Goal: Task Accomplishment & Management: Use online tool/utility

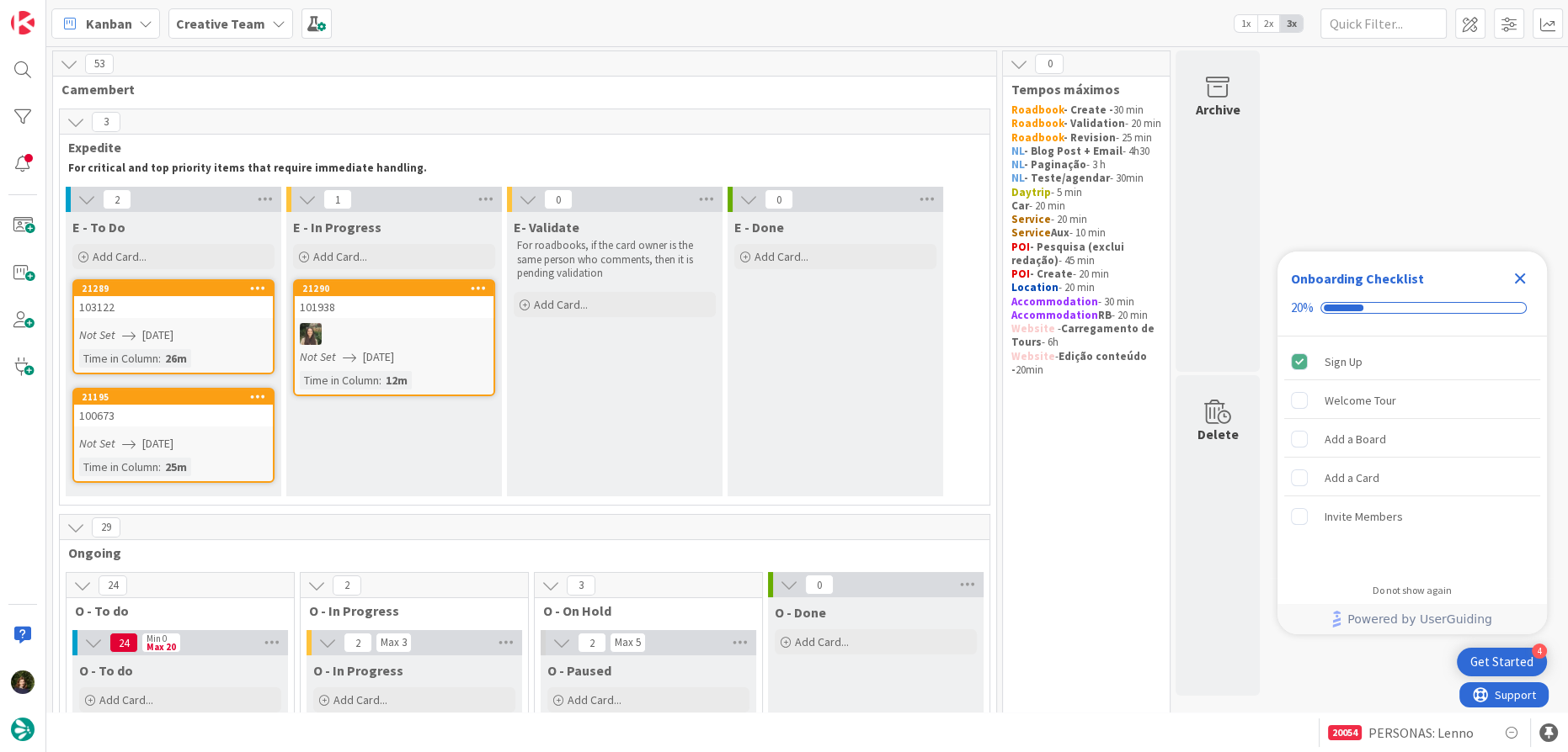
click at [1527, 278] on icon "Close Checklist" at bounding box center [1520, 278] width 20 height 20
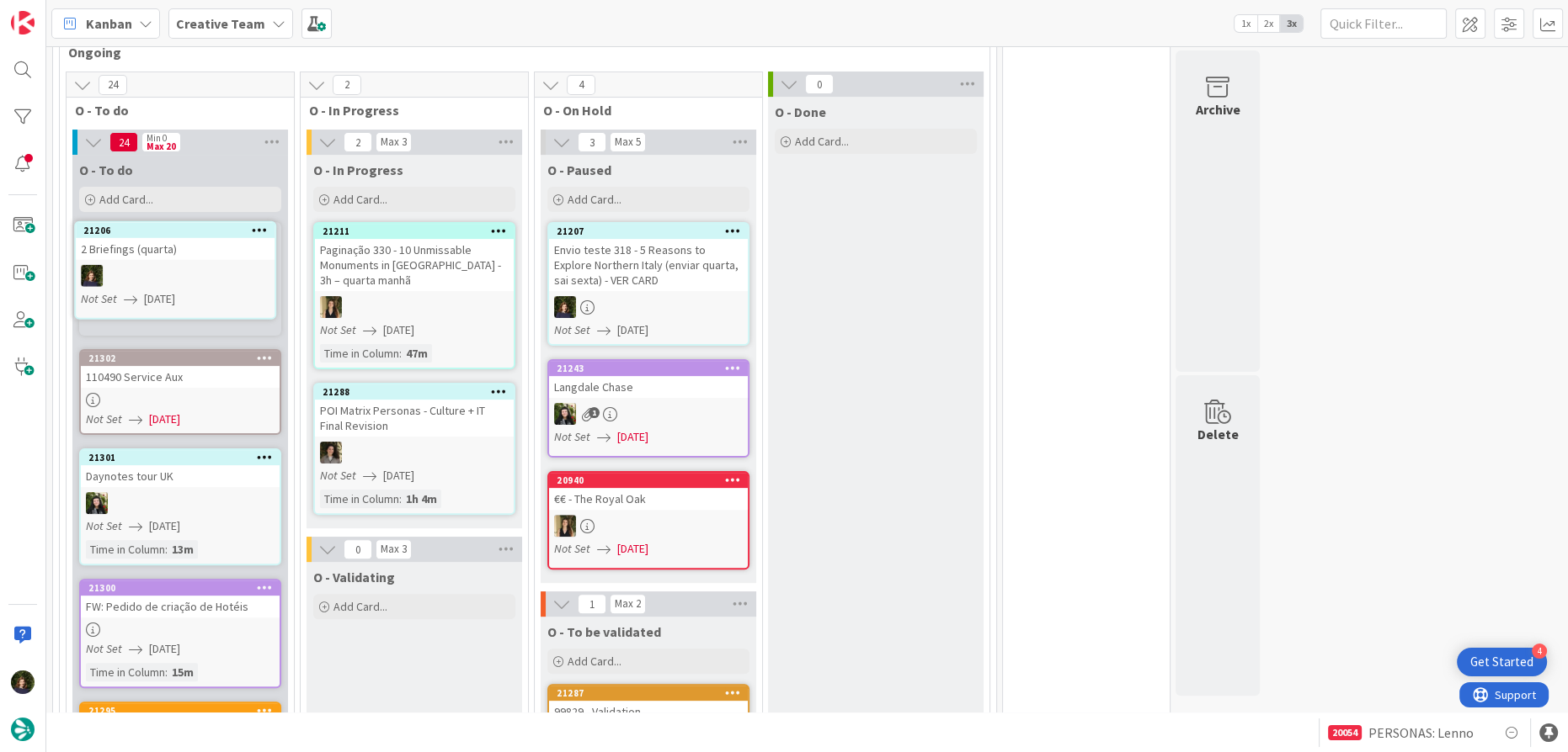
scroll to position [625, 0]
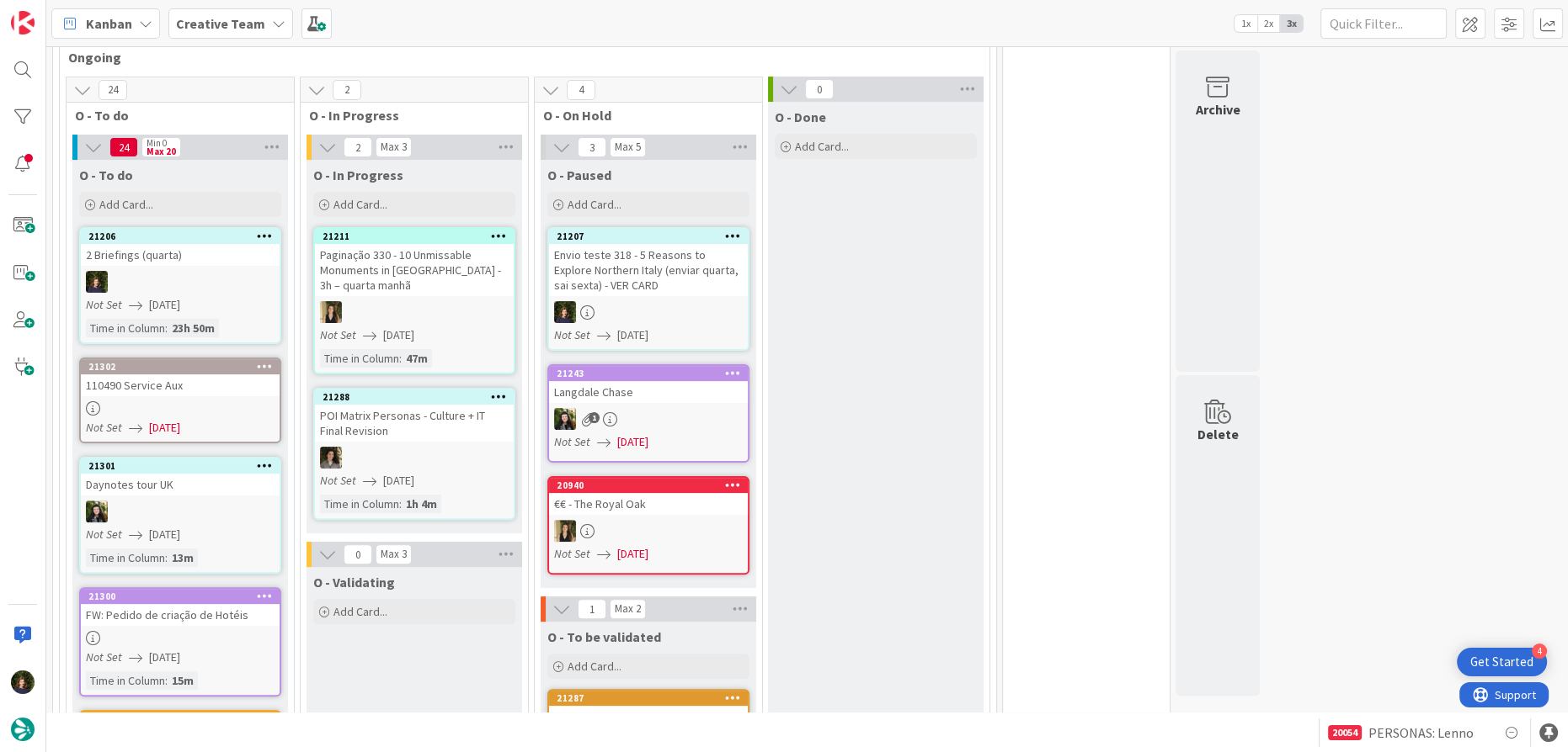
click at [159, 376] on div "110490 Service Aux" at bounding box center [179, 385] width 199 height 22
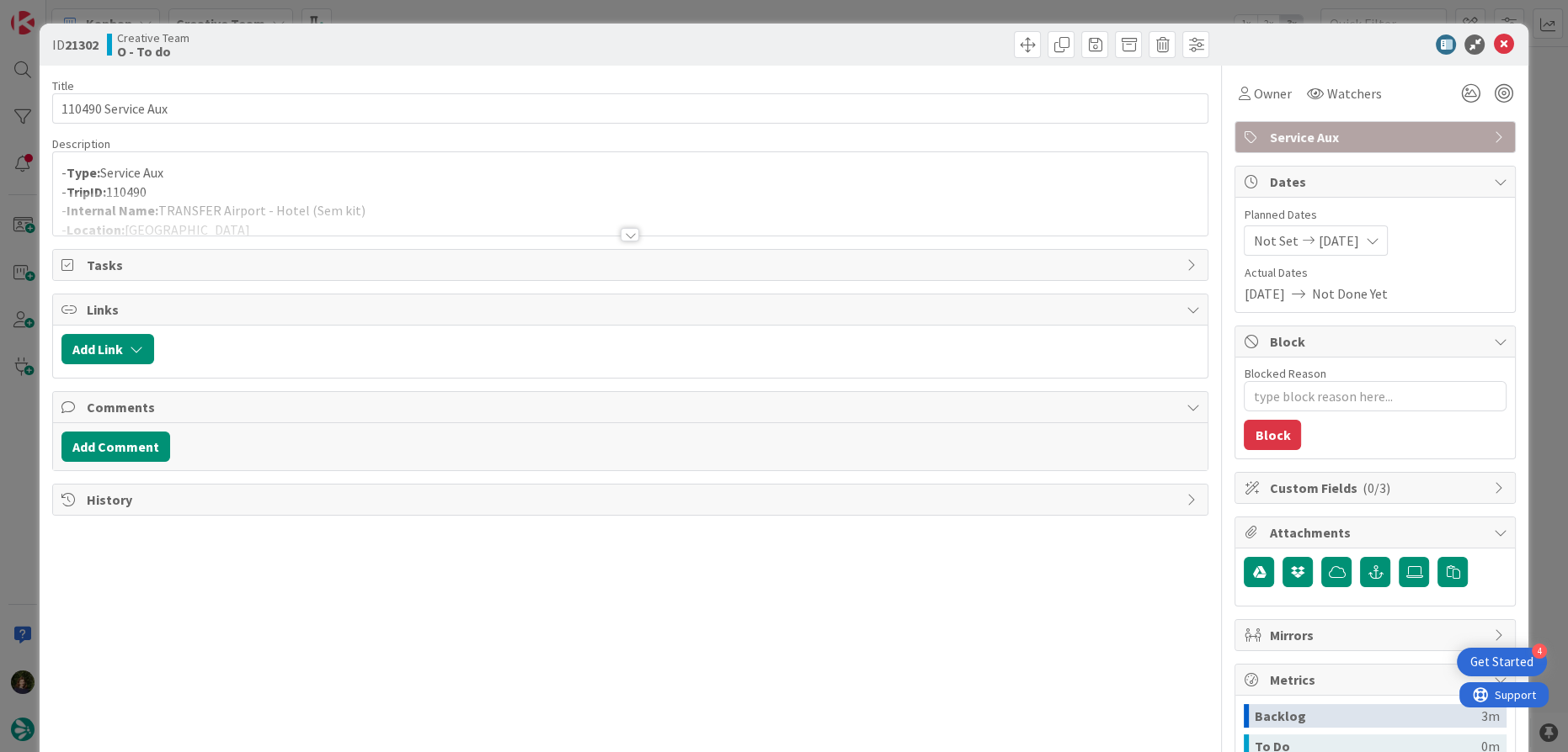
click at [624, 235] on div at bounding box center [629, 235] width 18 height 14
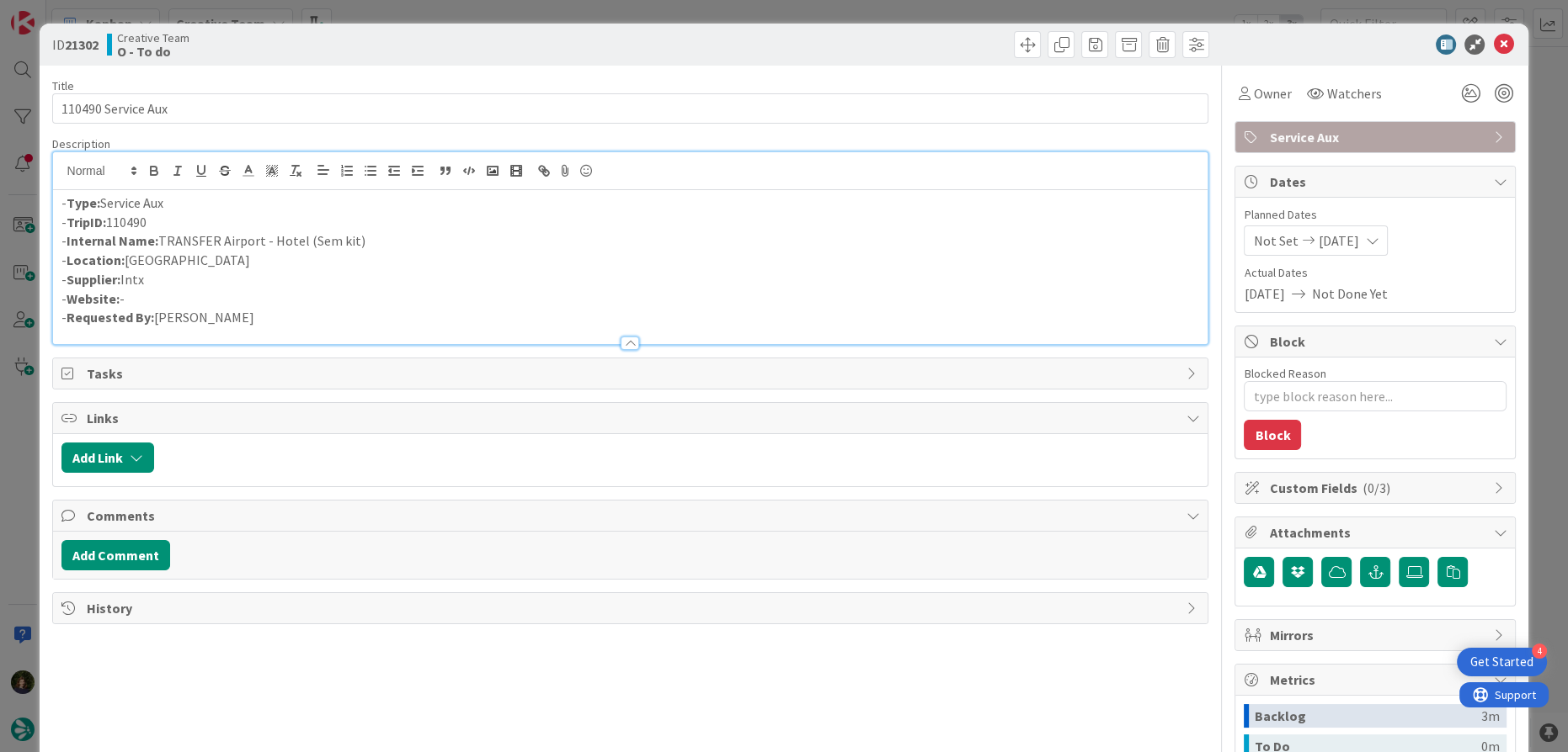
scroll to position [737, 0]
click at [1495, 41] on icon at bounding box center [1502, 45] width 20 height 20
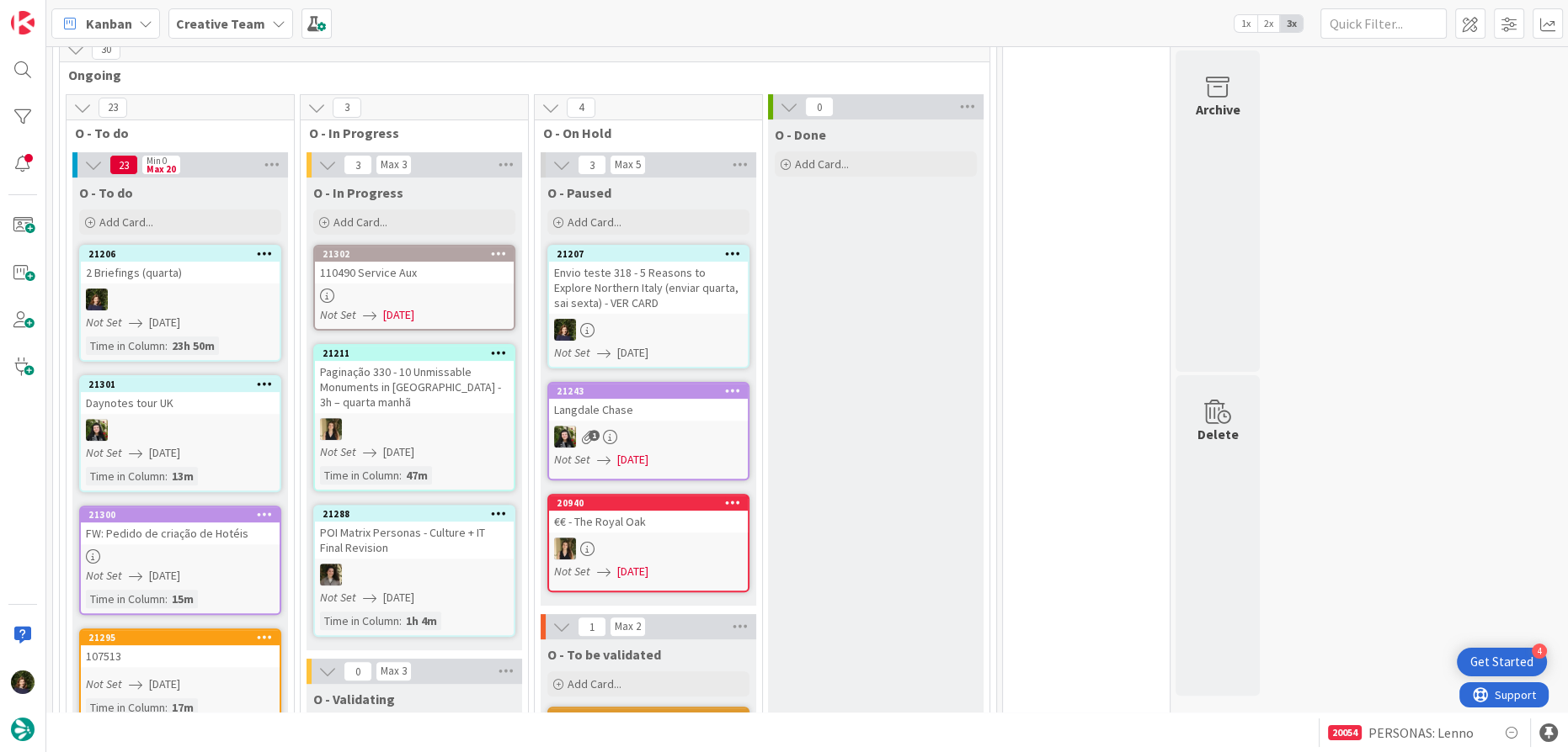
click at [400, 289] on div at bounding box center [414, 296] width 199 height 15
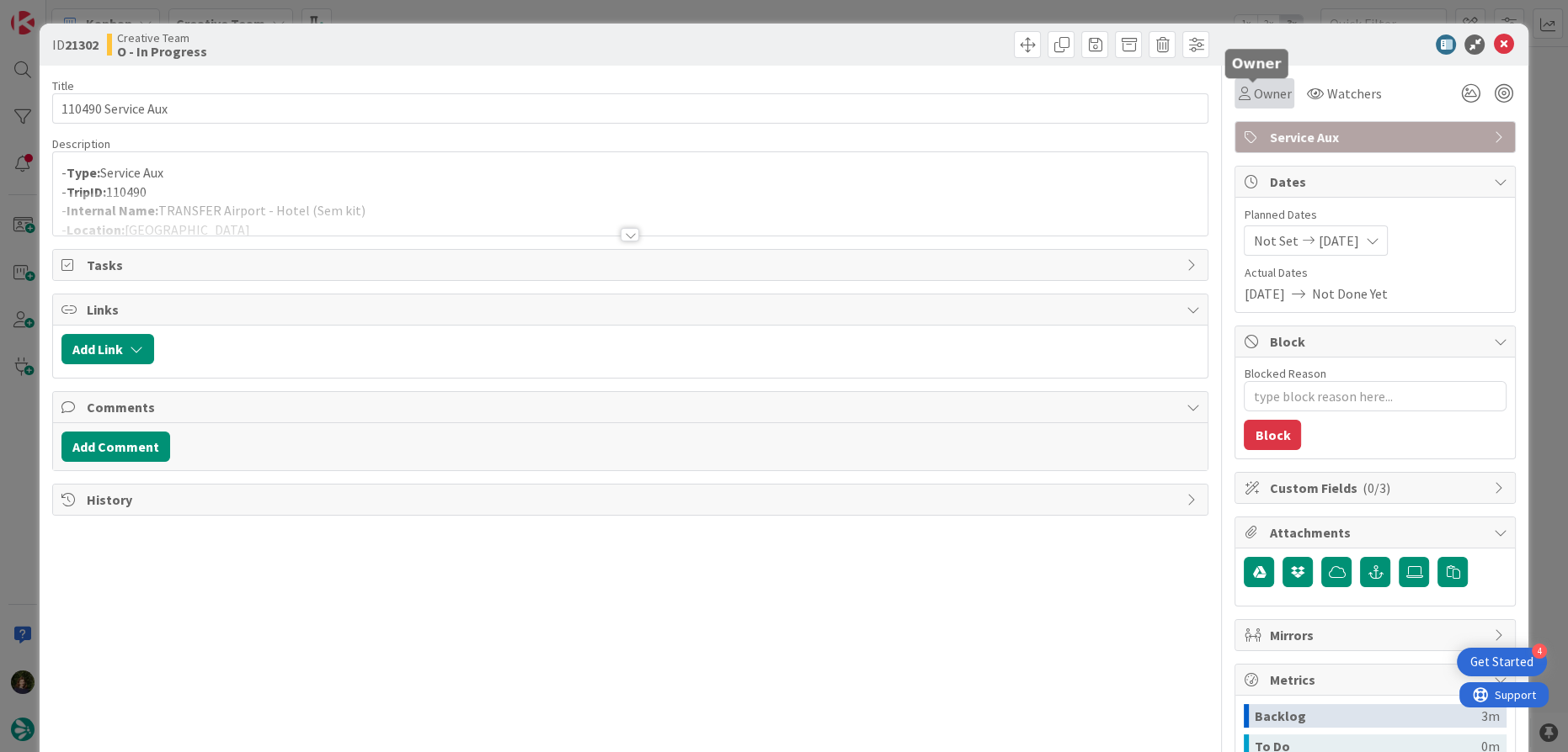
click at [1270, 86] on span "Owner" at bounding box center [1271, 93] width 38 height 20
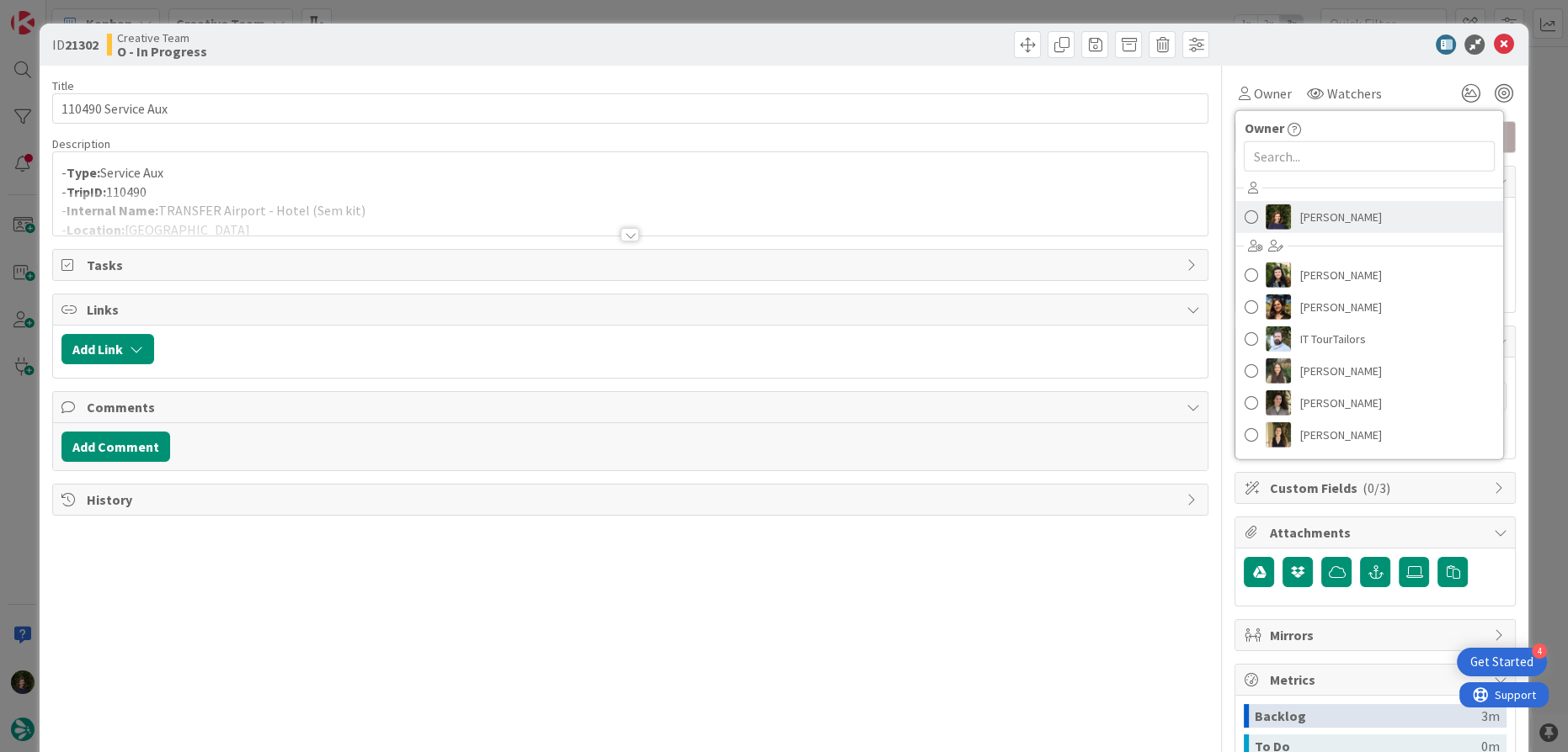
click at [1320, 216] on span "[PERSON_NAME]" at bounding box center [1340, 217] width 81 height 25
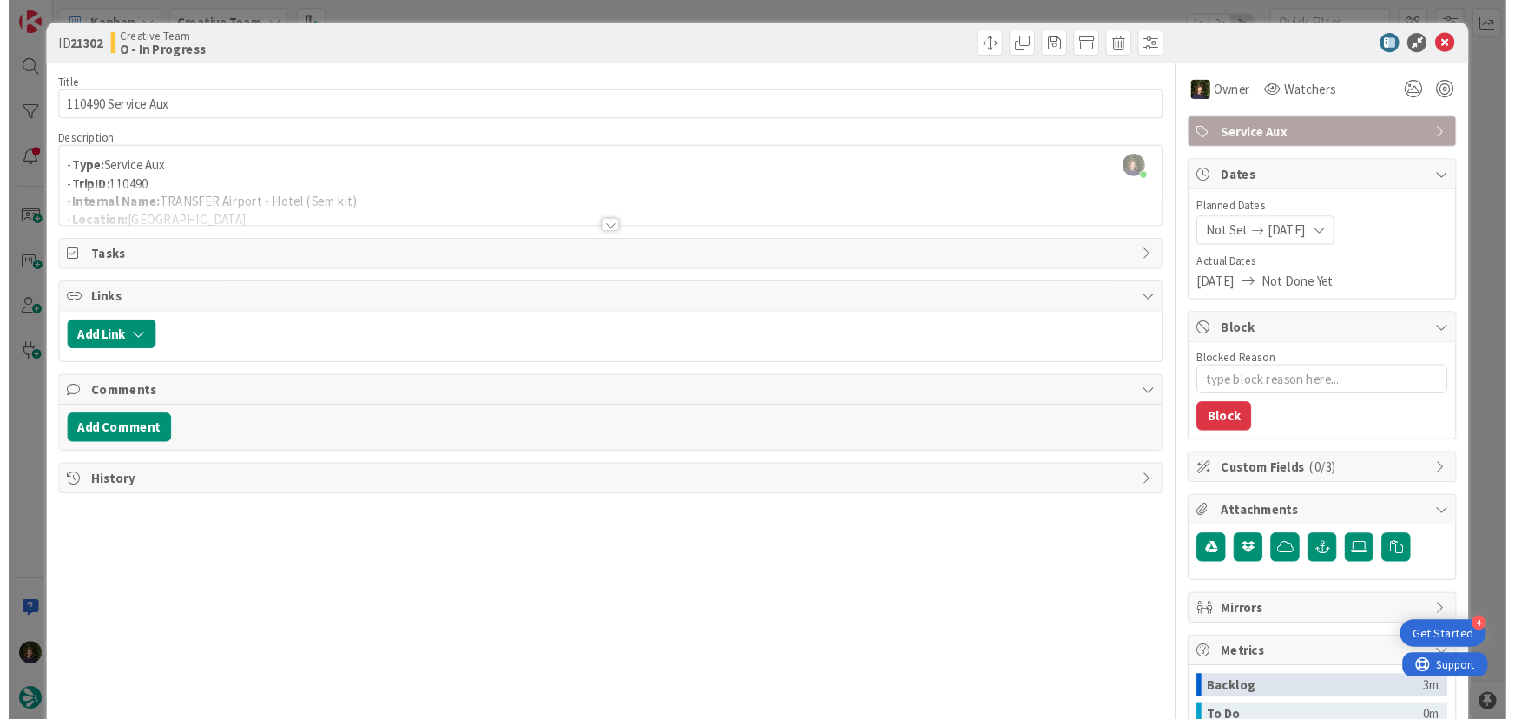
scroll to position [643, 0]
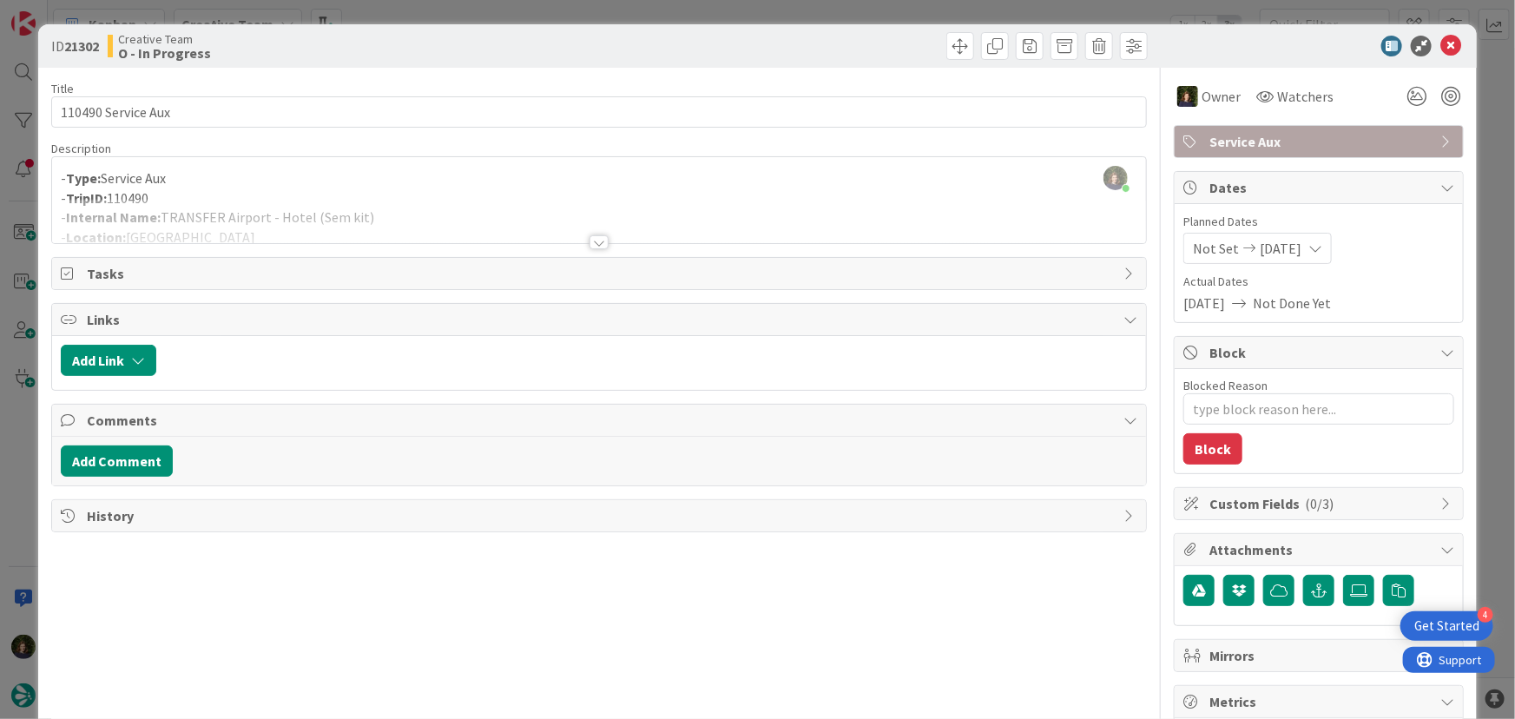
click at [597, 241] on div at bounding box center [599, 242] width 19 height 14
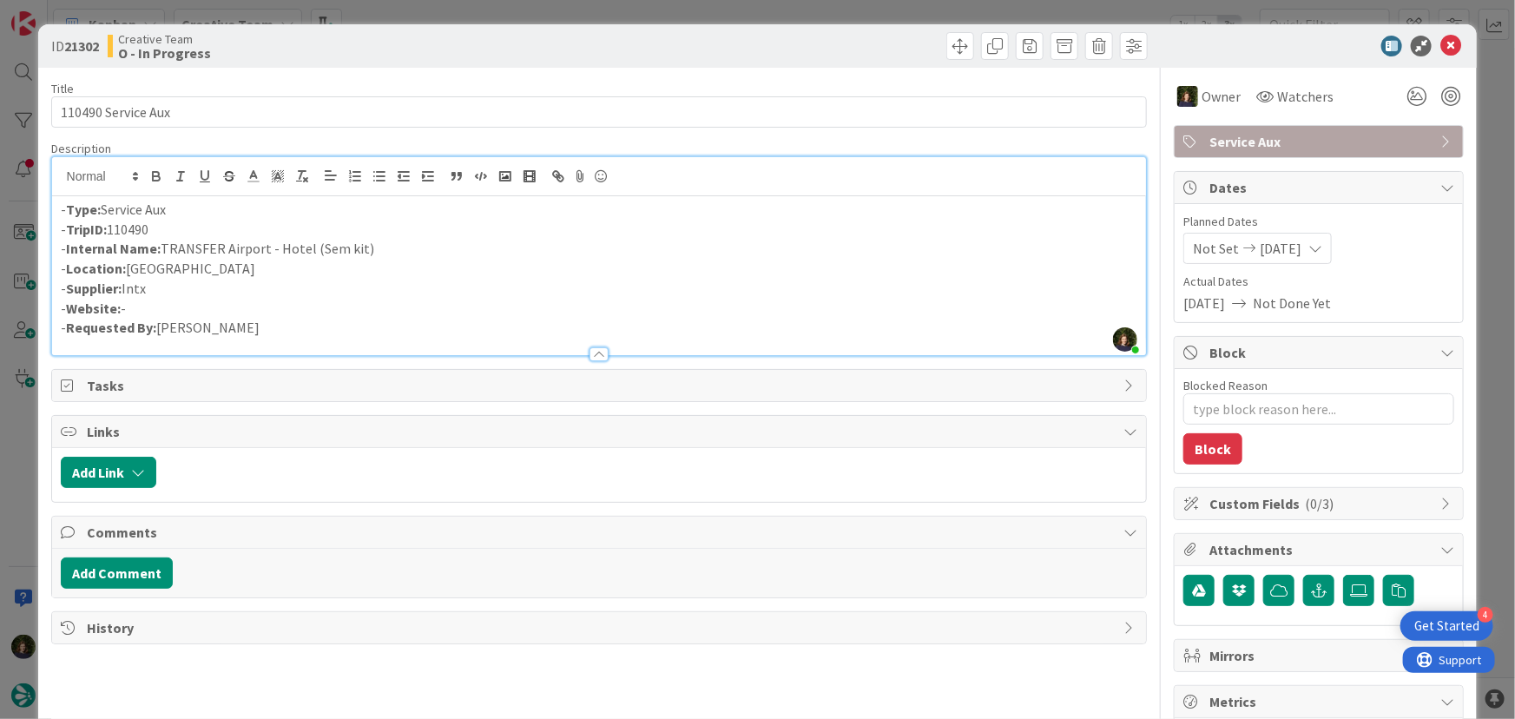
drag, startPoint x: 167, startPoint y: 229, endPoint x: 61, endPoint y: 231, distance: 105.9
click at [61, 231] on p "- TripID: 110490" at bounding box center [599, 230] width 1077 height 20
copy p "- TripID: 110490"
drag, startPoint x: 368, startPoint y: 250, endPoint x: 161, endPoint y: 253, distance: 207.5
click at [161, 253] on p "- Internal Name: TRANSFER Airport - Hotel (Sem kit)" at bounding box center [599, 249] width 1077 height 20
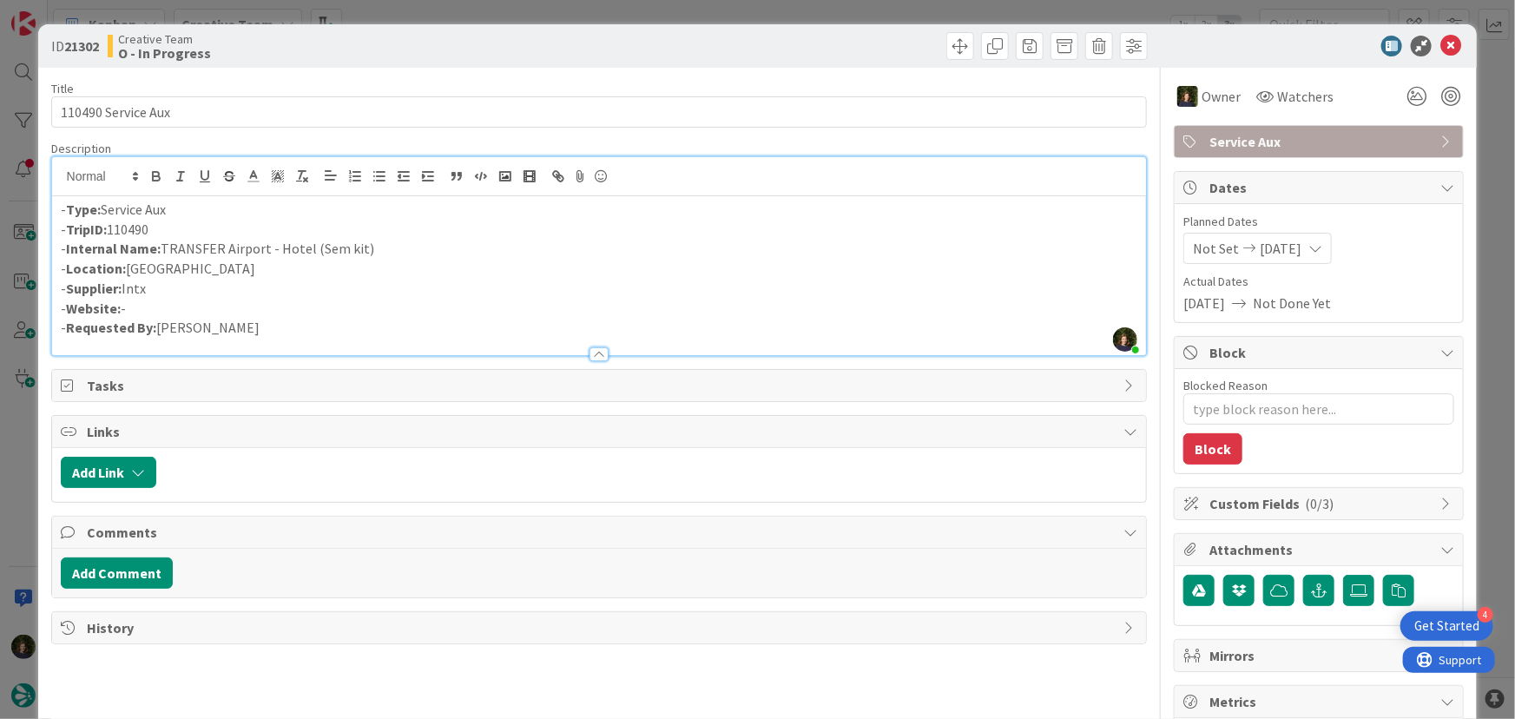
copy p "TRANSFER Airport - Hotel (Sem kit)"
drag, startPoint x: 1443, startPoint y: 49, endPoint x: 1332, endPoint y: 69, distance: 112.9
click at [1443, 49] on icon at bounding box center [1450, 46] width 21 height 21
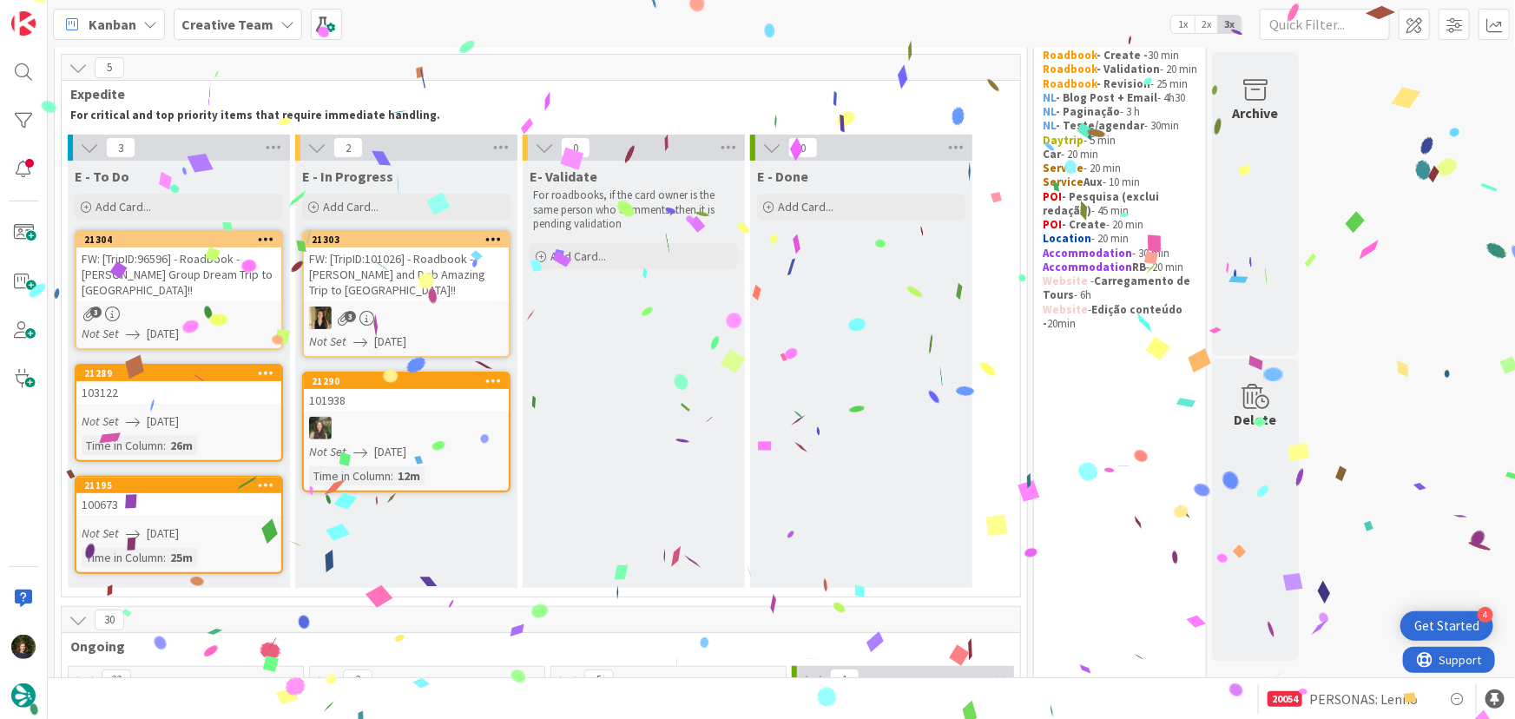
scroll to position [157, 0]
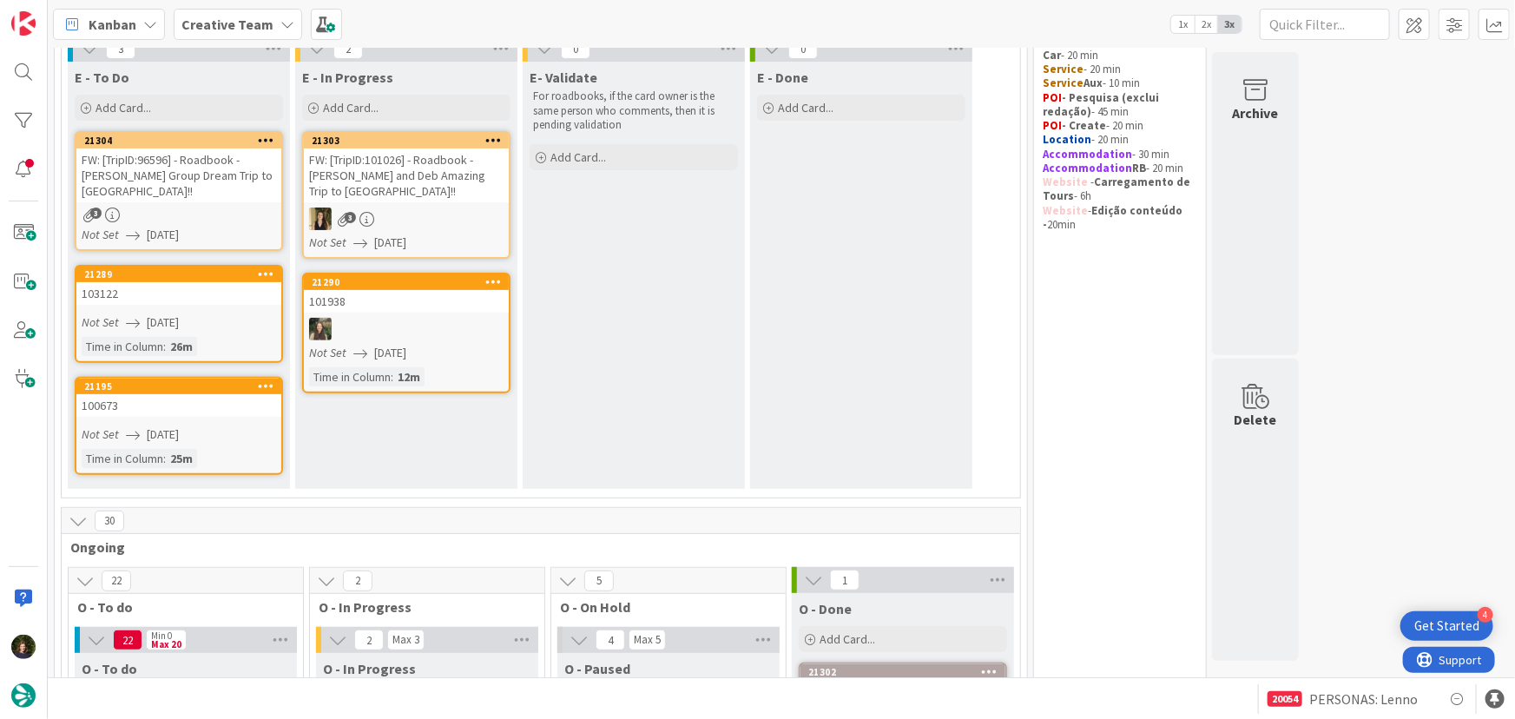
click at [168, 205] on link "21304 FW: [TripID:96596] - Roadbook - [PERSON_NAME] Group Dream Trip to [GEOGRA…" at bounding box center [179, 191] width 208 height 120
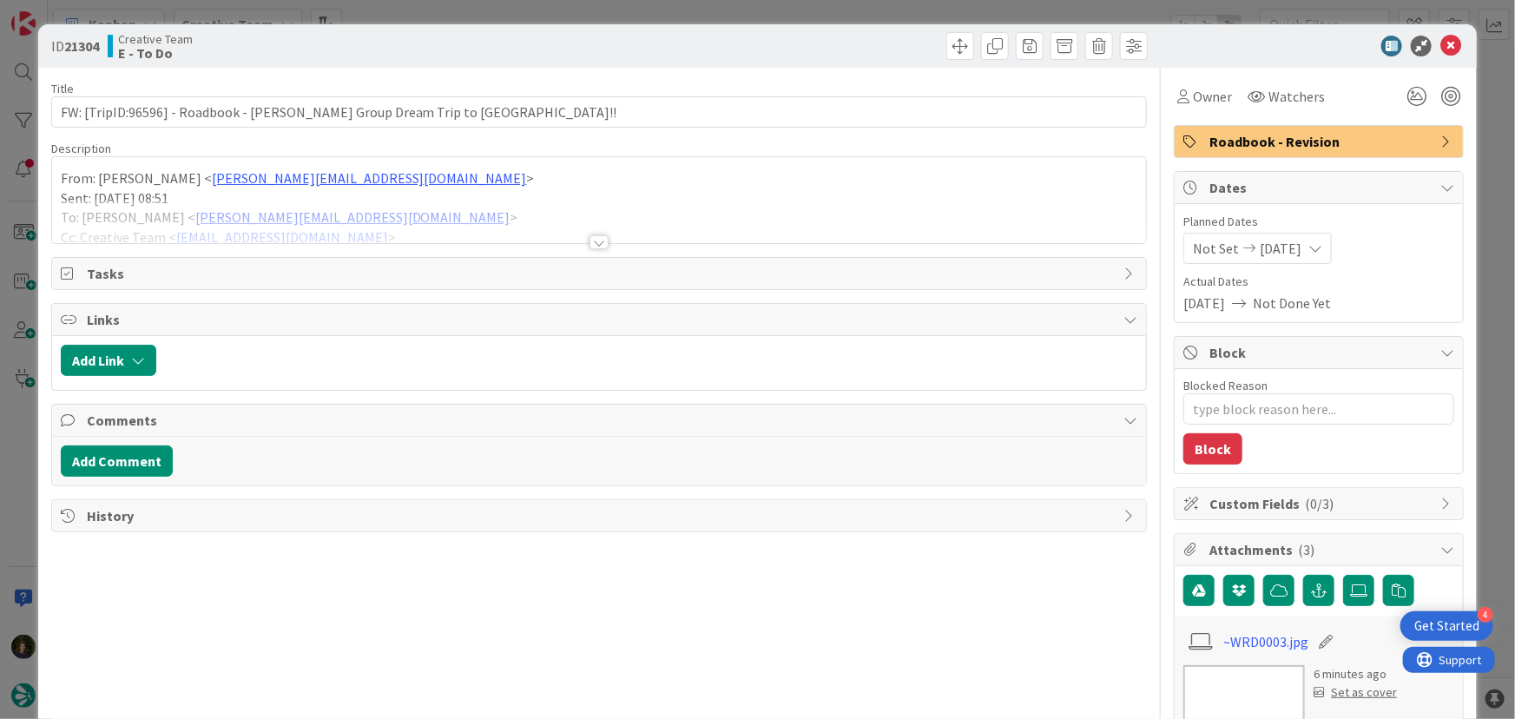
click at [590, 242] on div at bounding box center [599, 242] width 19 height 14
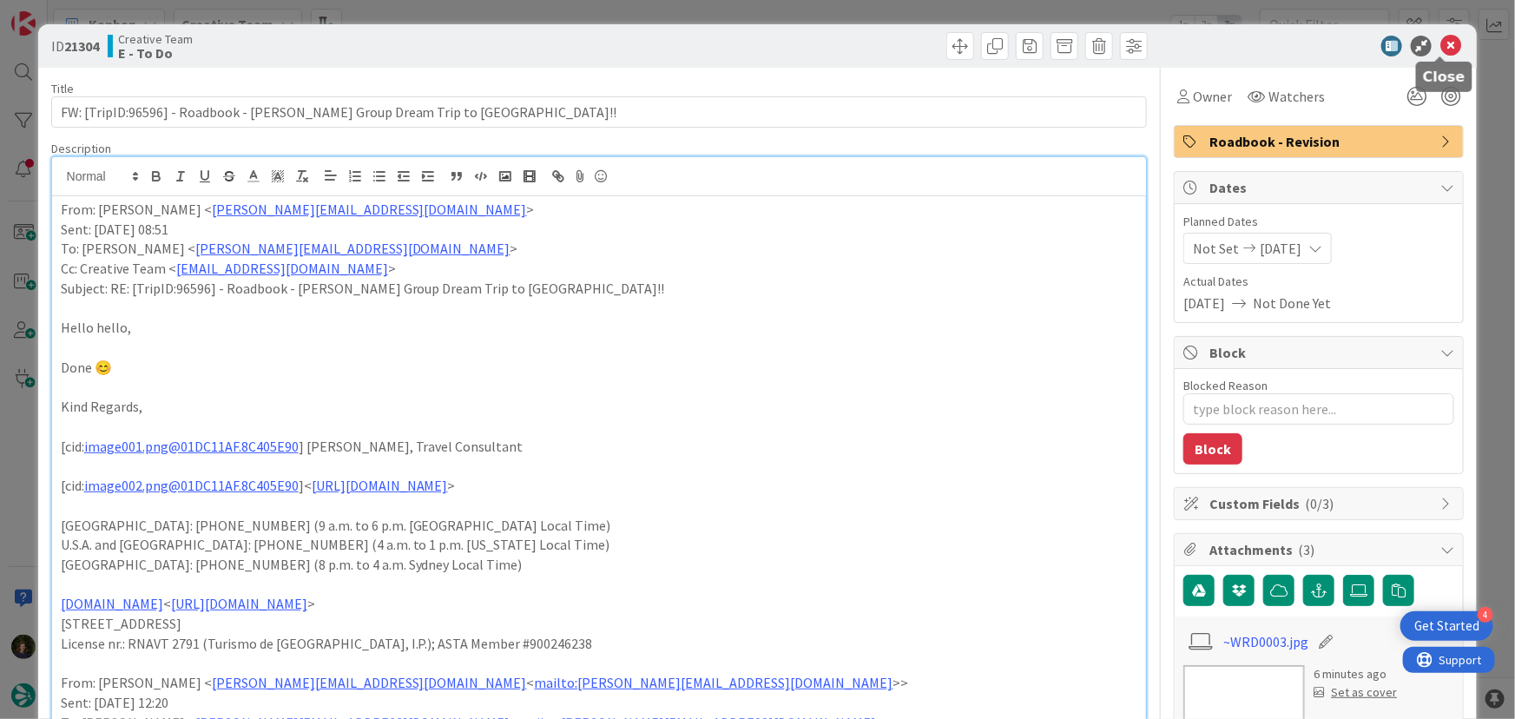
click at [1436, 56] on body "4 Get Started Kanban Creative Team 1x 2x 3x 56 Camembert 5 Expedite For critica…" at bounding box center [757, 359] width 1515 height 719
click at [1443, 43] on icon at bounding box center [1450, 46] width 21 height 21
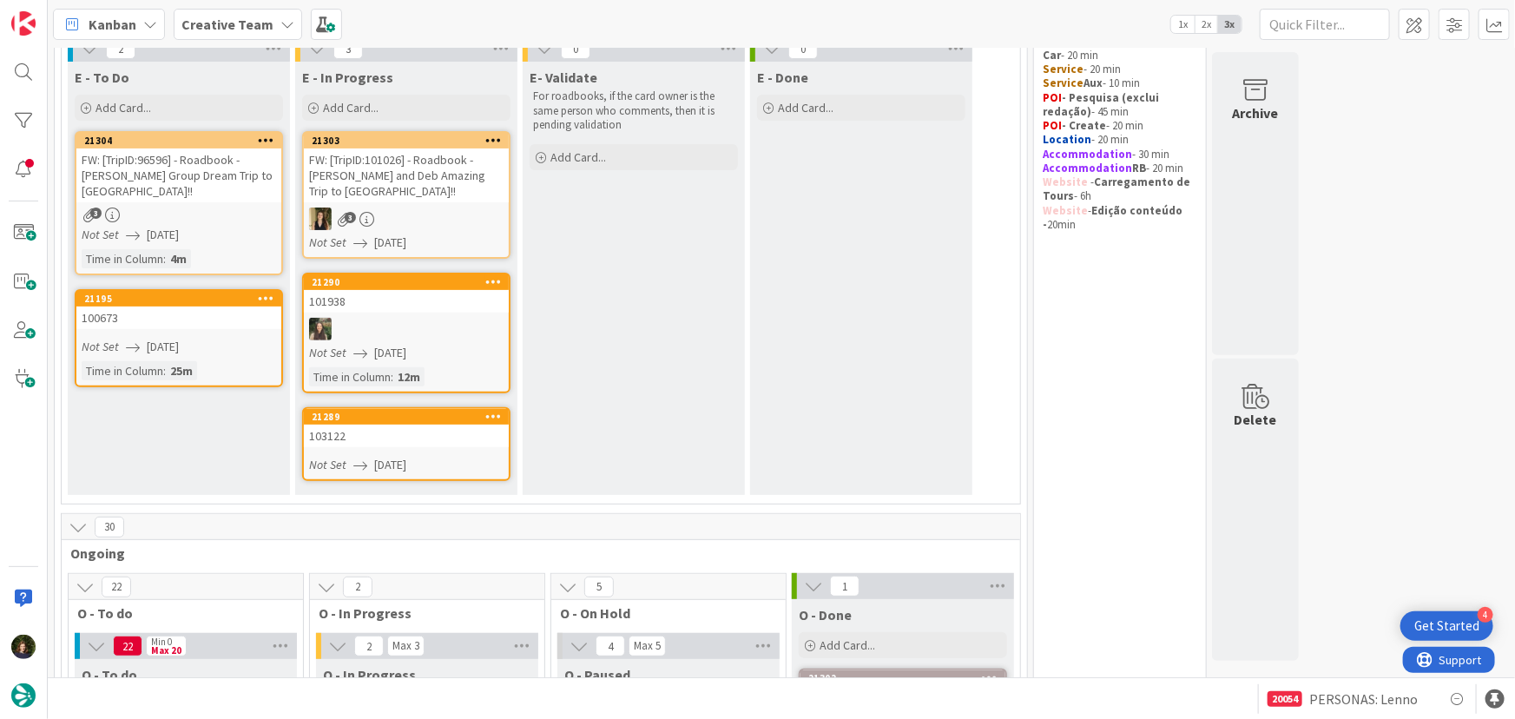
click at [408, 425] on div "103122" at bounding box center [406, 436] width 205 height 23
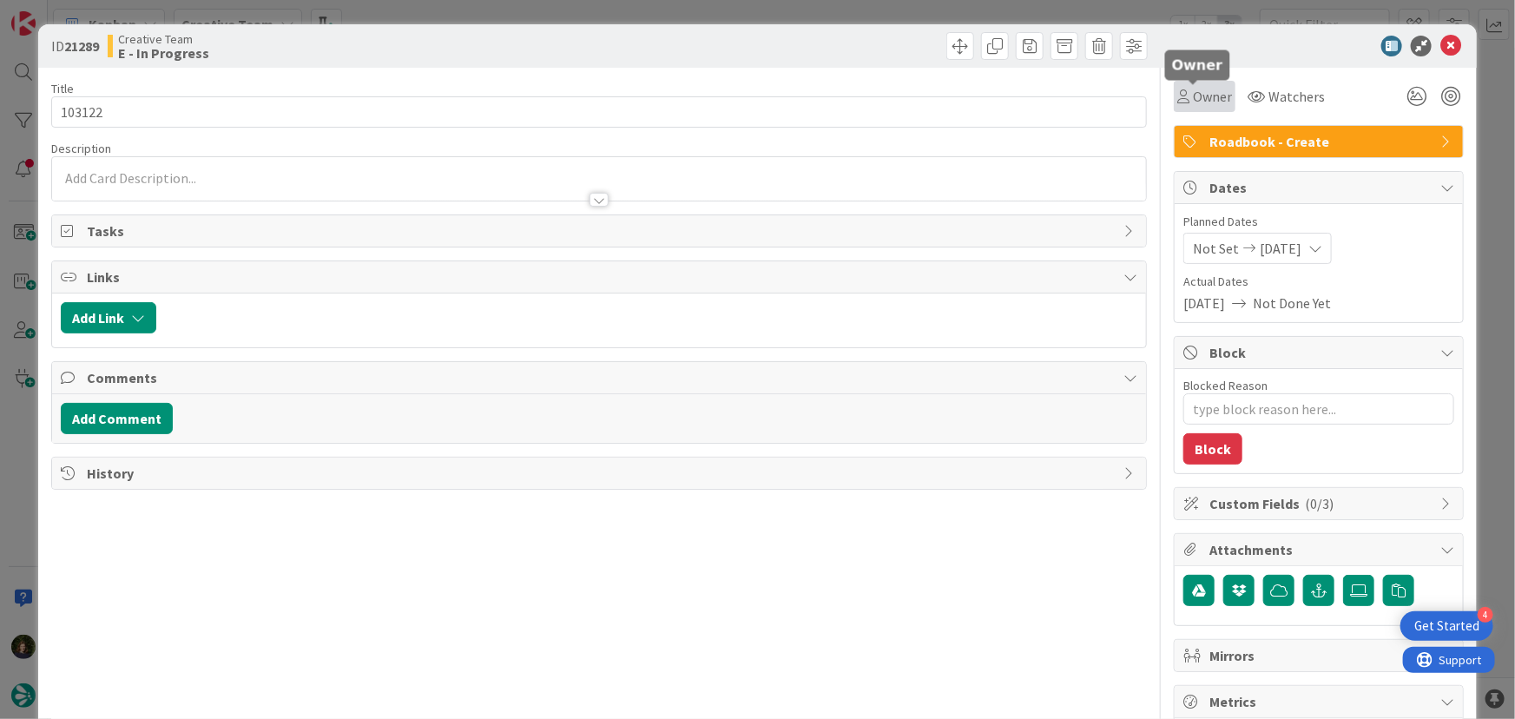
click at [1193, 94] on span "Owner" at bounding box center [1212, 96] width 39 height 21
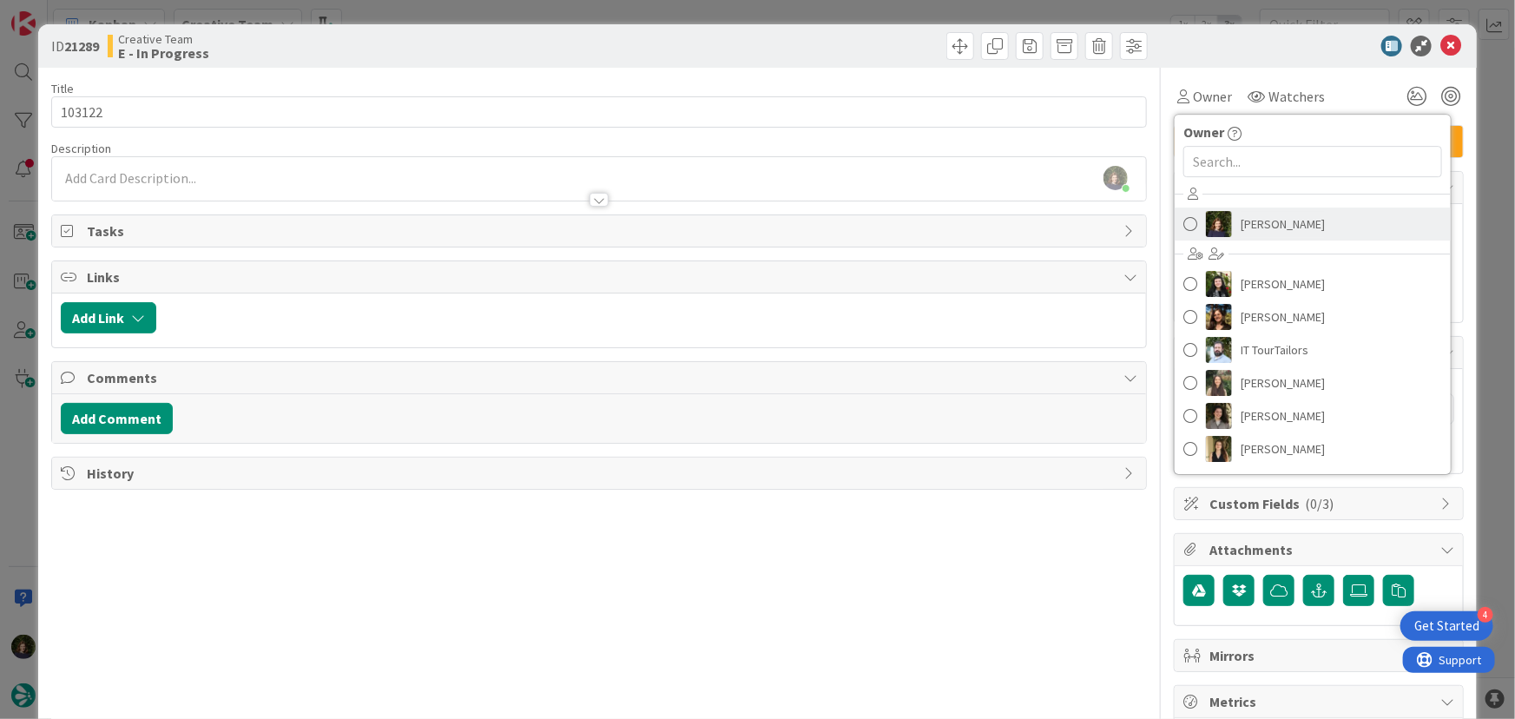
click at [1260, 216] on span "[PERSON_NAME]" at bounding box center [1283, 224] width 84 height 26
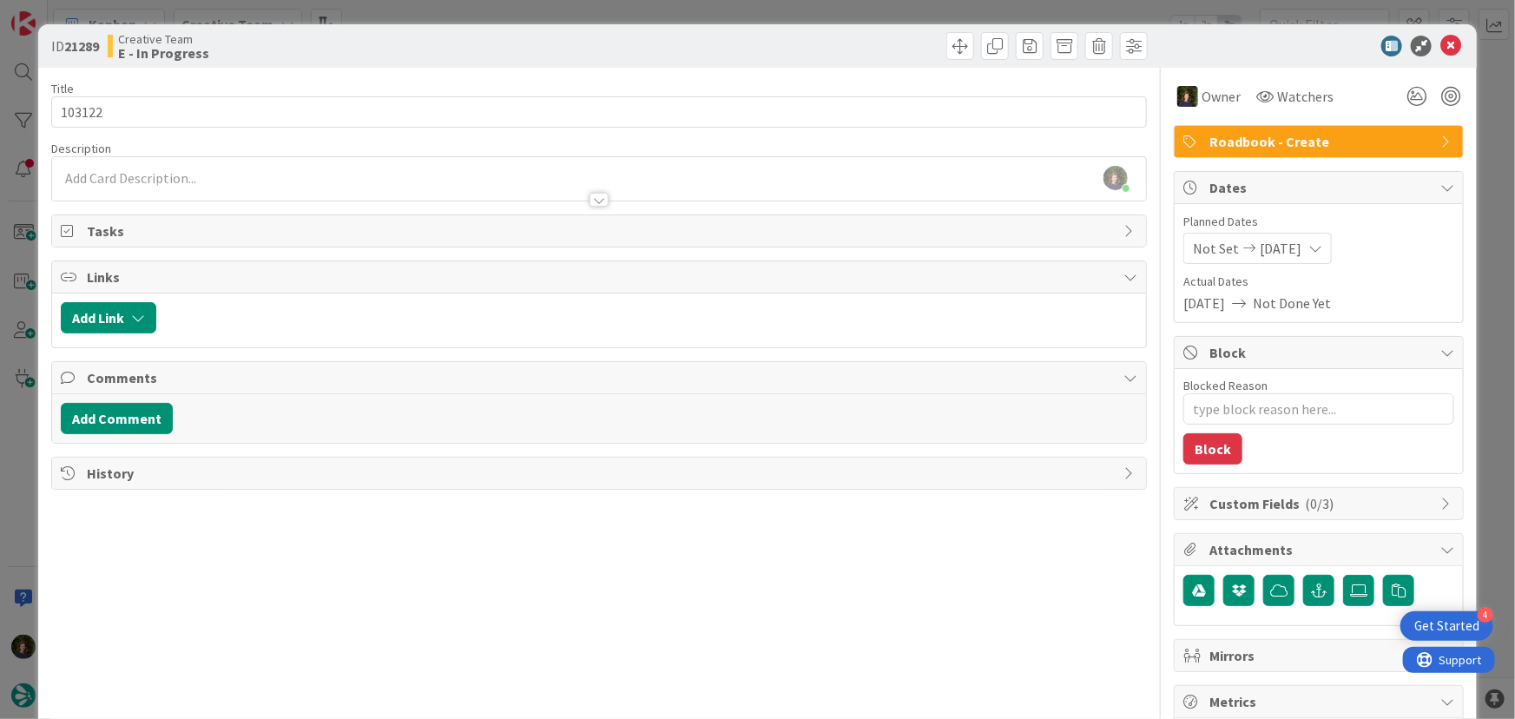
type textarea "x"
click at [196, 180] on div "[PERSON_NAME] joined 10 m ago" at bounding box center [599, 178] width 1095 height 43
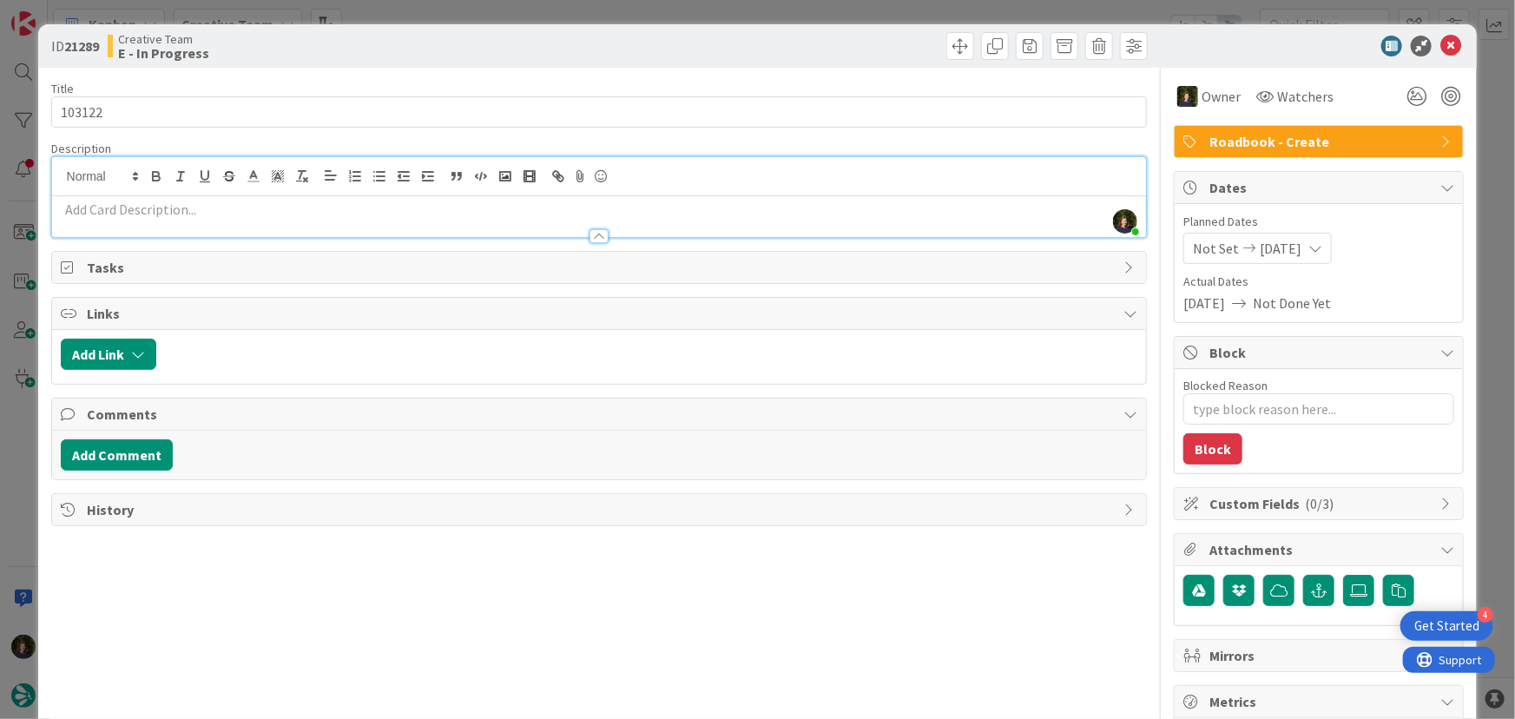
paste div
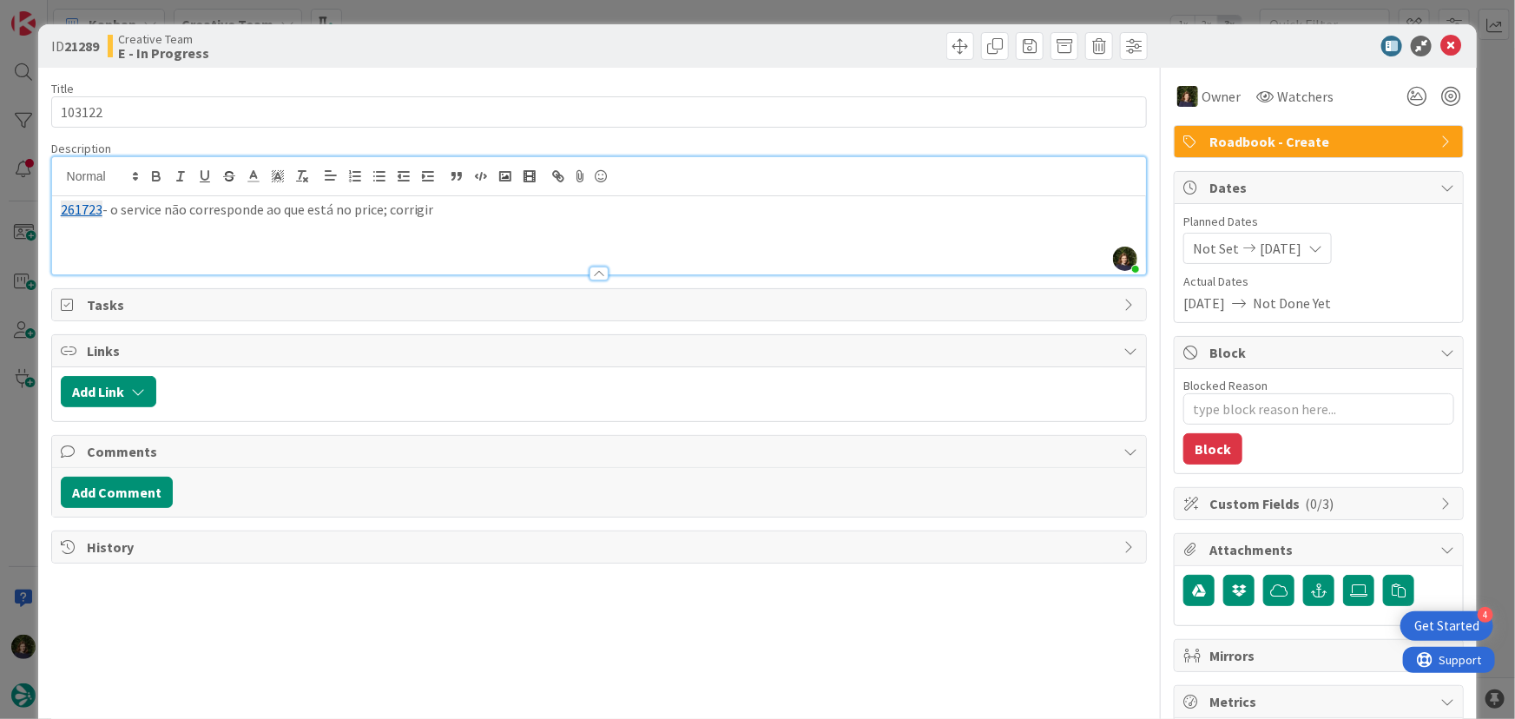
click at [464, 208] on p "261723 - o service não corresponde ao que está no price; corrigir" at bounding box center [599, 210] width 1077 height 20
click at [1009, 207] on p "261723 - o service não corresponde ao que está no price; corrigir para: [URL][D…" at bounding box center [599, 210] width 1077 height 20
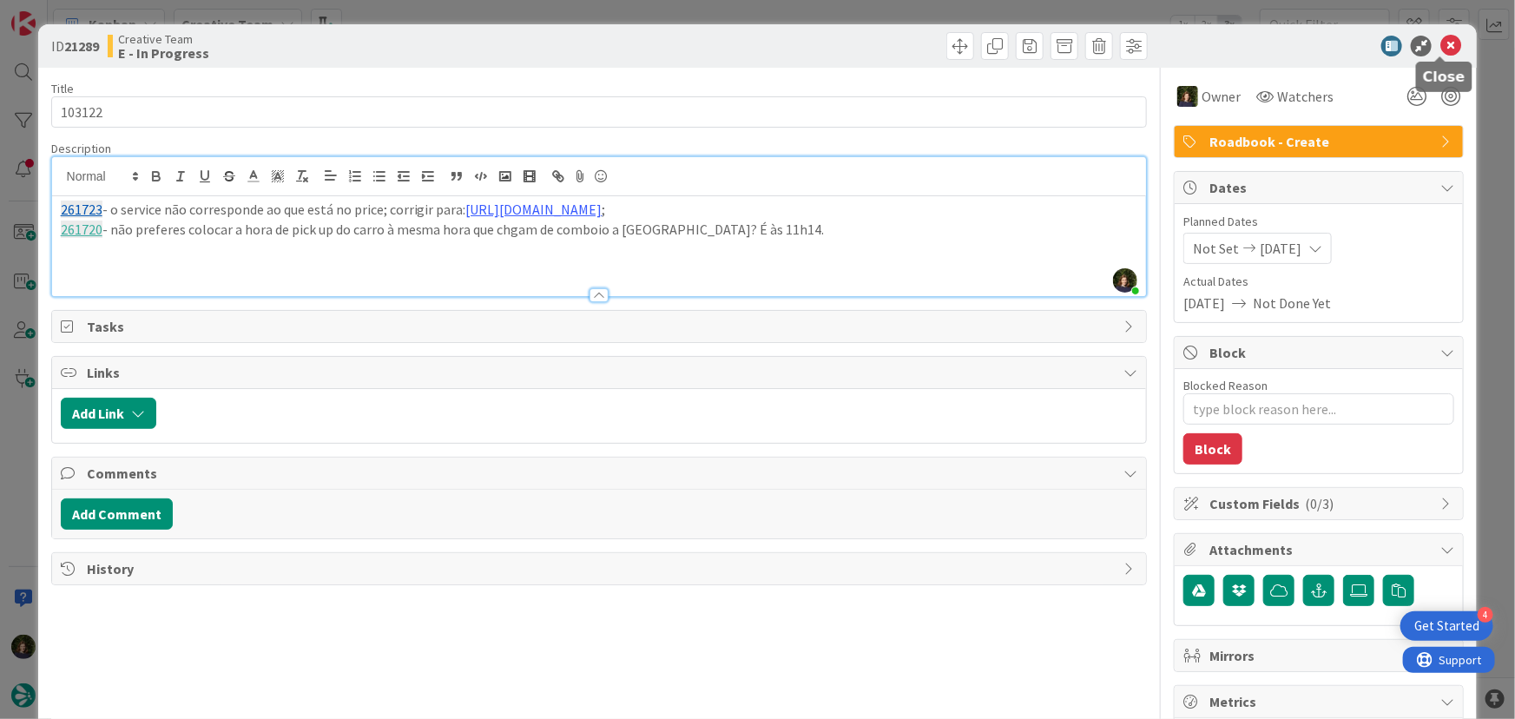
click at [1441, 45] on icon at bounding box center [1450, 46] width 21 height 21
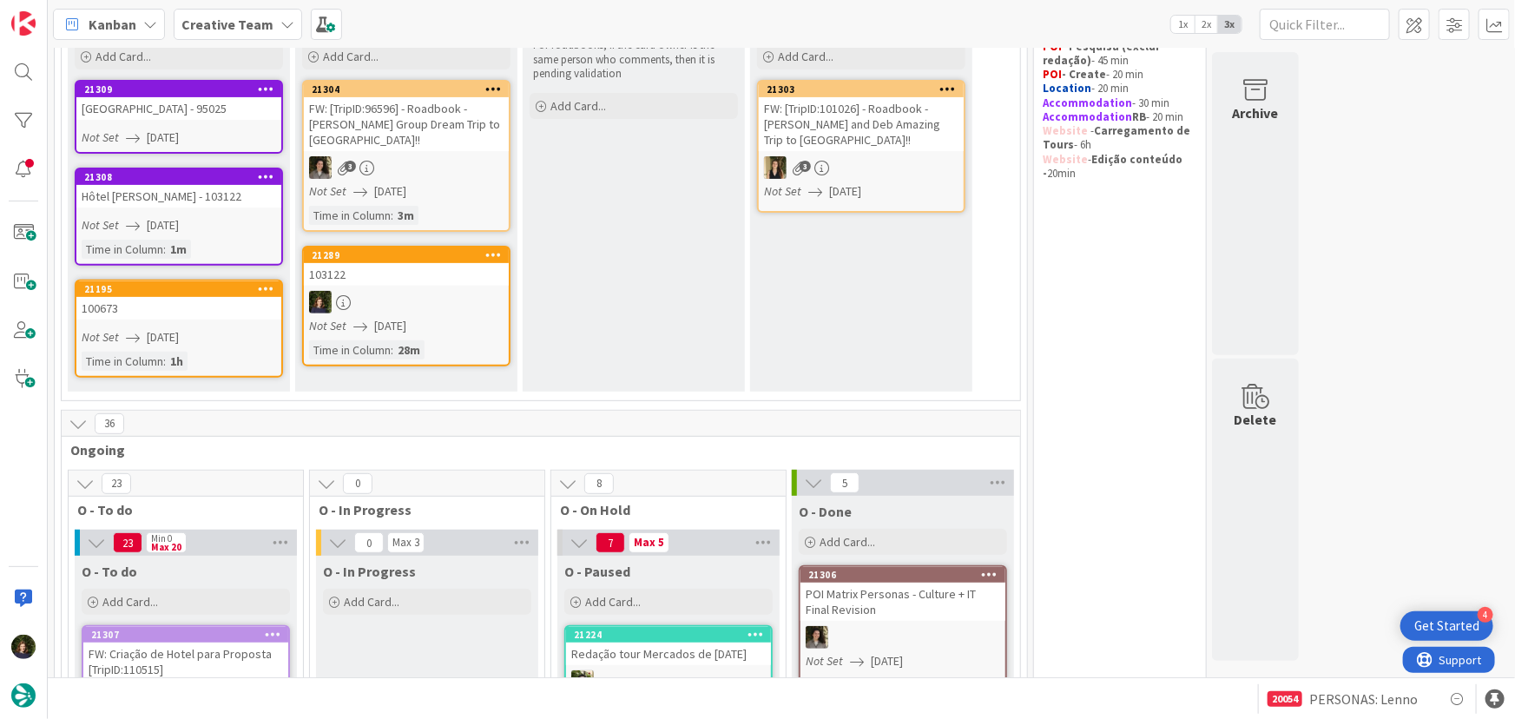
scroll to position [236, 0]
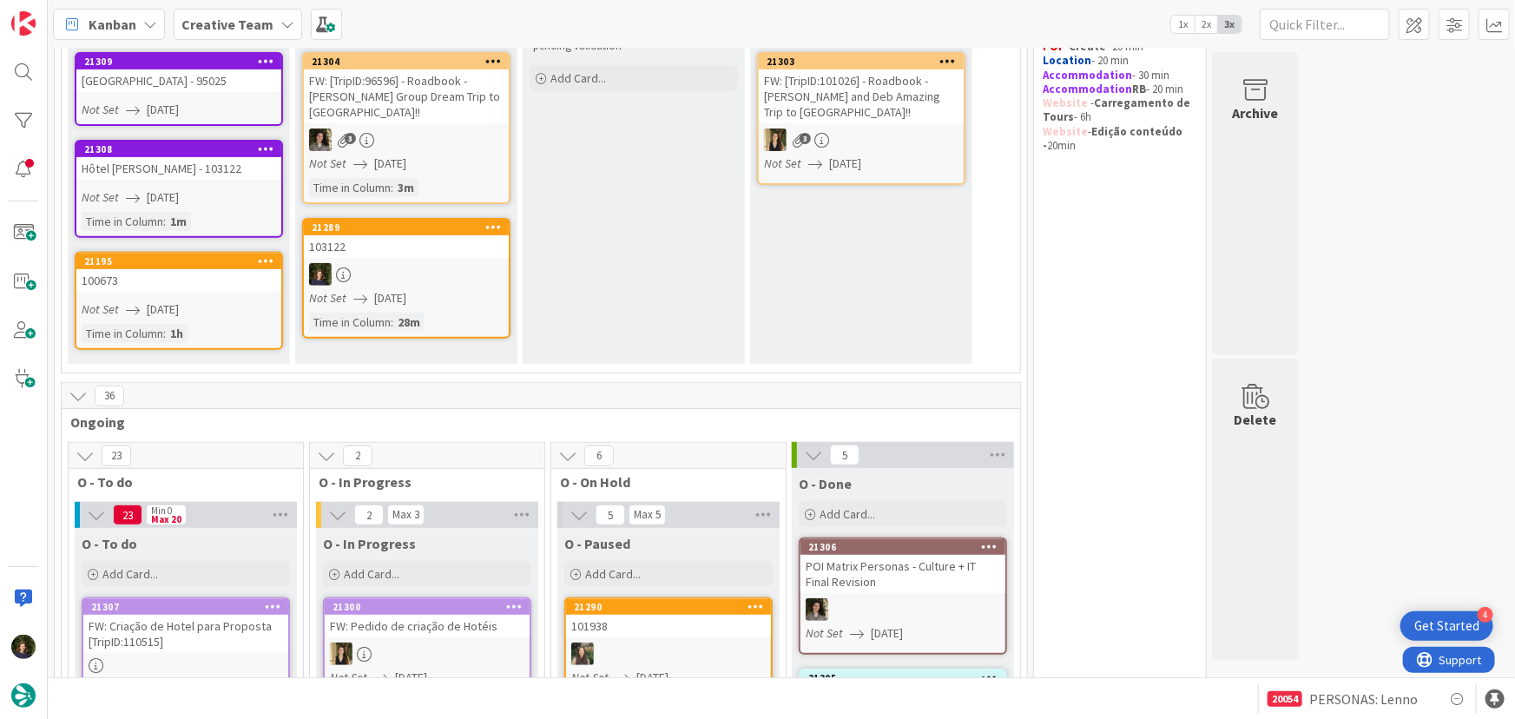
click at [409, 287] on link "21289 103122 Not Set [DATE] Time in [GEOGRAPHIC_DATA] : 28m" at bounding box center [406, 278] width 208 height 121
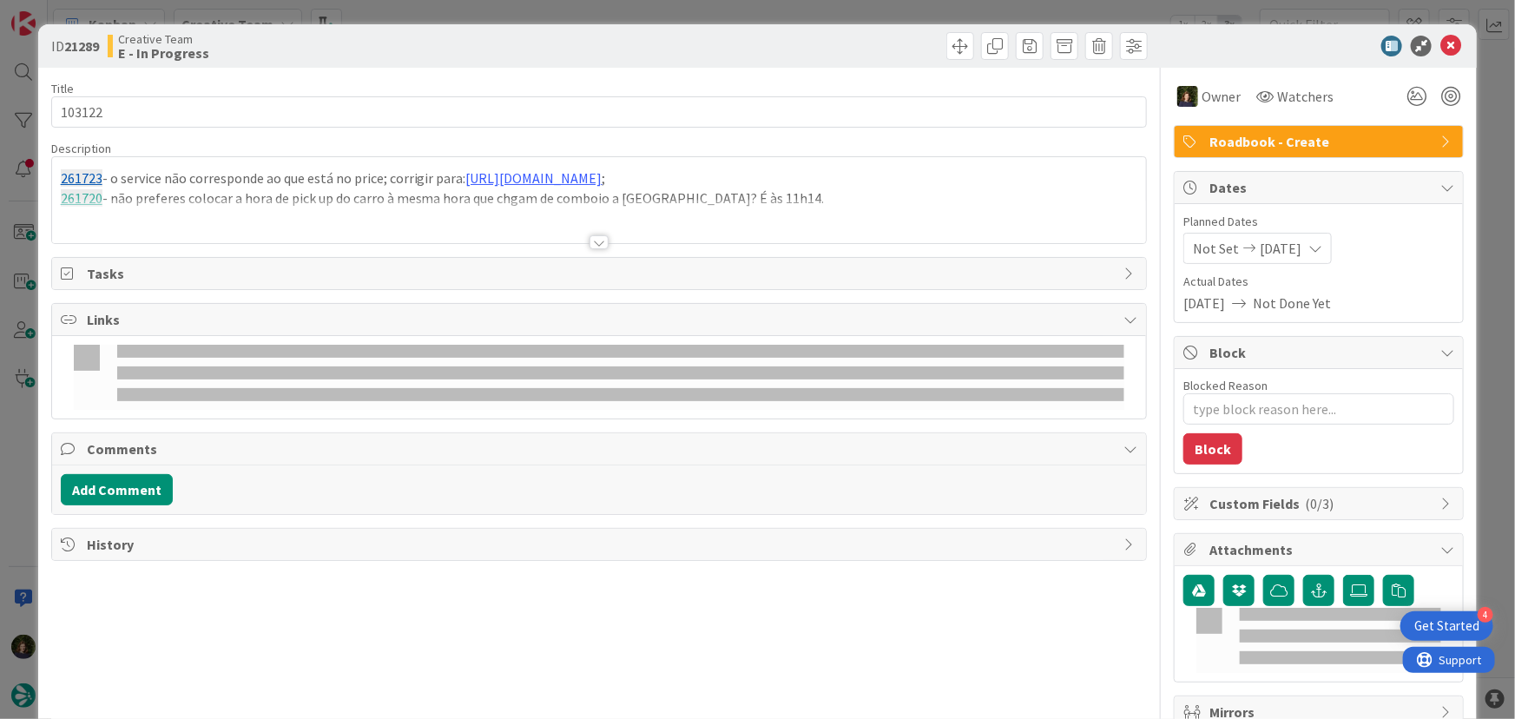
type textarea "x"
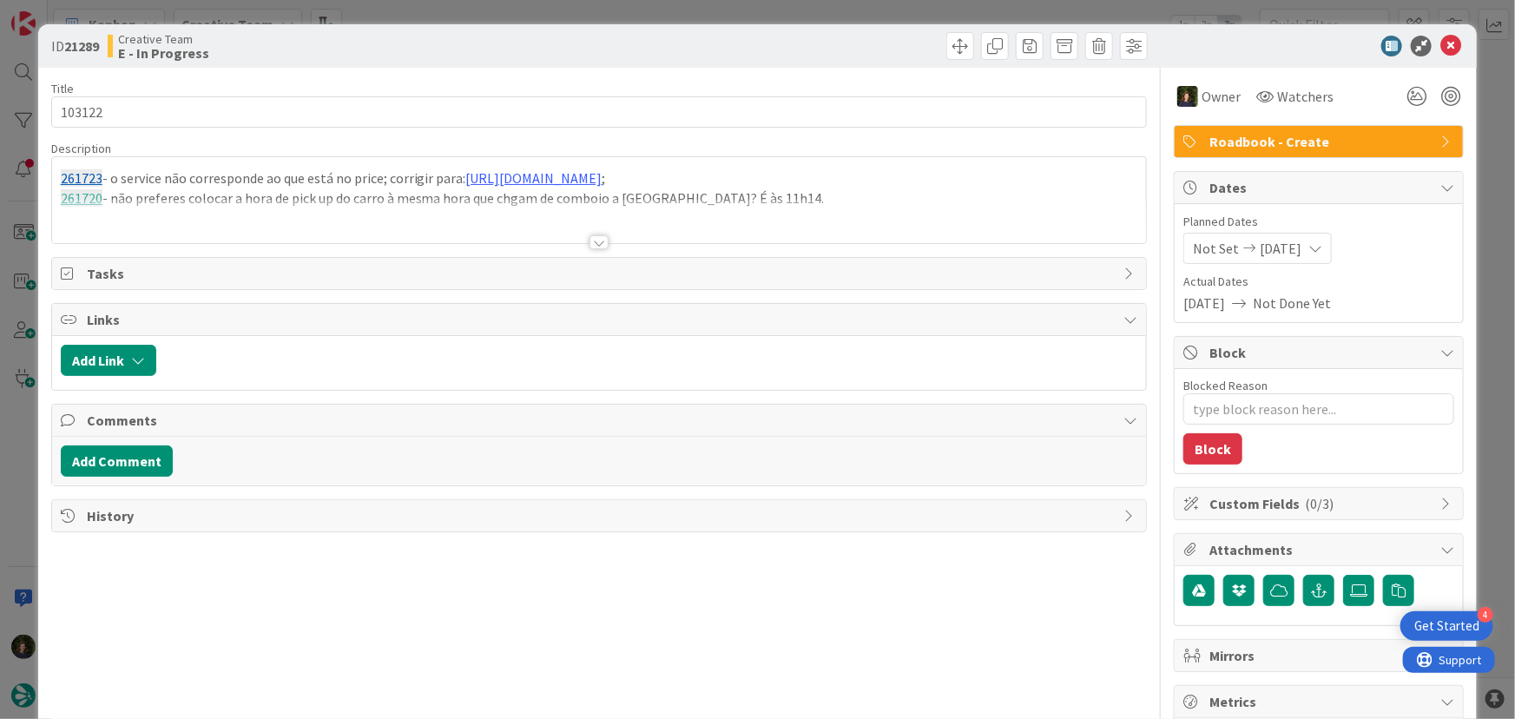
click at [128, 222] on div at bounding box center [599, 221] width 1095 height 44
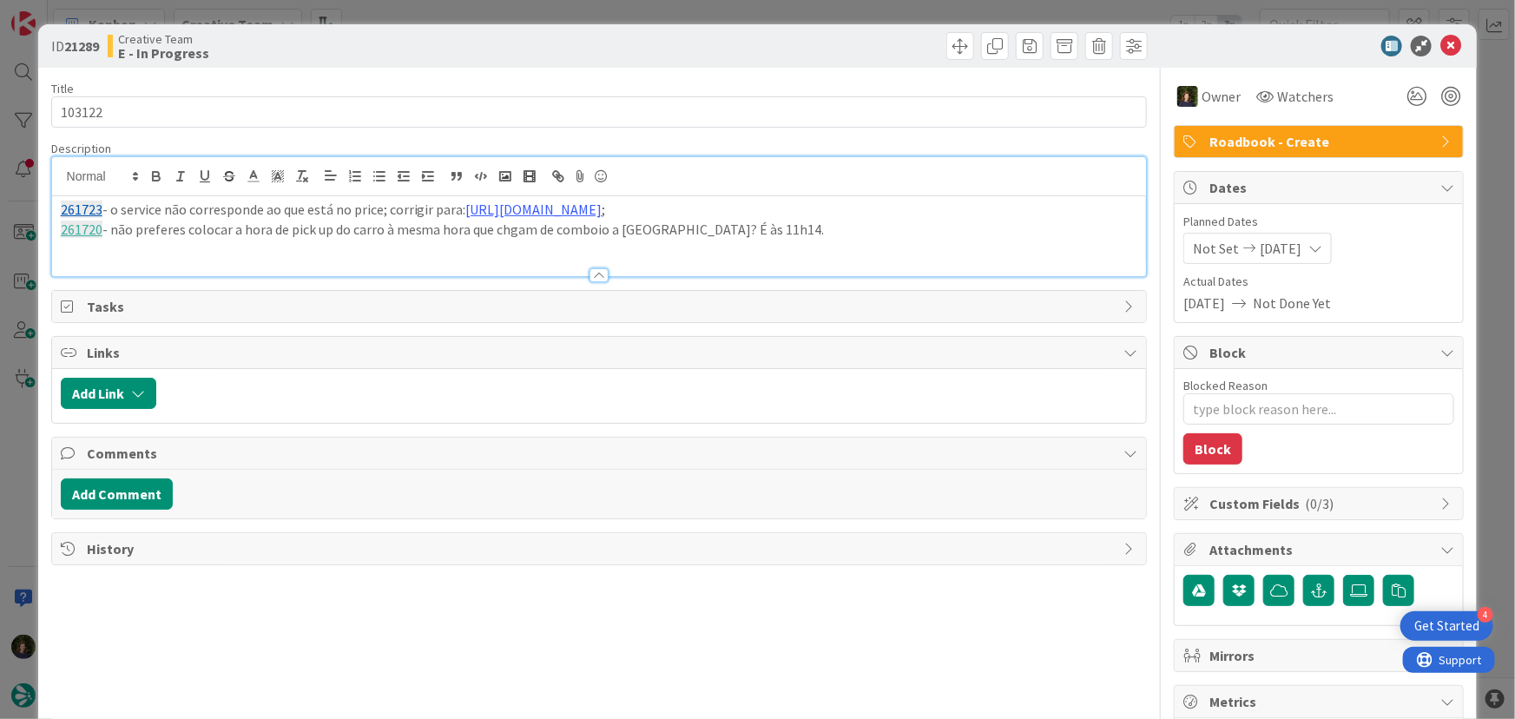
click at [99, 248] on p at bounding box center [599, 249] width 1077 height 20
paste div
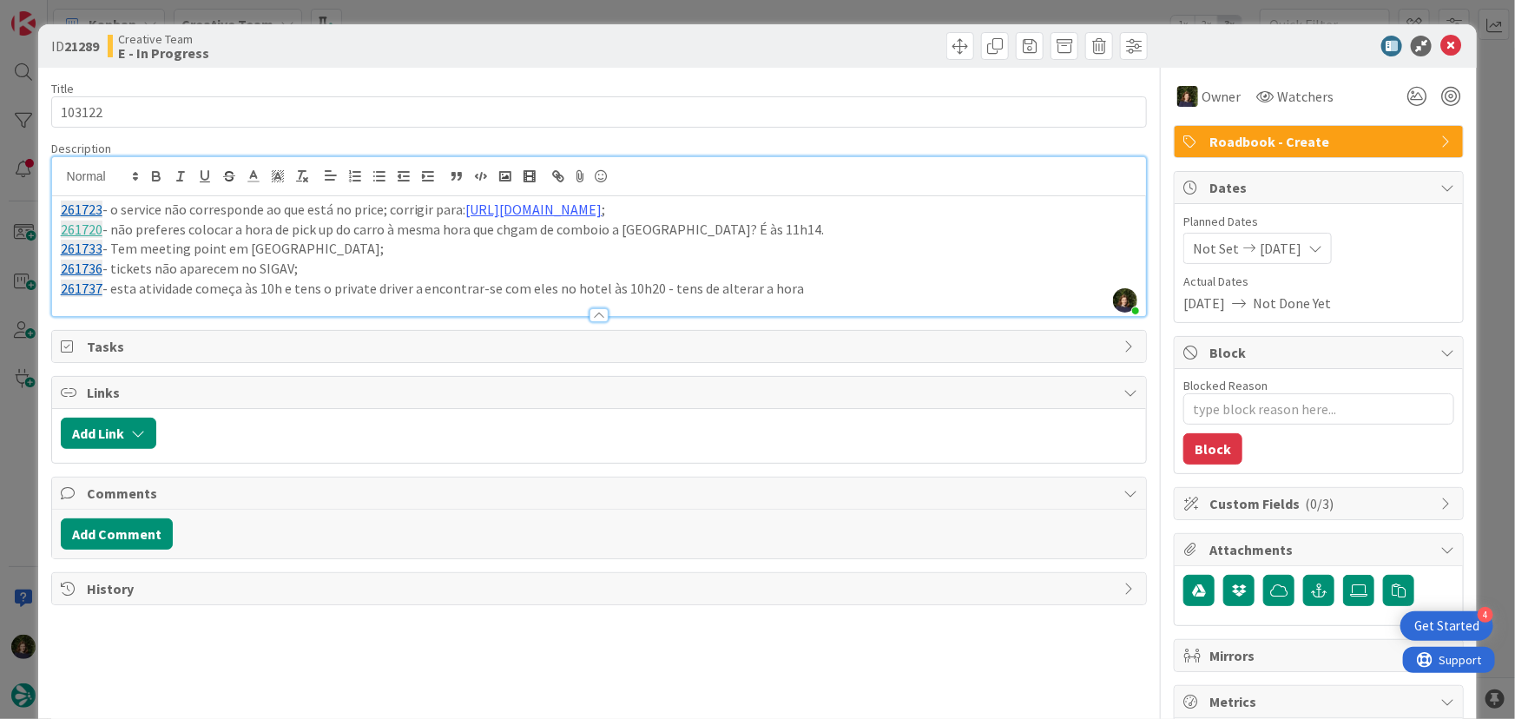
drag, startPoint x: 410, startPoint y: 290, endPoint x: 460, endPoint y: 268, distance: 54.8
click at [411, 290] on p "261737 - esta atividade começa às 10h e tens o private driver a encontrar-se co…" at bounding box center [599, 289] width 1077 height 20
drag, startPoint x: 844, startPoint y: 282, endPoint x: 747, endPoint y: 288, distance: 97.4
click at [747, 288] on p "261737 - esta atividade começa às 10h e tens o private driver 261742 a encontra…" at bounding box center [599, 289] width 1077 height 20
click at [854, 288] on p "261737 - esta atividade começa às 10h e tens o private driver 261742 a encontra…" at bounding box center [599, 289] width 1077 height 20
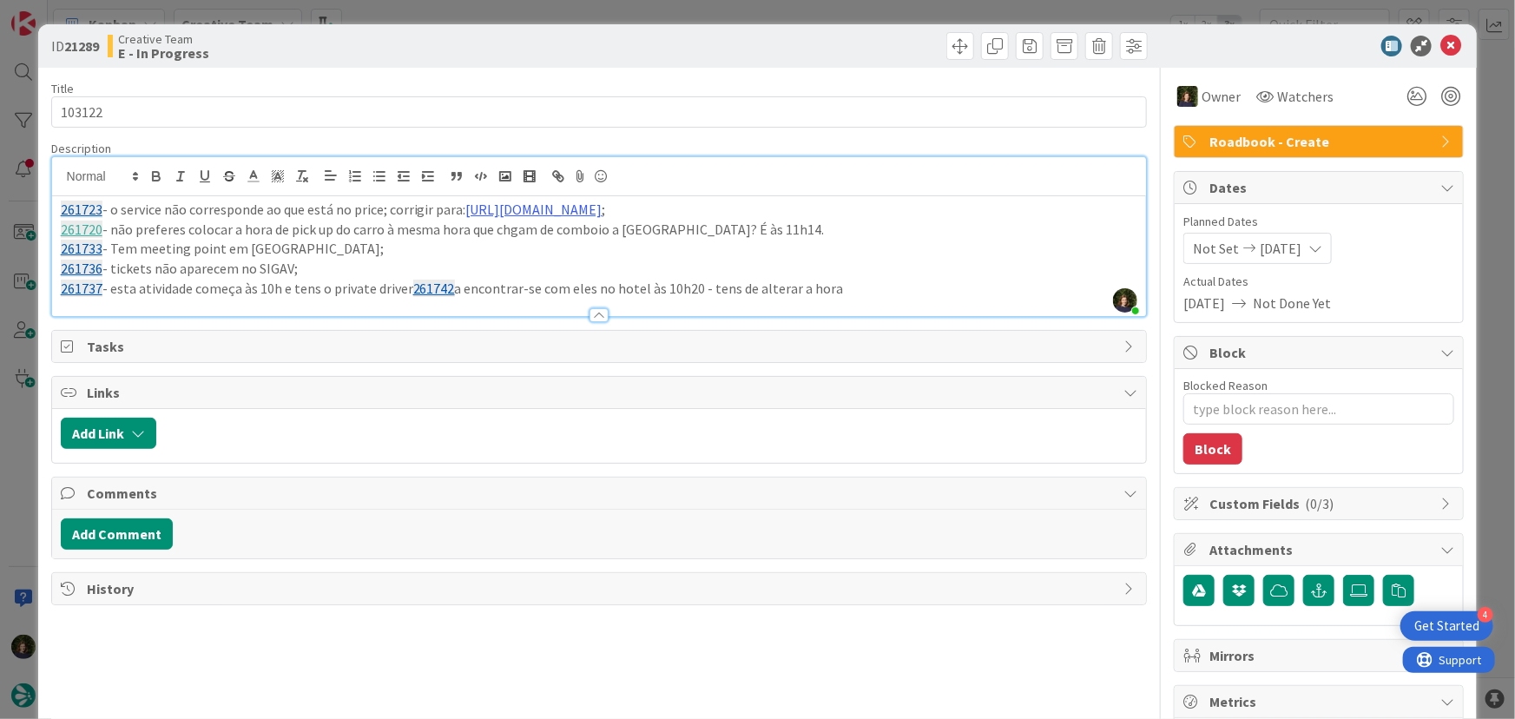
click at [856, 288] on p "261737 - esta atividade começa às 10h e tens o private driver 261742 a encontra…" at bounding box center [599, 289] width 1077 height 20
click at [815, 288] on p "261737 - esta atividade começa às 10h e tens o private driver 261742 a encontra…" at bounding box center [599, 289] width 1077 height 20
click at [853, 285] on p "261737 - esta atividade começa às 10h e tens o private driver 261742 a encontra…" at bounding box center [599, 289] width 1077 height 20
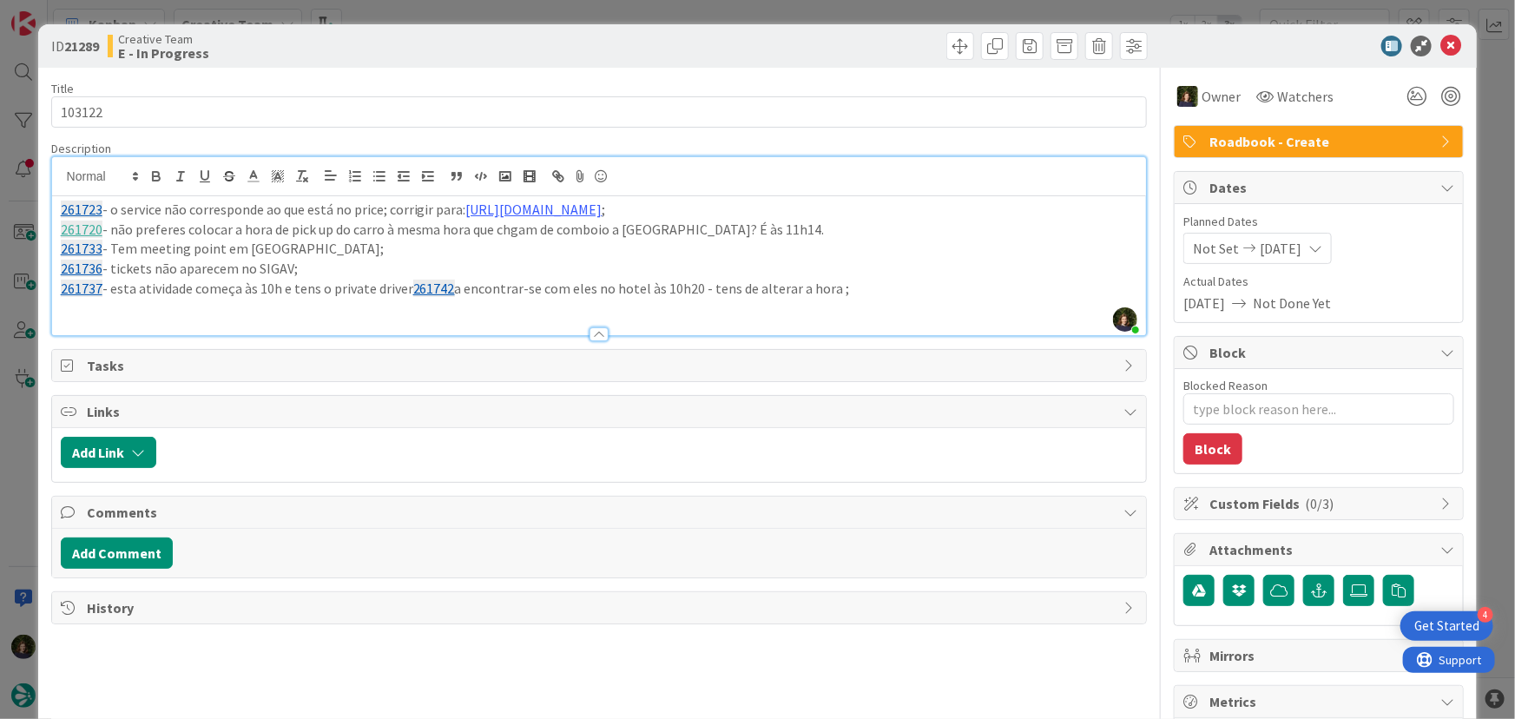
click at [870, 287] on p "261737 - esta atividade começa às 10h e tens o private driver 261742 a encontra…" at bounding box center [599, 289] width 1077 height 20
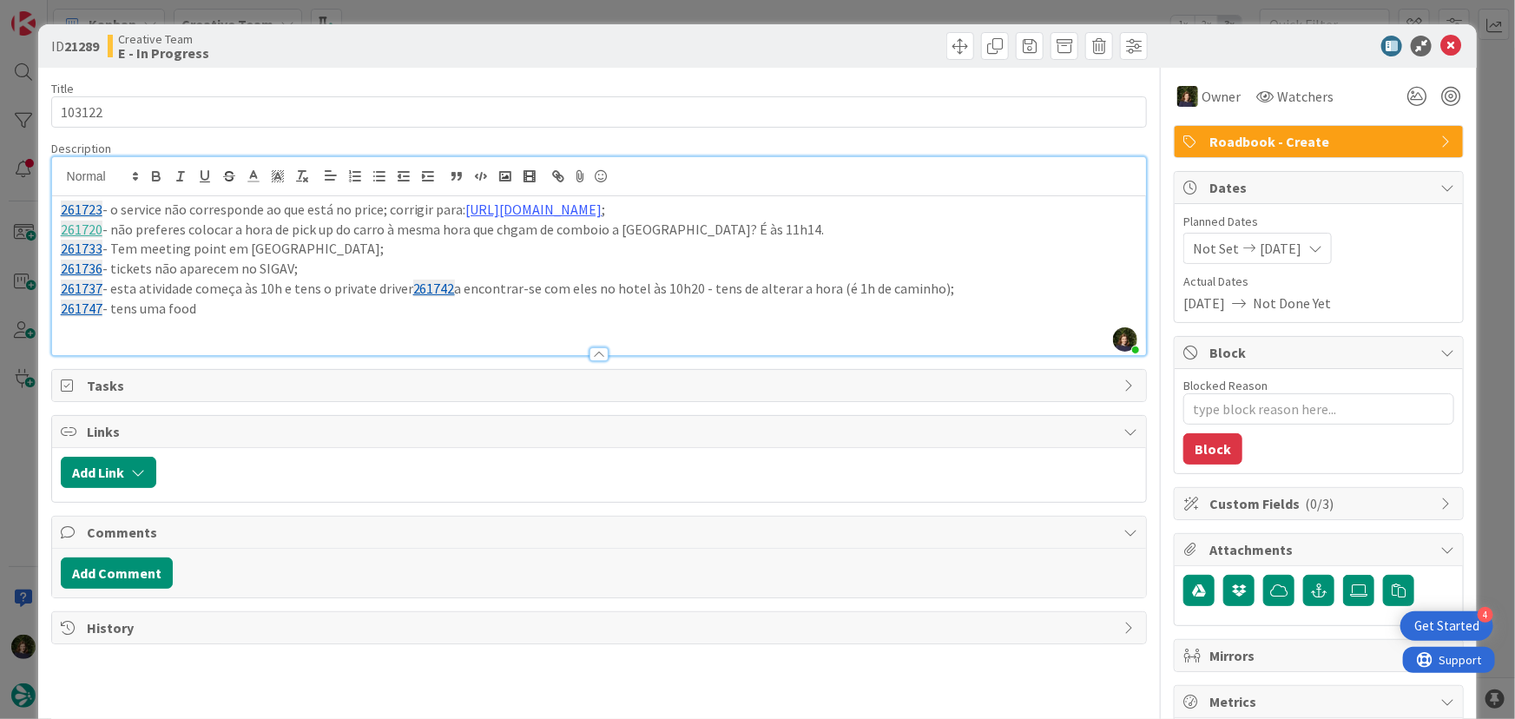
click at [269, 250] on p "261733 - Tem meeting point em [GEOGRAPHIC_DATA];" at bounding box center [599, 249] width 1077 height 20
click at [217, 306] on p "261747 - tens uma food" at bounding box center [599, 309] width 1077 height 20
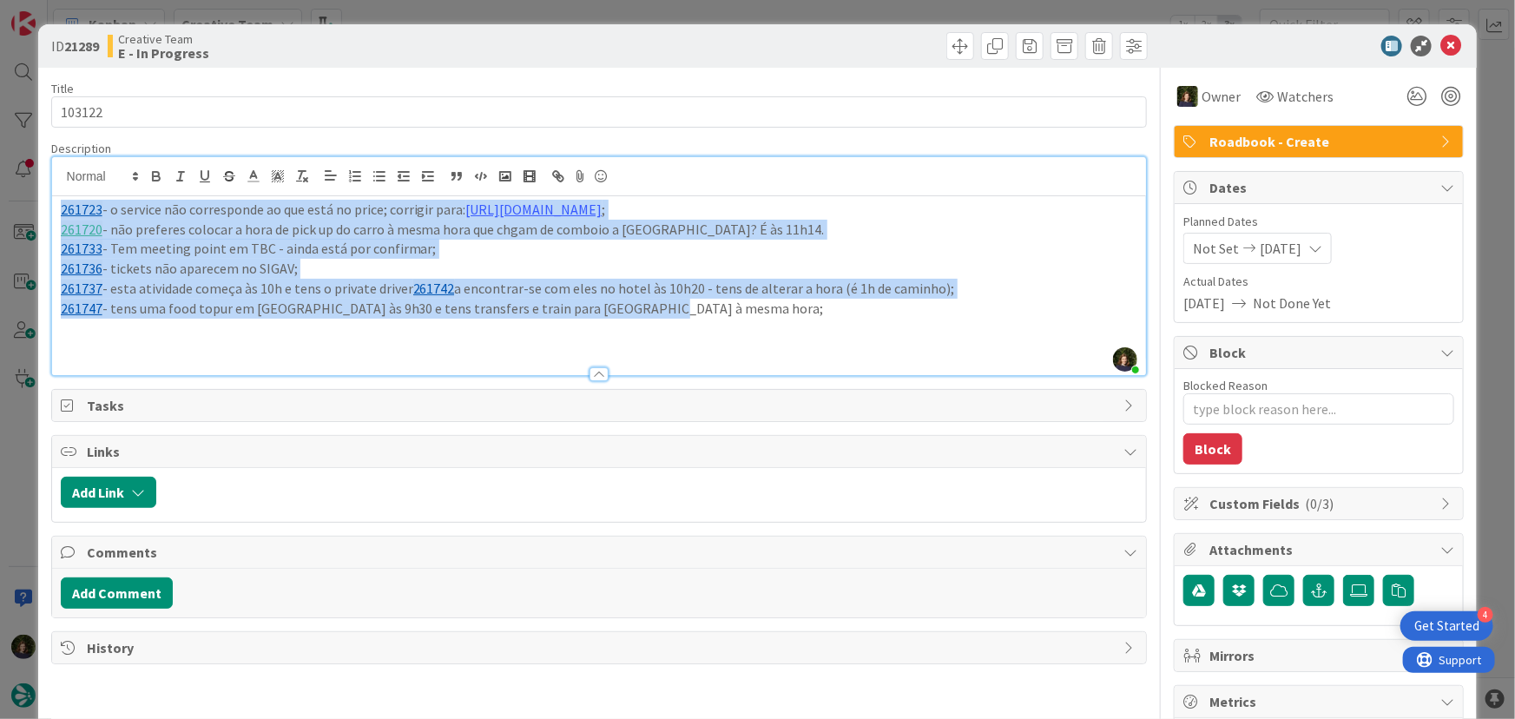
drag, startPoint x: 642, startPoint y: 311, endPoint x: 36, endPoint y: 208, distance: 615.5
click at [36, 208] on div "ID 21289 Creative Team E - In Progress Title 6 / 128 103122 Description [PERSON…" at bounding box center [757, 359] width 1515 height 719
copy div "261723 - o service não corresponde ao que está no price; corrigir para: [URL][D…"
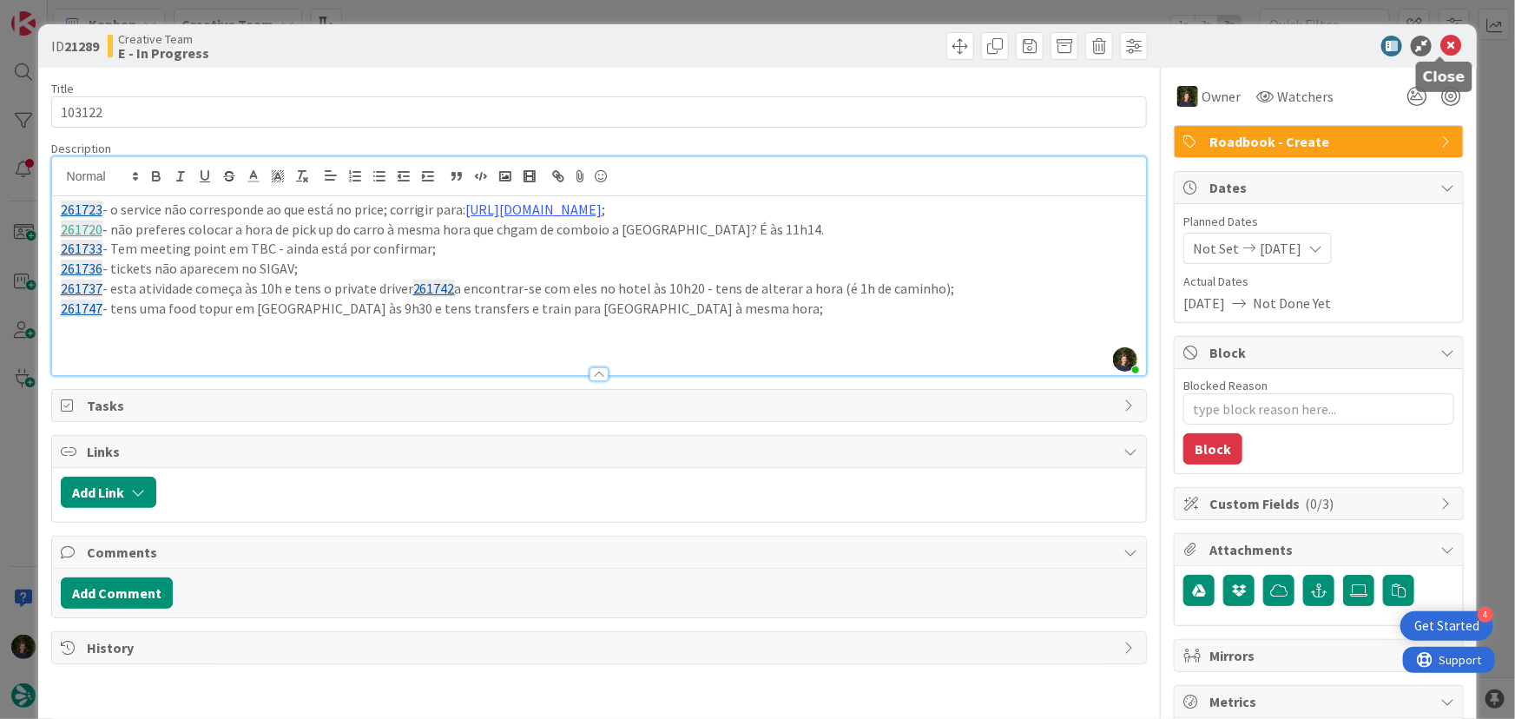
click at [1440, 47] on icon at bounding box center [1450, 46] width 21 height 21
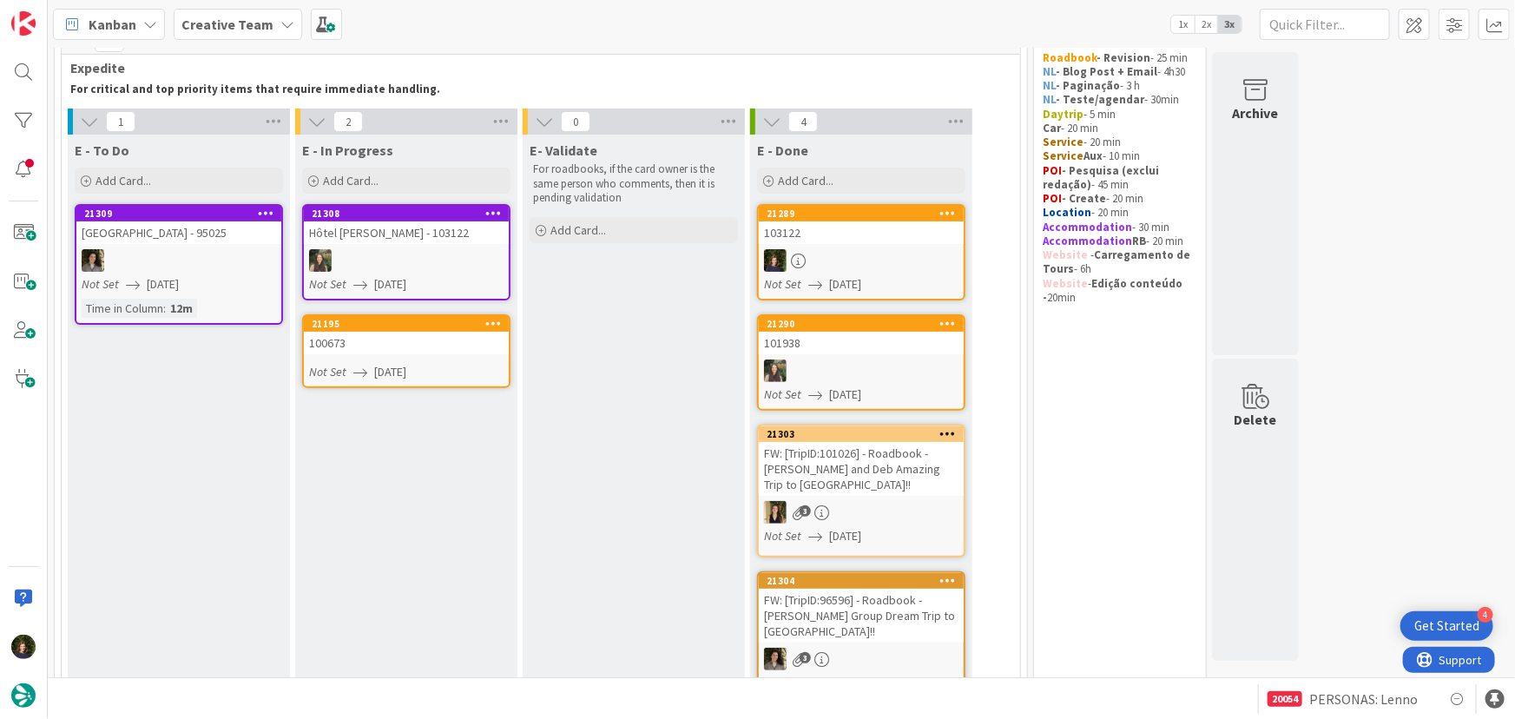
click at [401, 343] on div "100673" at bounding box center [406, 343] width 205 height 23
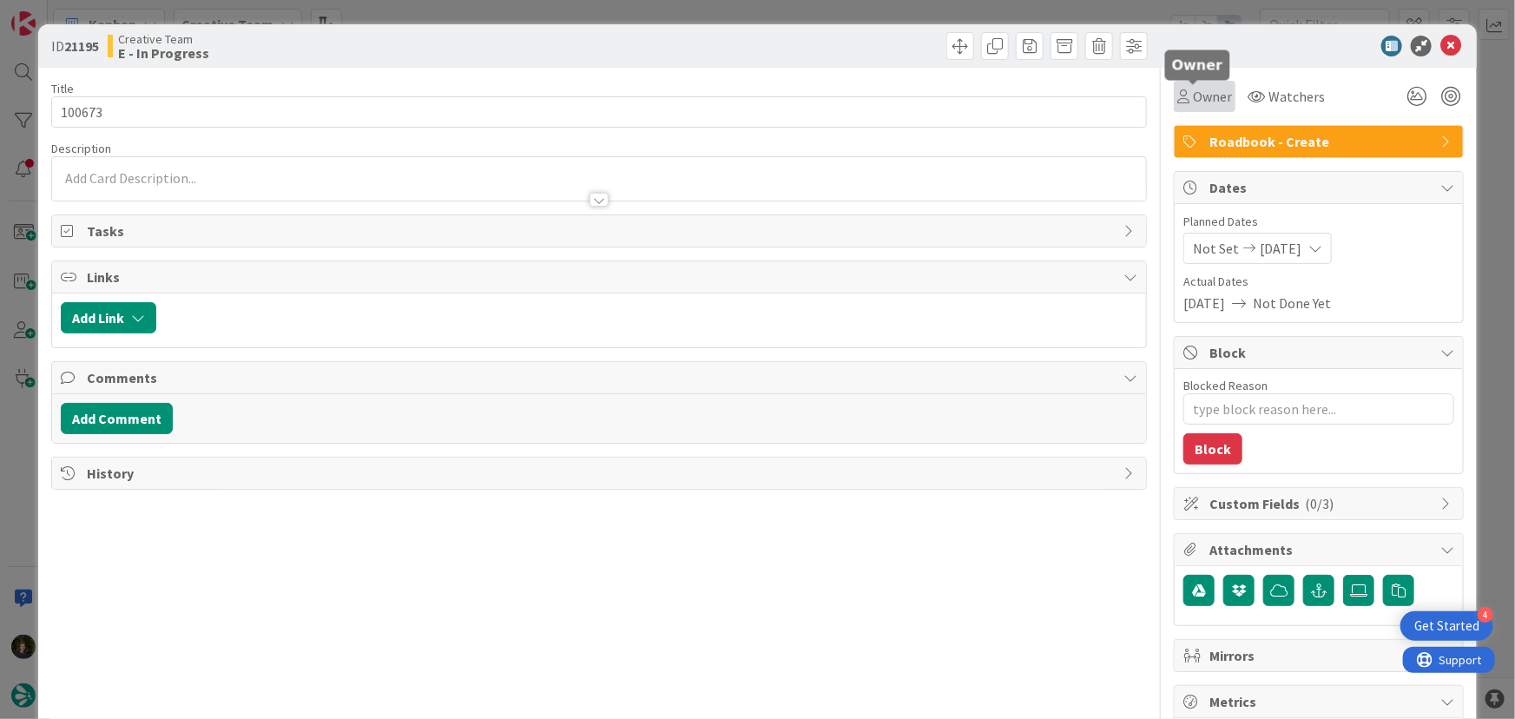
click at [1206, 103] on span "Owner" at bounding box center [1212, 96] width 39 height 21
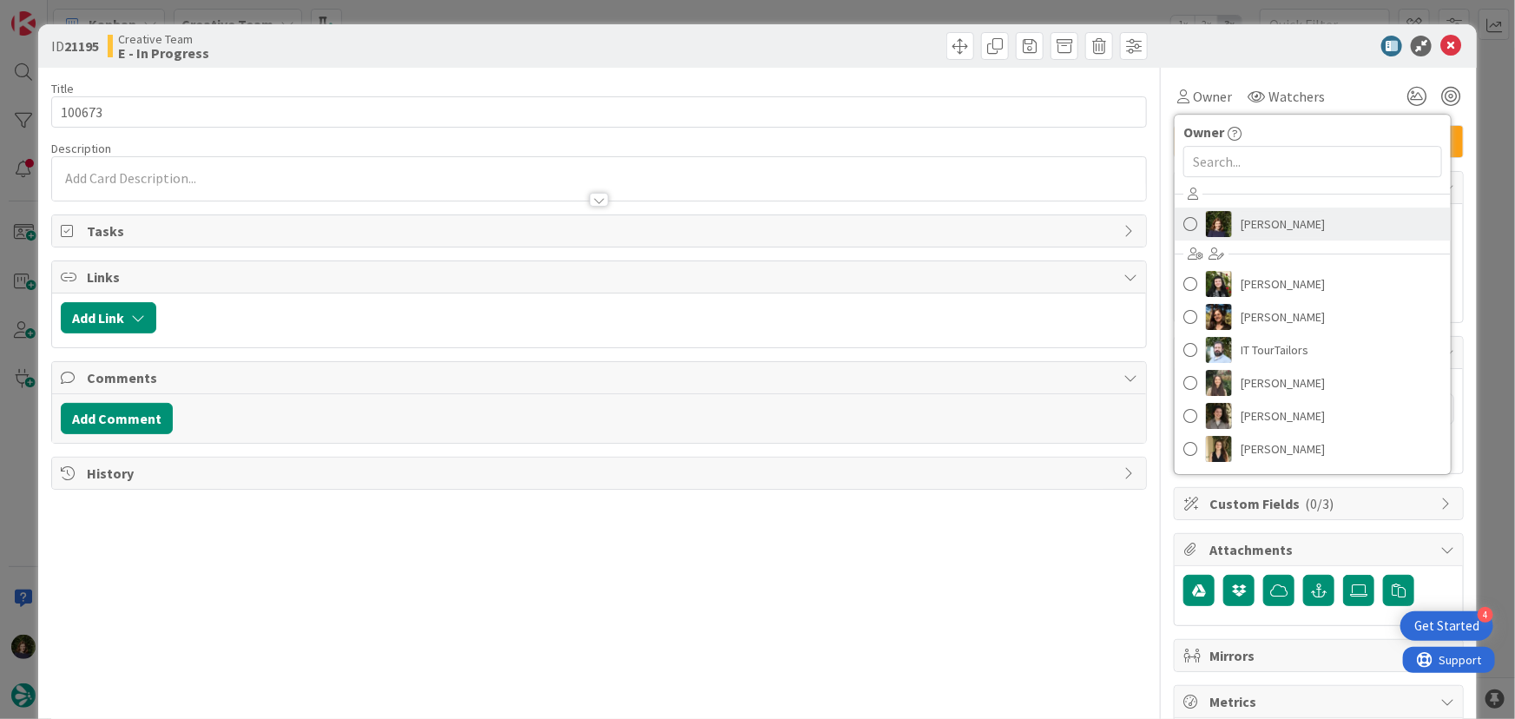
click at [1256, 221] on span "[PERSON_NAME]" at bounding box center [1283, 224] width 84 height 26
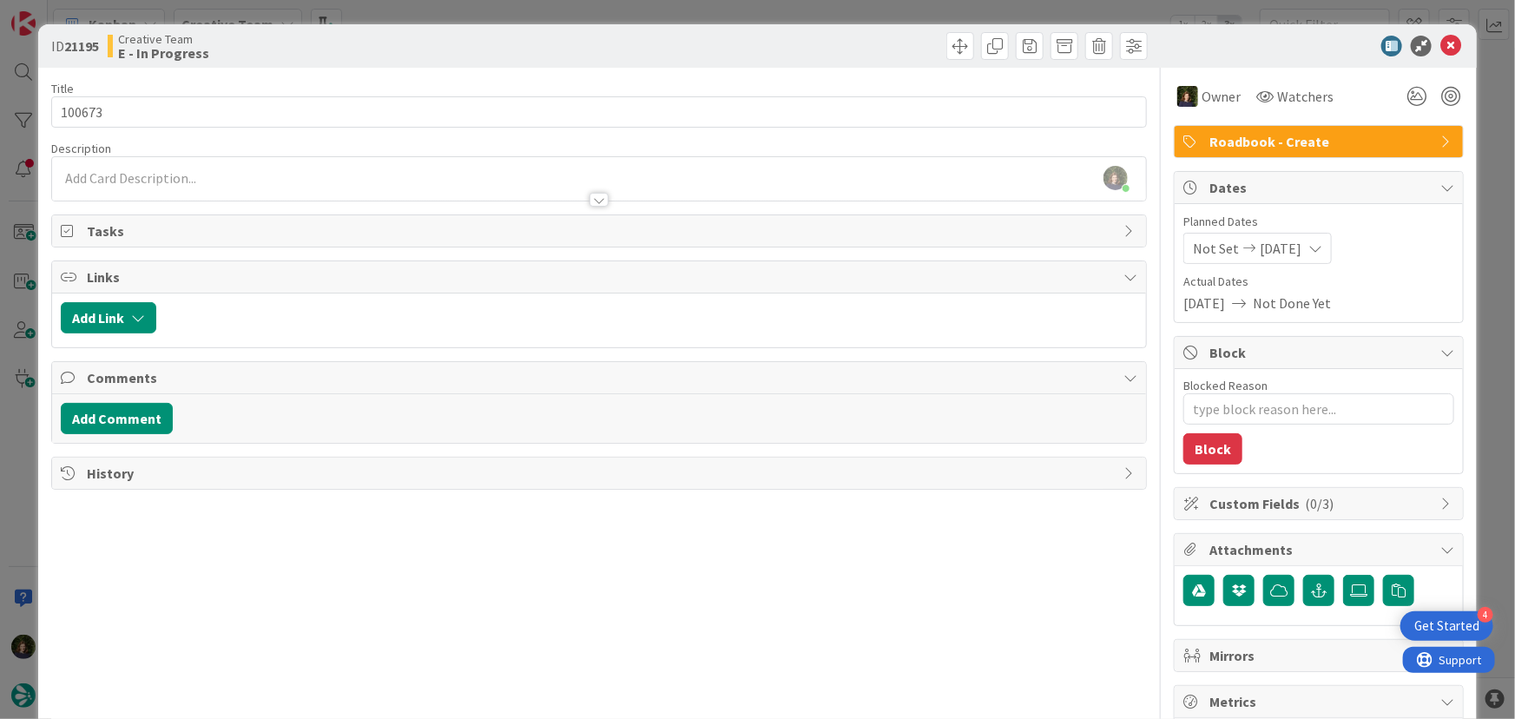
type textarea "x"
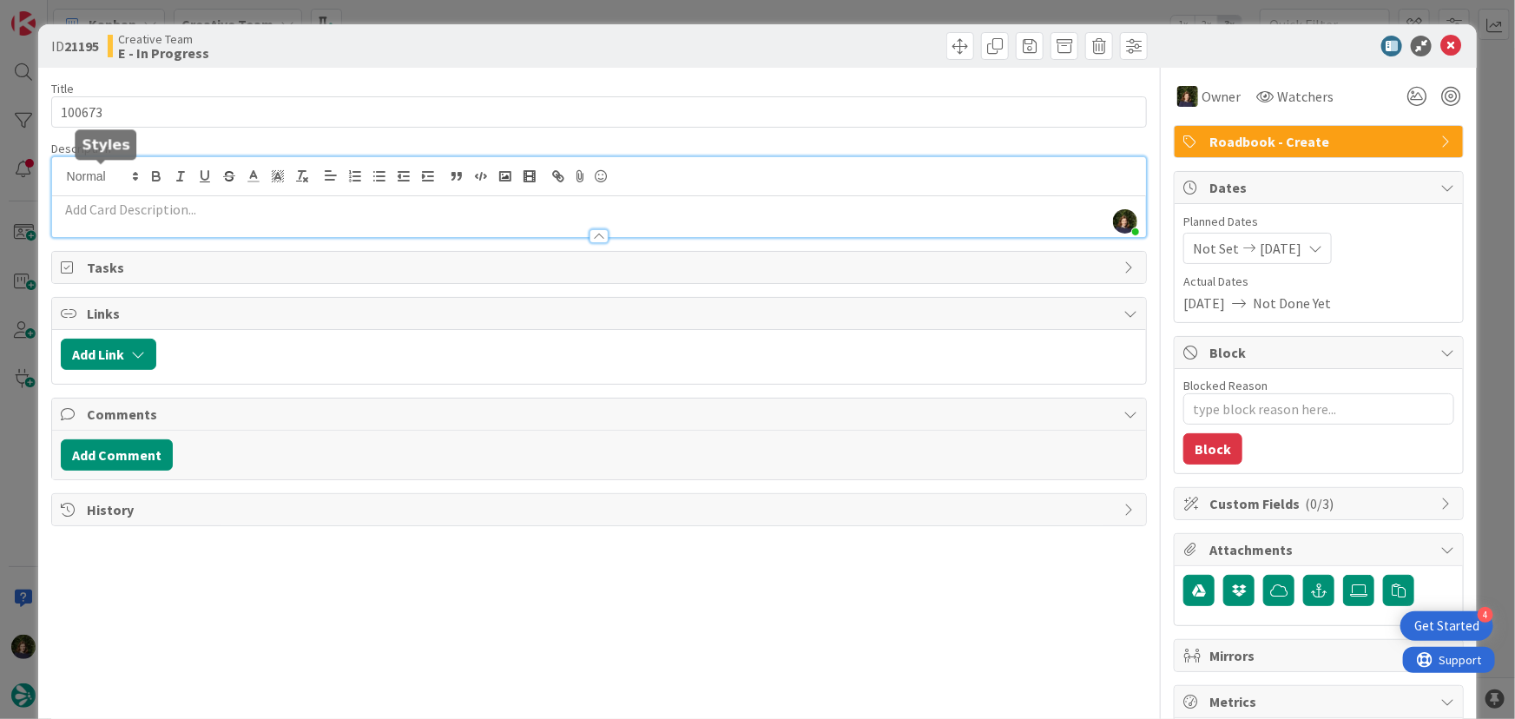
click at [130, 178] on div "[PERSON_NAME] joined 24 m ago" at bounding box center [599, 197] width 1095 height 80
paste div
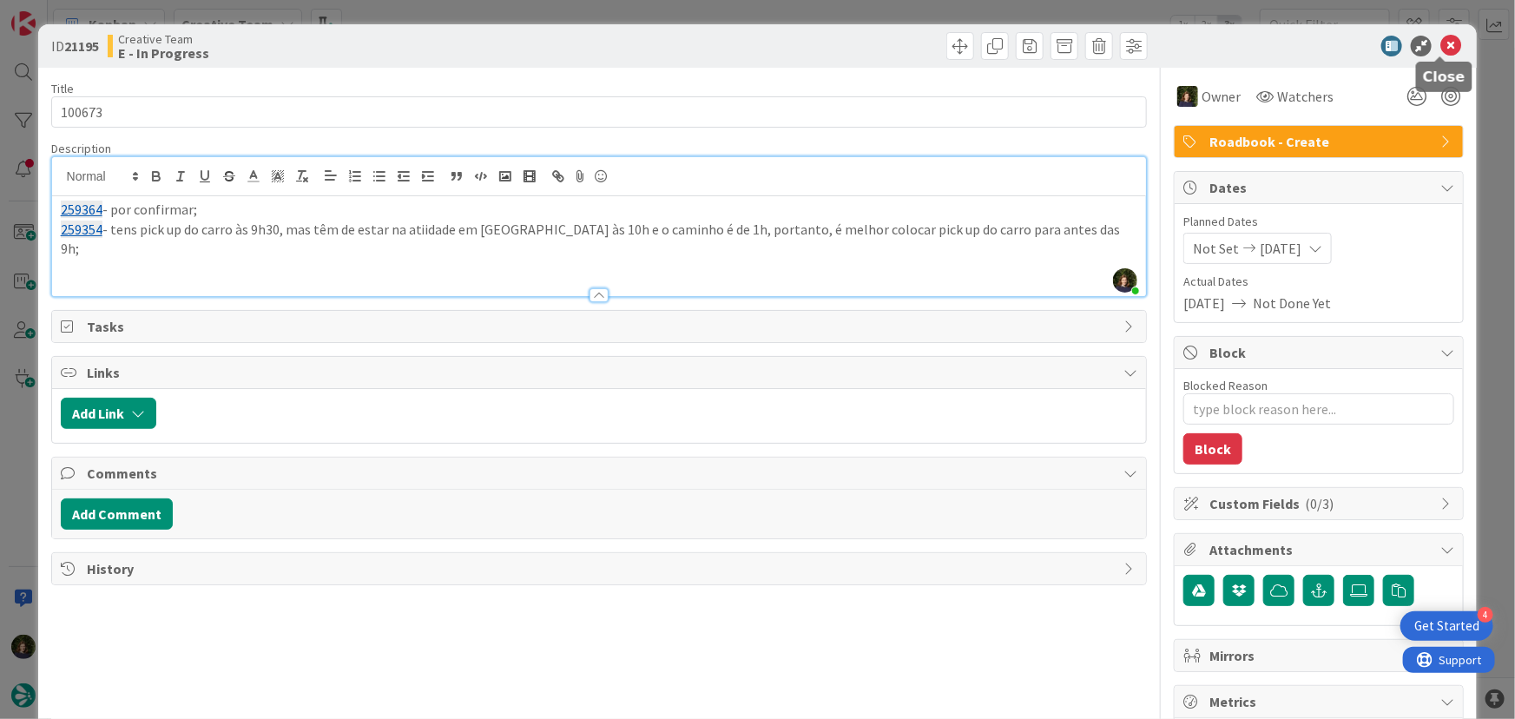
click at [1440, 49] on icon at bounding box center [1450, 46] width 21 height 21
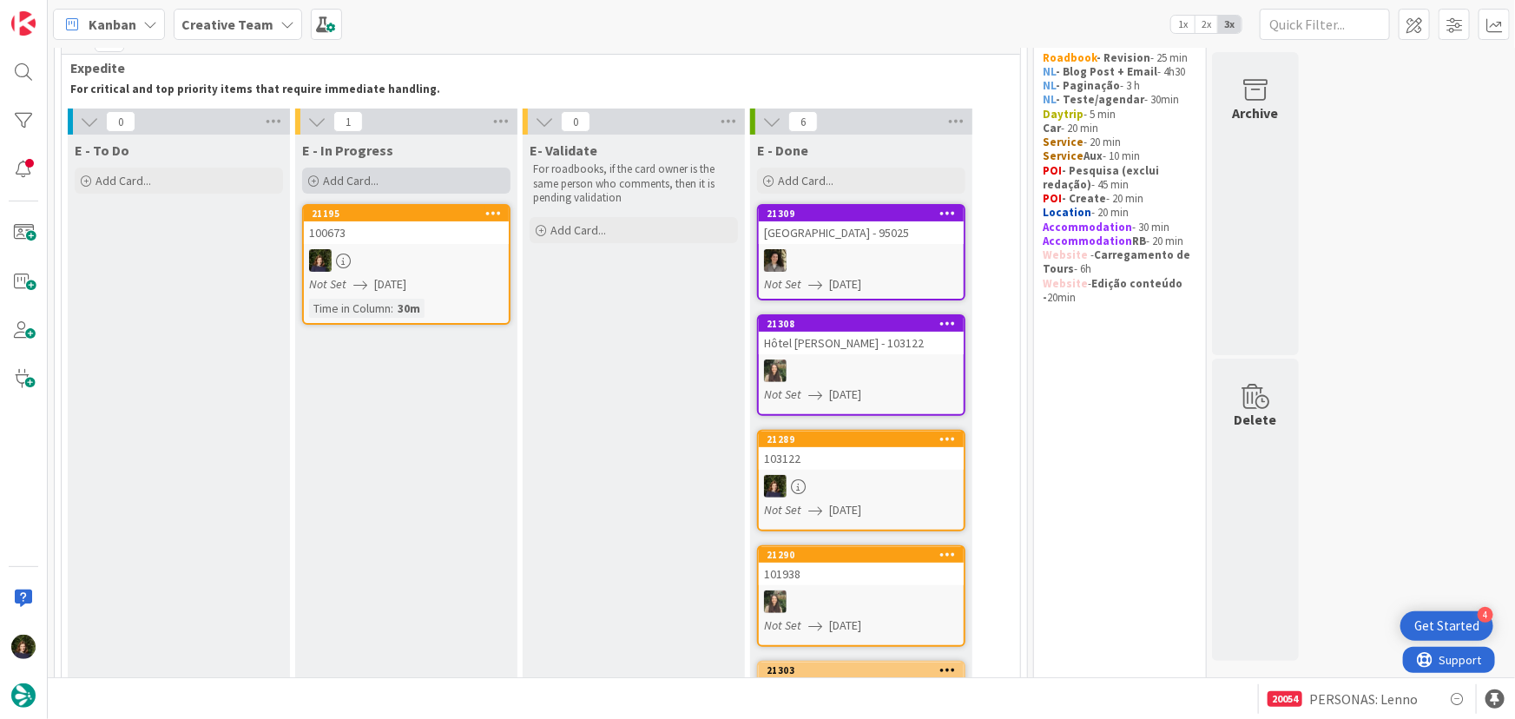
click at [376, 180] on span "Add Card..." at bounding box center [351, 181] width 56 height 16
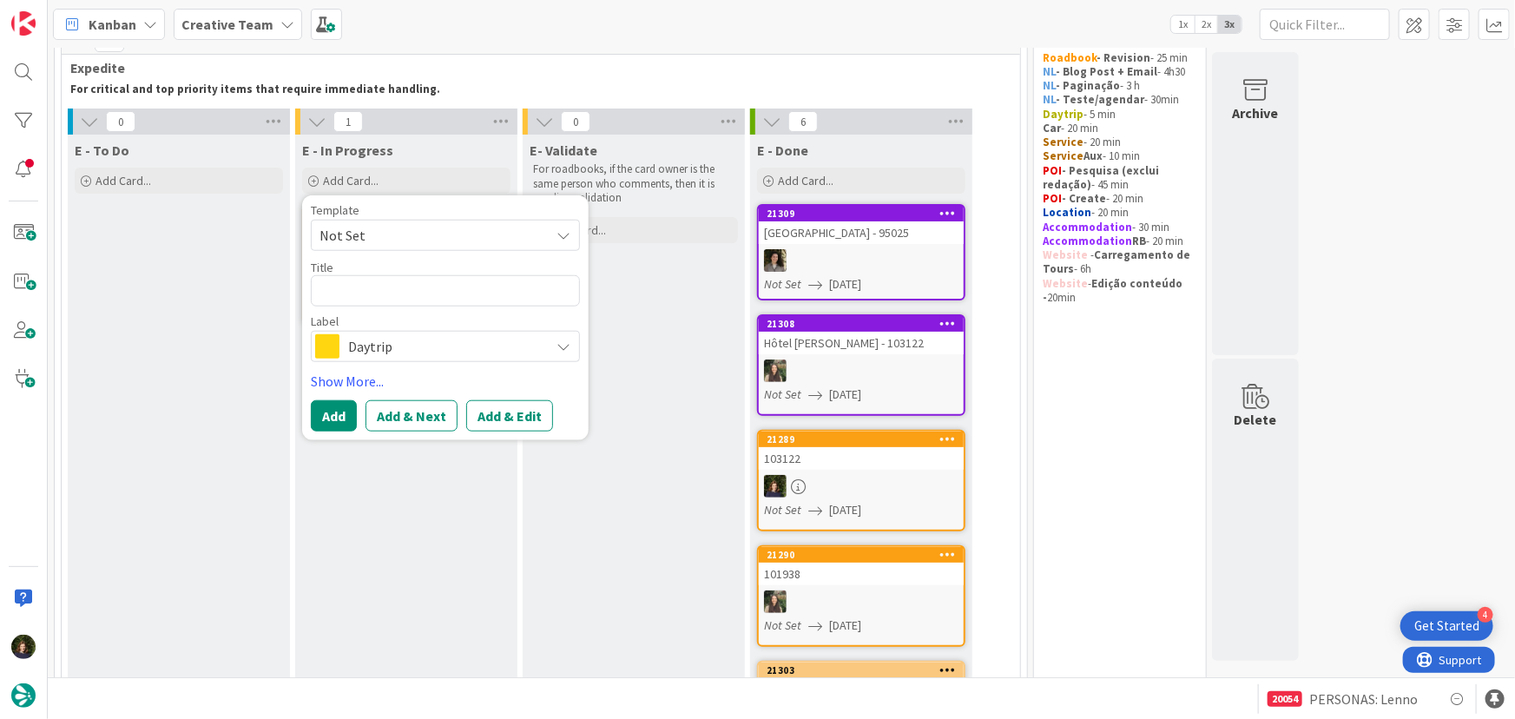
type textarea "x"
type textarea "P"
type textarea "x"
type textarea "PO"
type textarea "x"
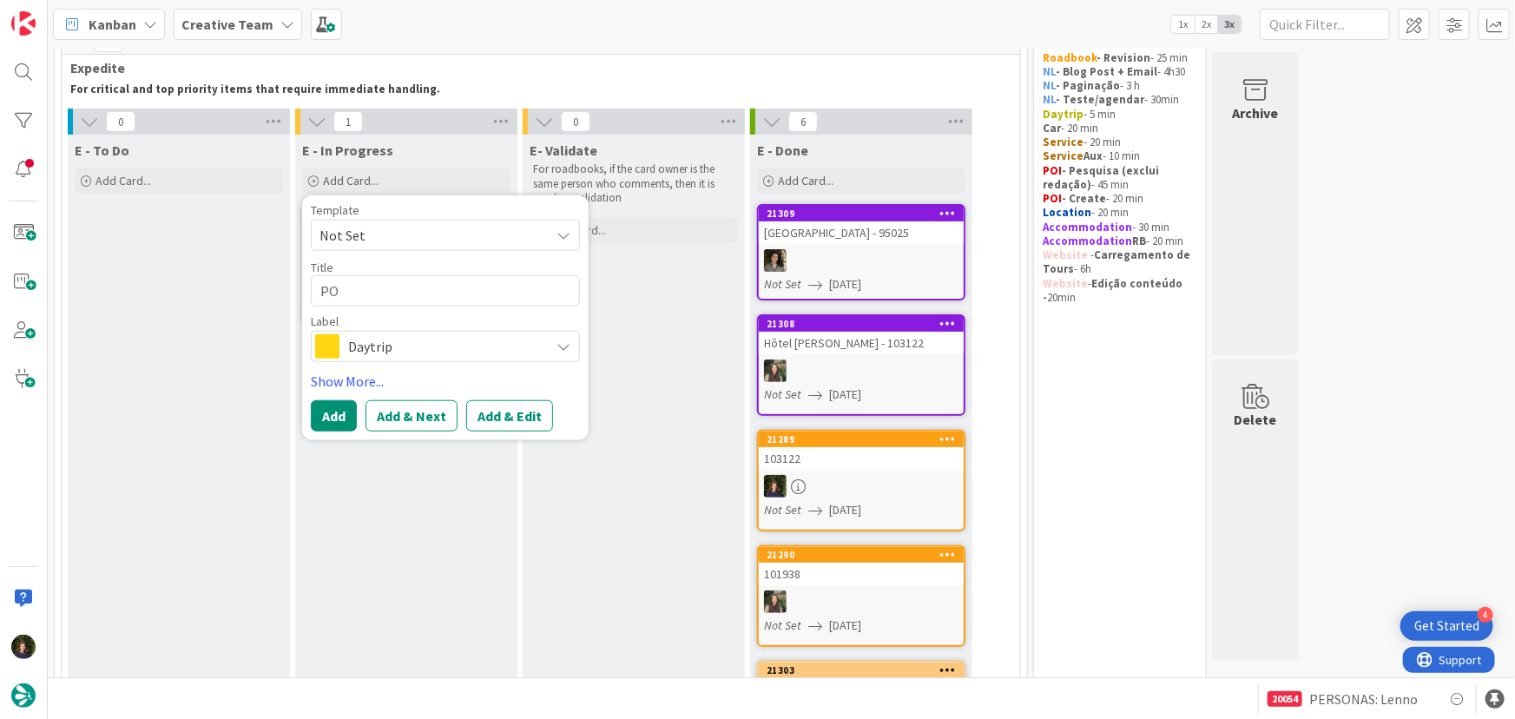
type textarea "POI"
type textarea "x"
type textarea "POI"
type textarea "x"
type textarea "POI E"
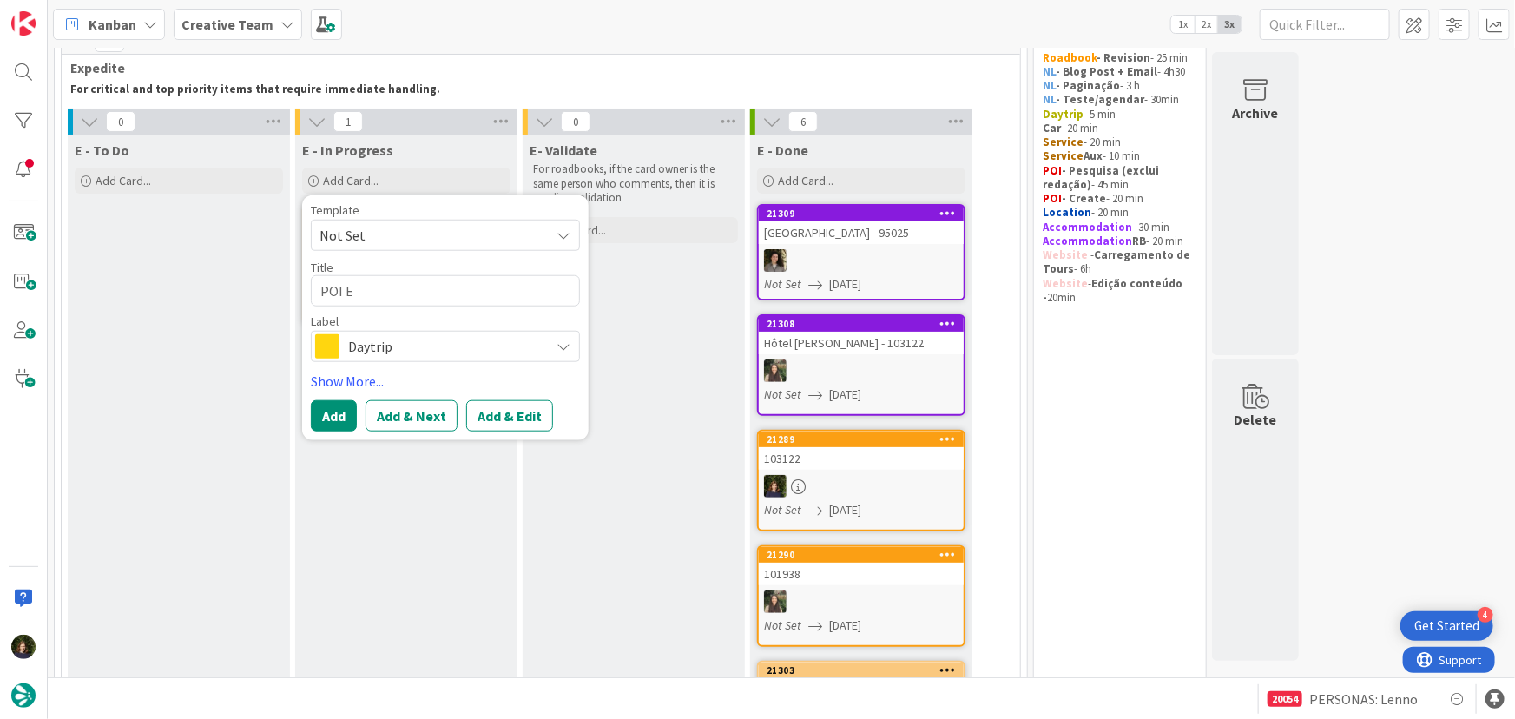
type textarea "x"
type textarea "POI E"
type textarea "x"
type textarea "POI E e"
type textarea "x"
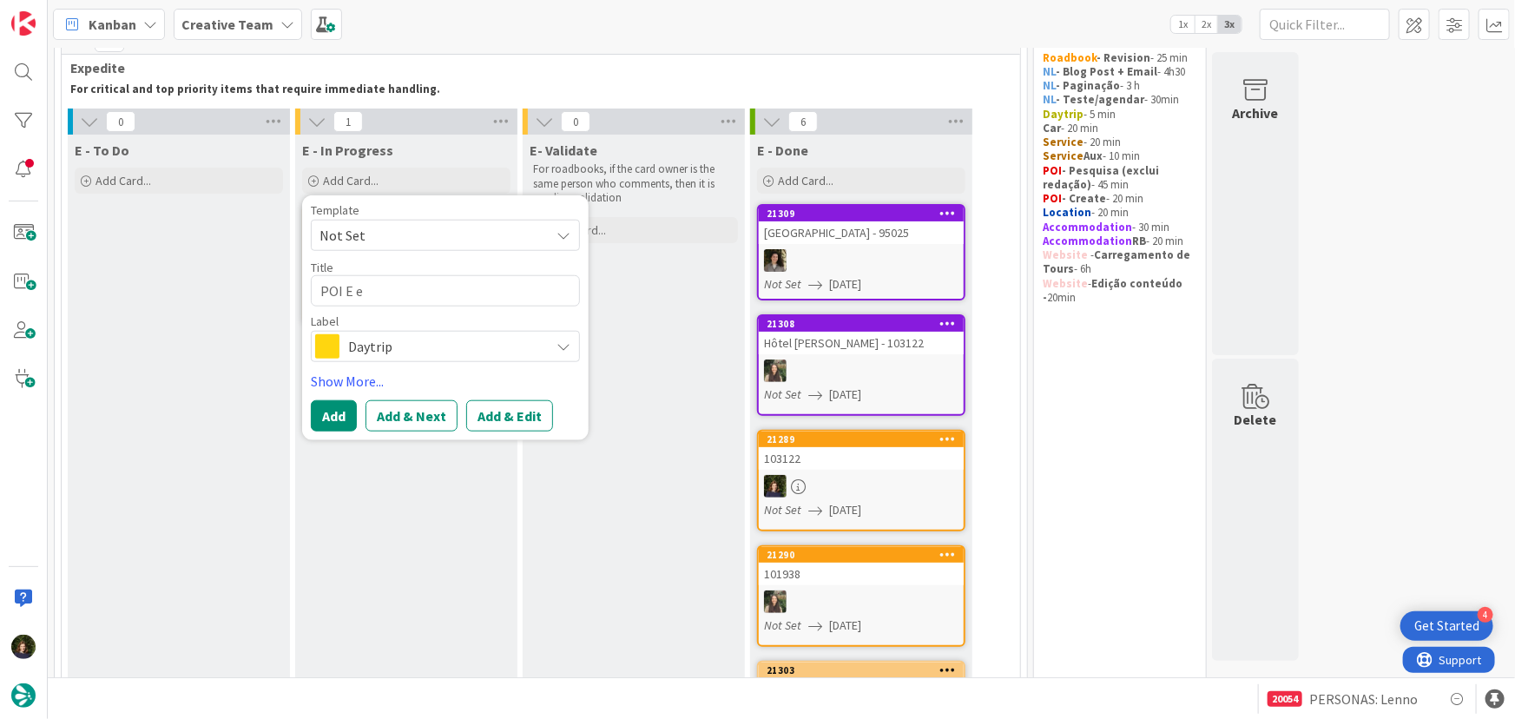
type textarea "POI E em"
type textarea "x"
type textarea "POI E em"
type textarea "x"
type textarea "POI E em O"
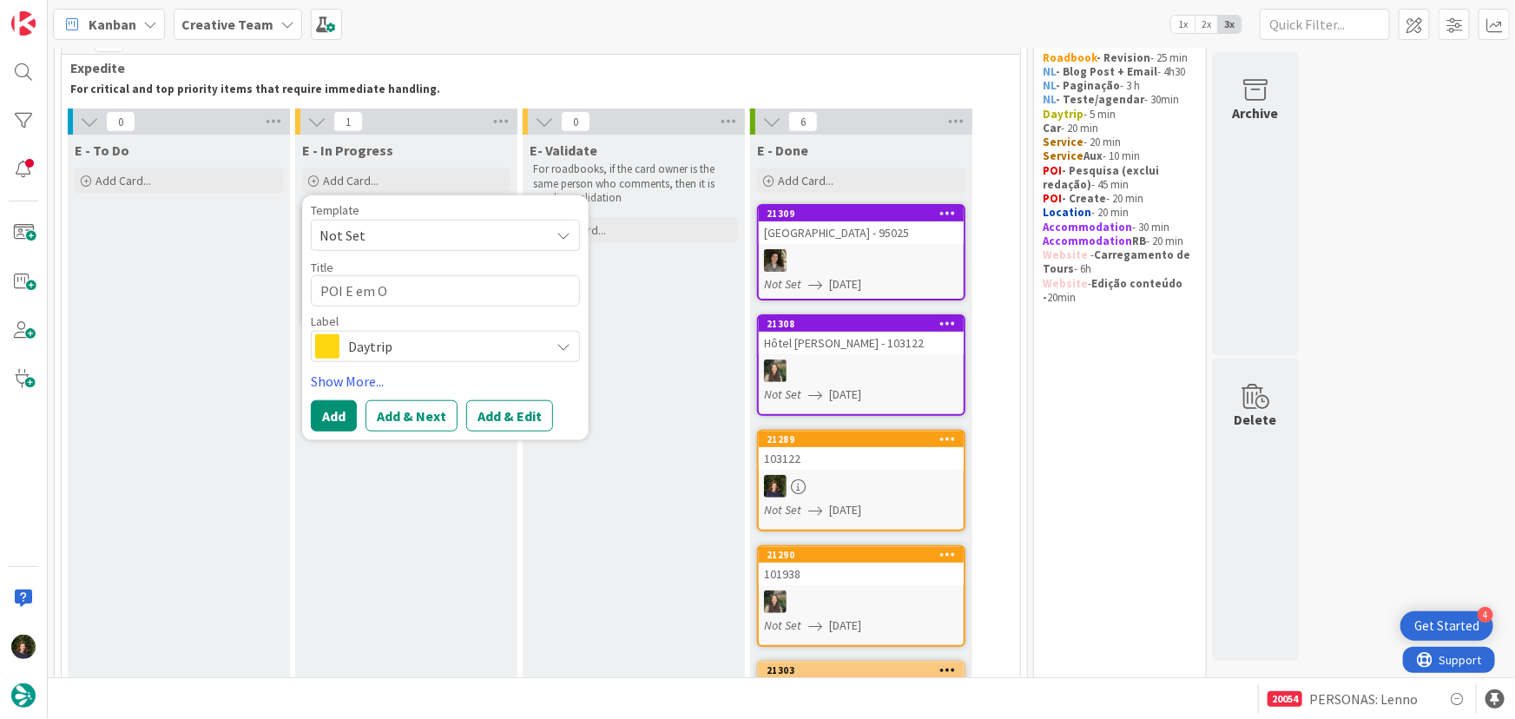
type textarea "x"
type textarea "POI E em Op"
type textarea "x"
type textarea "POI E em Opp"
type textarea "x"
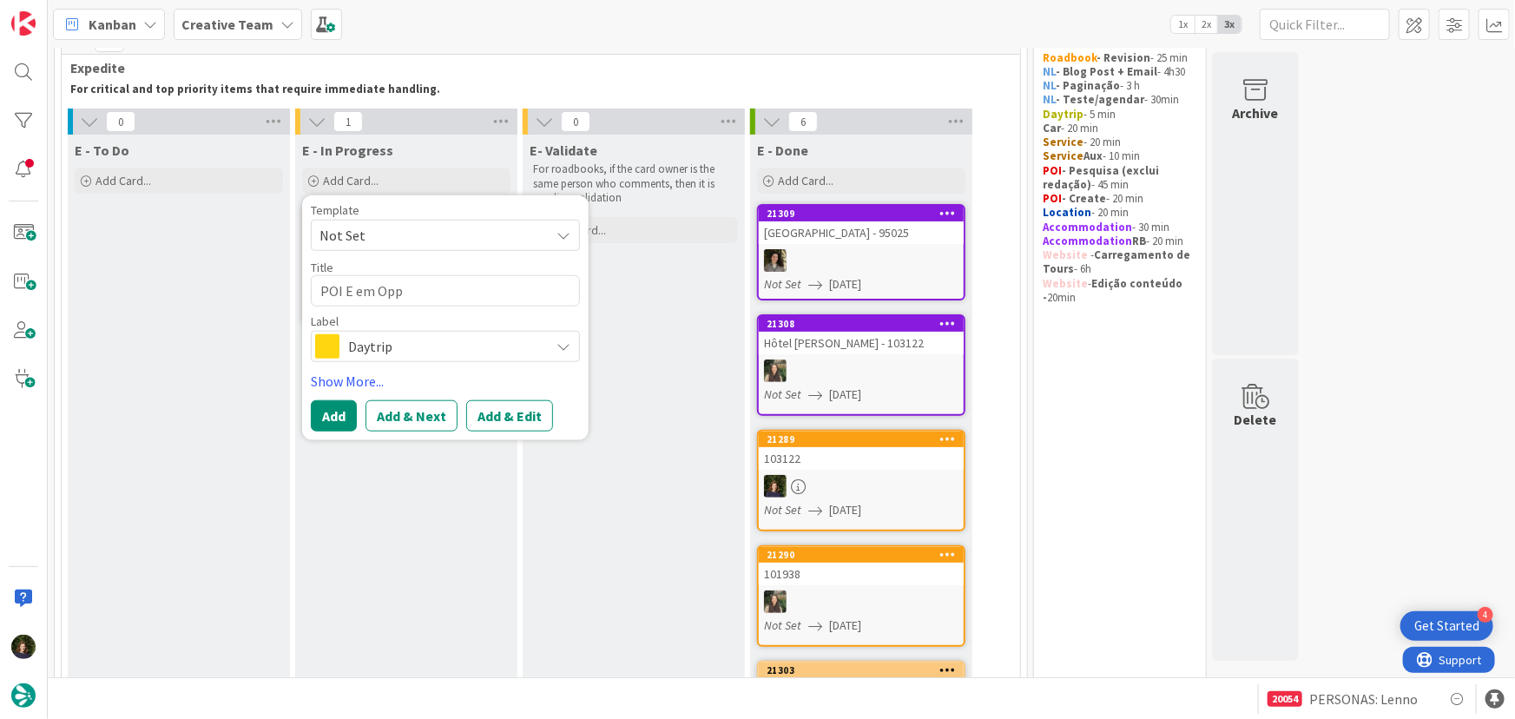
type textarea "POI E em Oppè"
type textarea "x"
type textarea "POI E em Oppèd"
type textarea "x"
type textarea "POI E em Oppède"
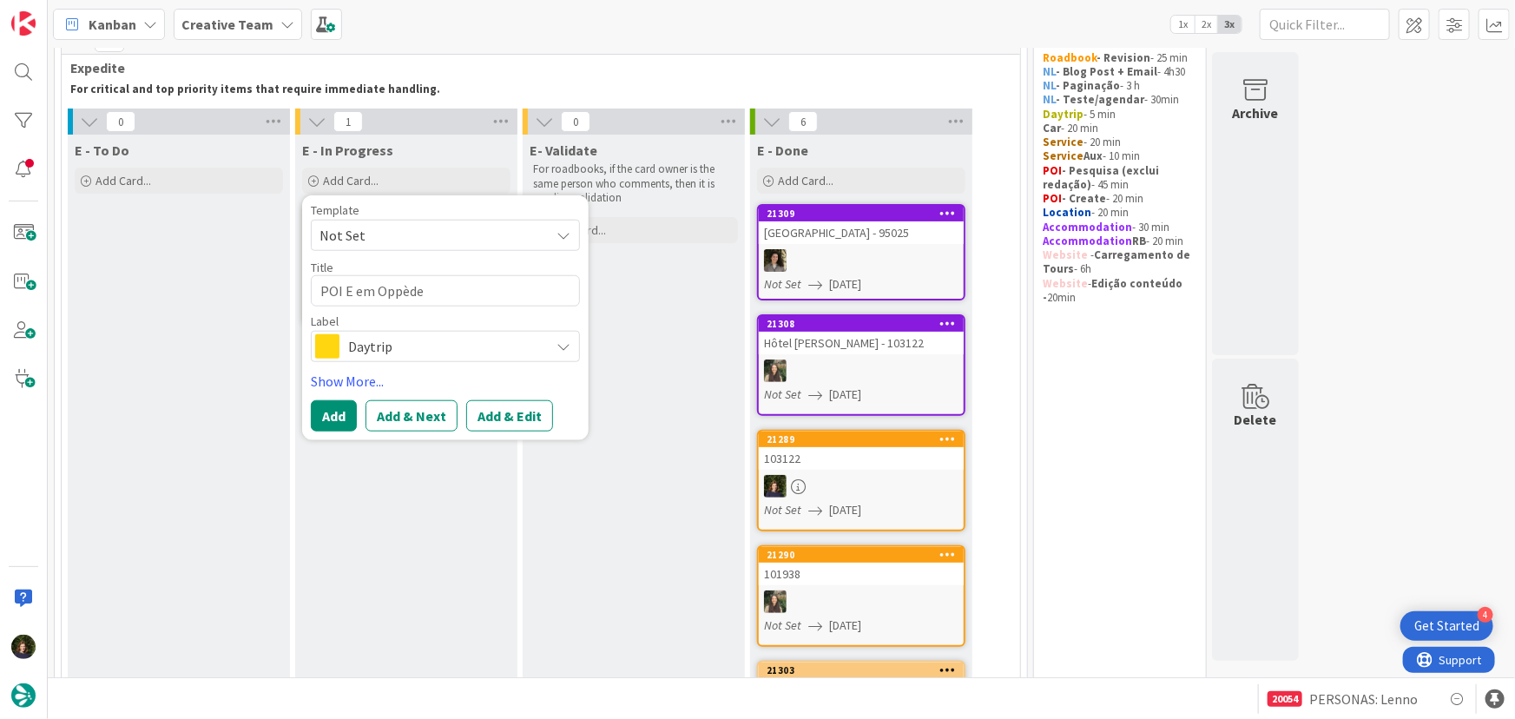
type textarea "x"
type textarea "POI E em Oppède"
type textarea "x"
type textarea "POI E em Oppède ("
type textarea "x"
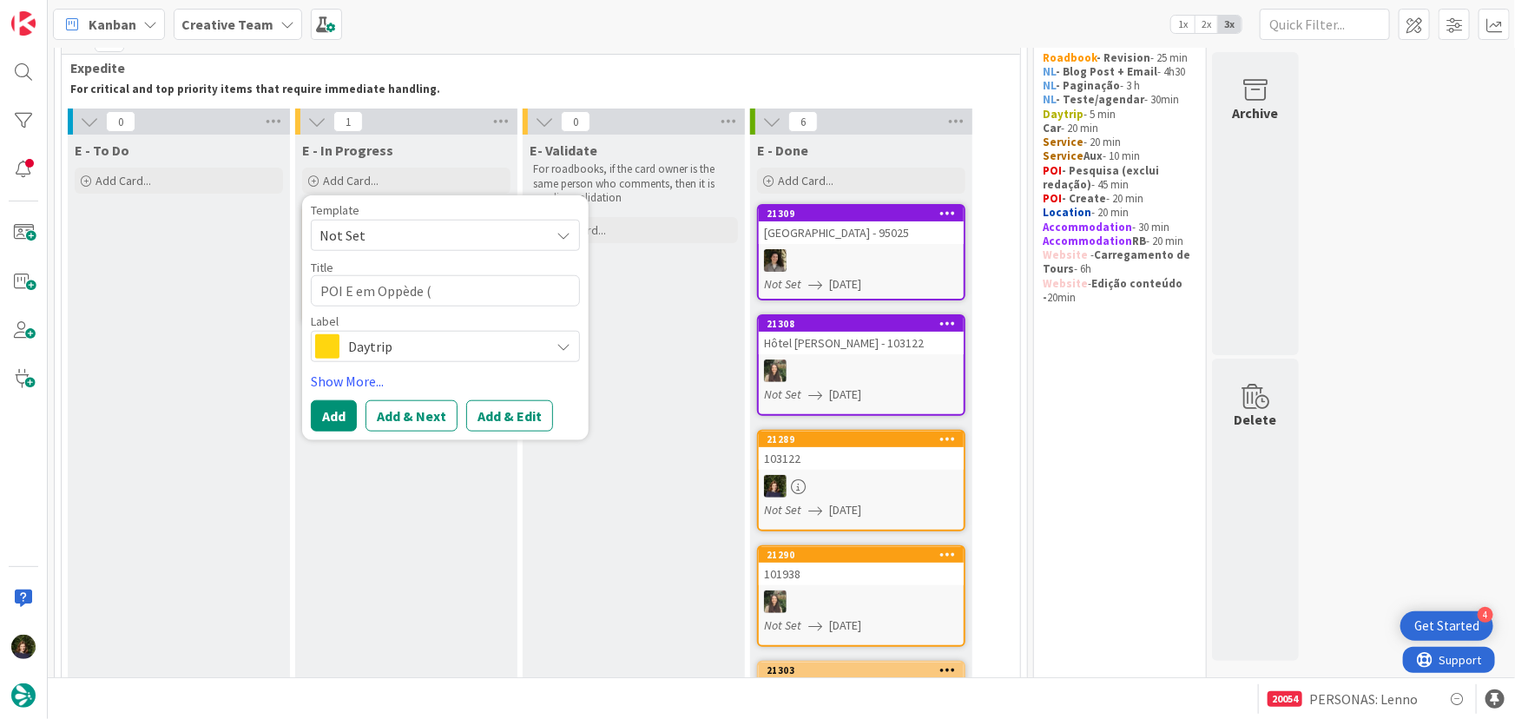
type textarea "POI E em Oppède (1"
type textarea "x"
type textarea "POI E em Oppède (10"
type textarea "x"
type textarea "POI E em Oppède (100"
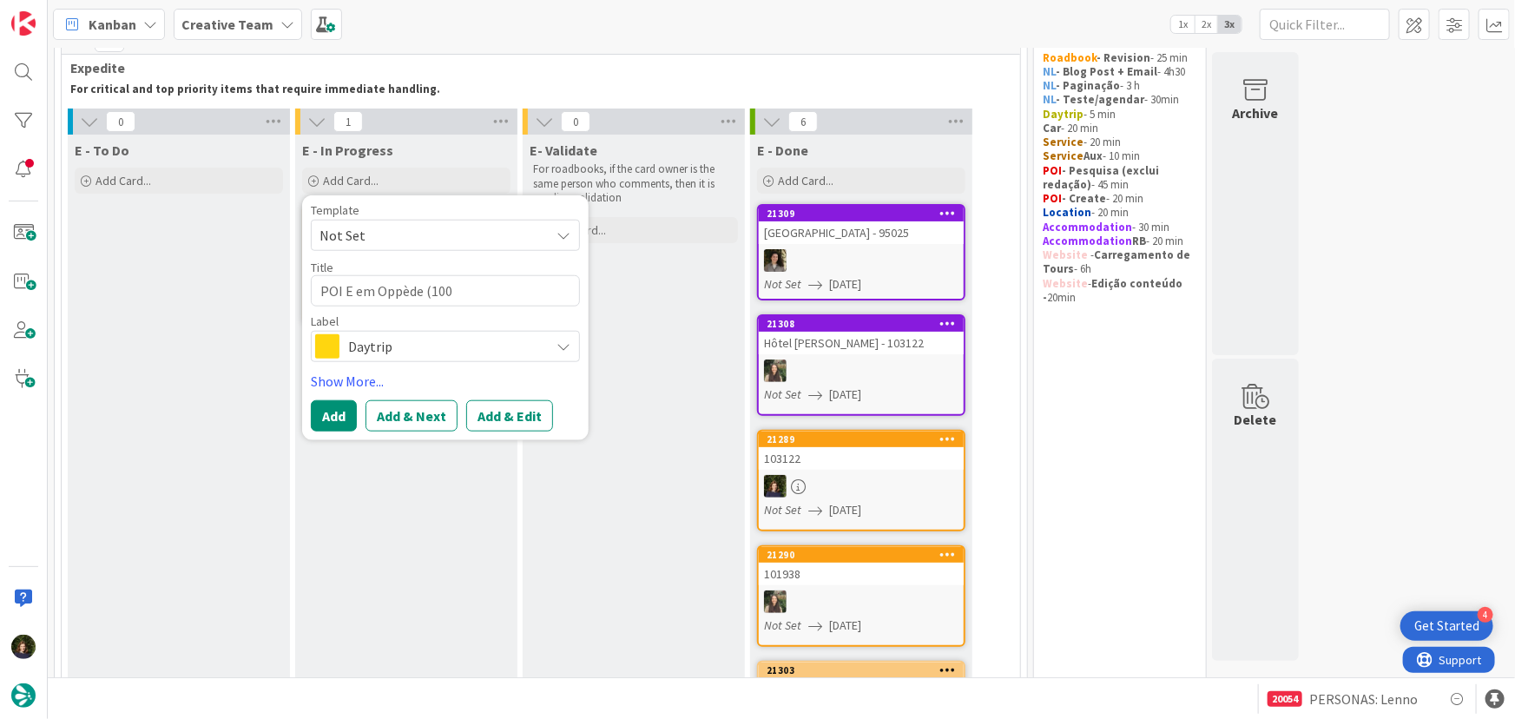
type textarea "x"
type textarea "POI E em Oppède (1006"
type textarea "x"
type textarea "POI E em Oppède (10067"
type textarea "x"
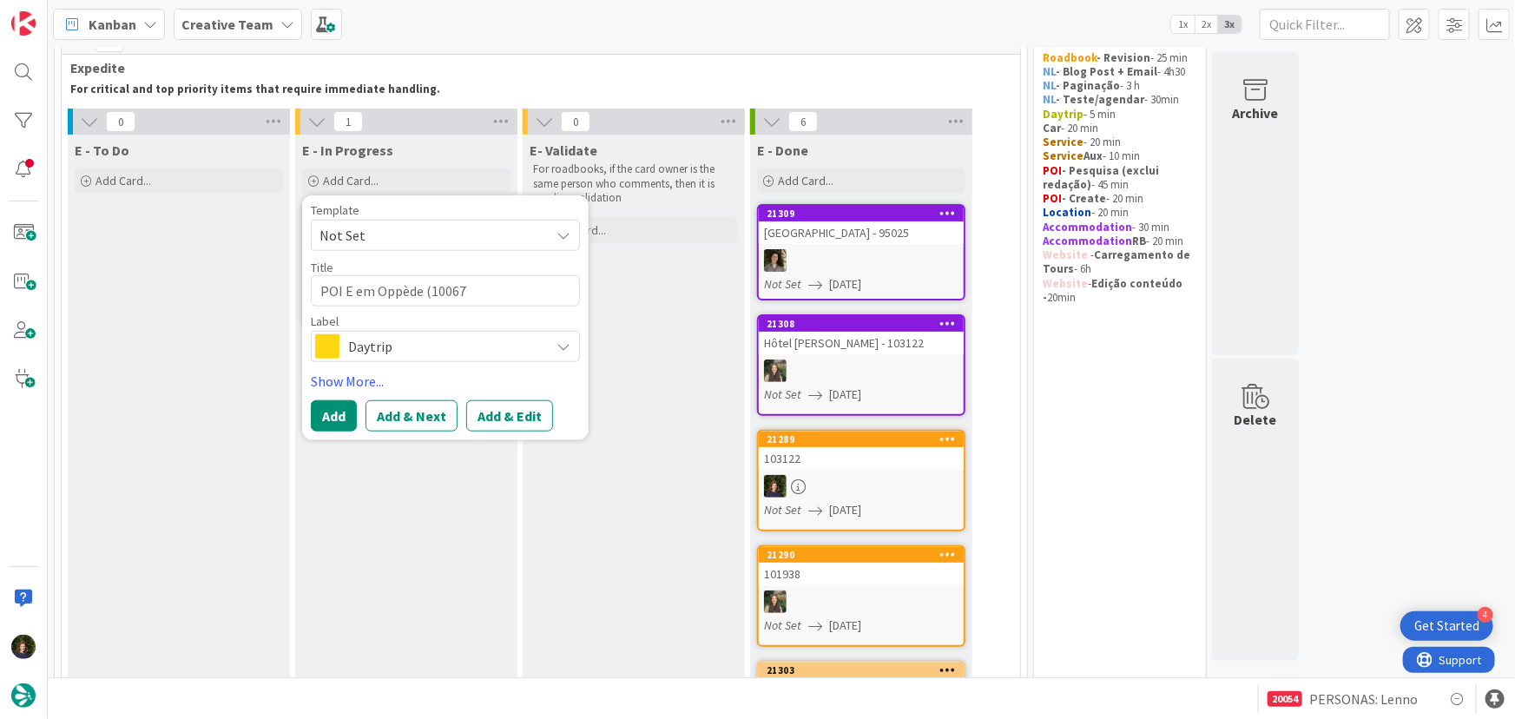
type textarea "POI E em Oppède (100673"
type textarea "x"
type textarea "POI E em Oppède (100673)"
click at [407, 346] on span "Daytrip" at bounding box center [444, 346] width 193 height 24
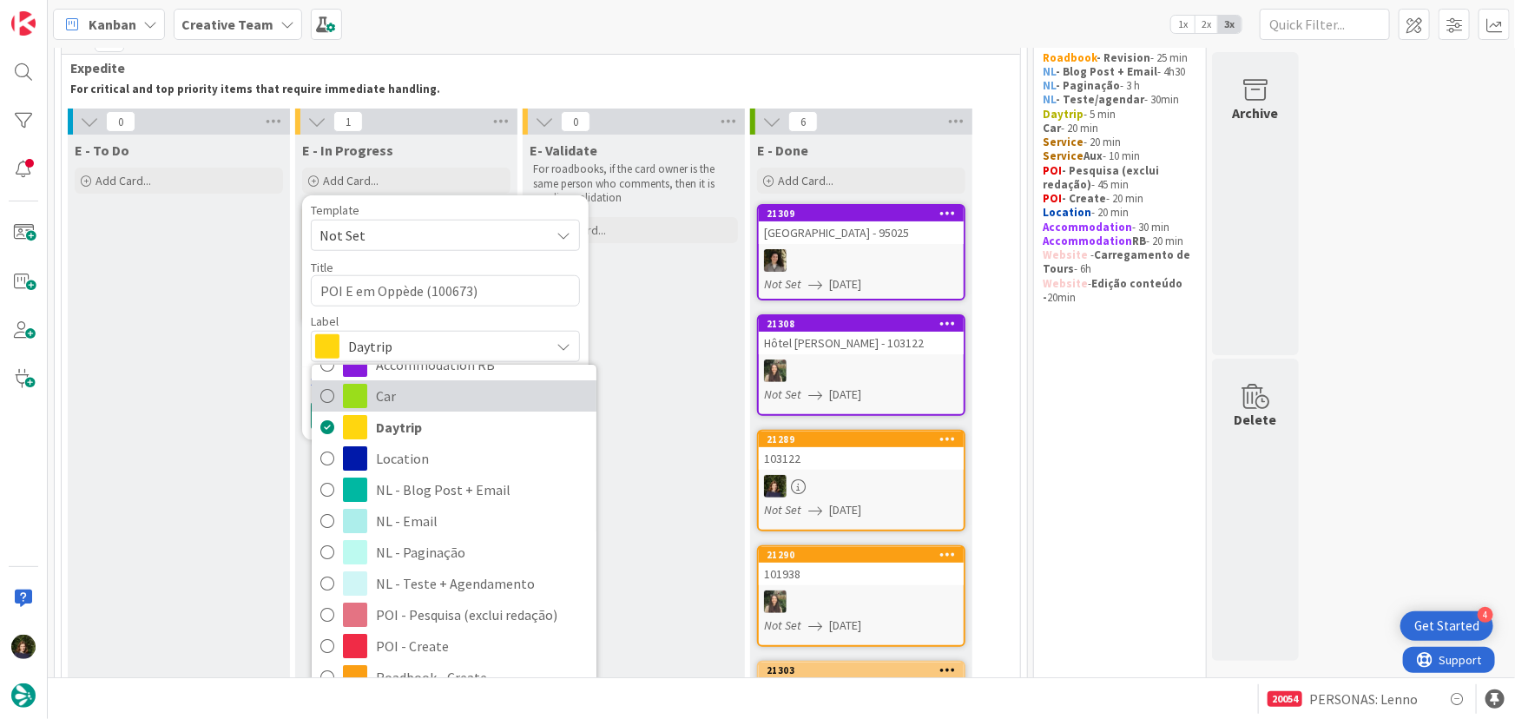
scroll to position [78, 0]
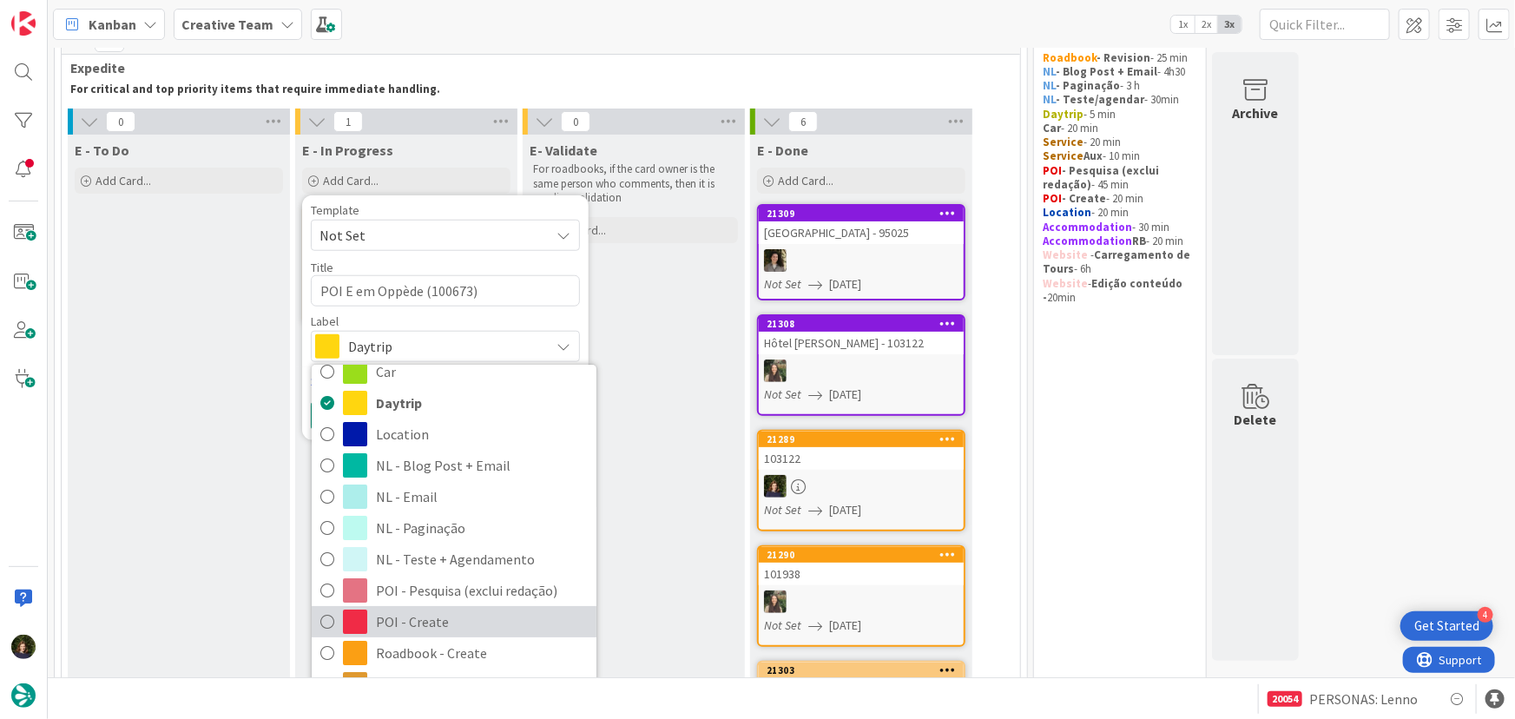
click at [402, 618] on span "POI - Create" at bounding box center [482, 622] width 212 height 26
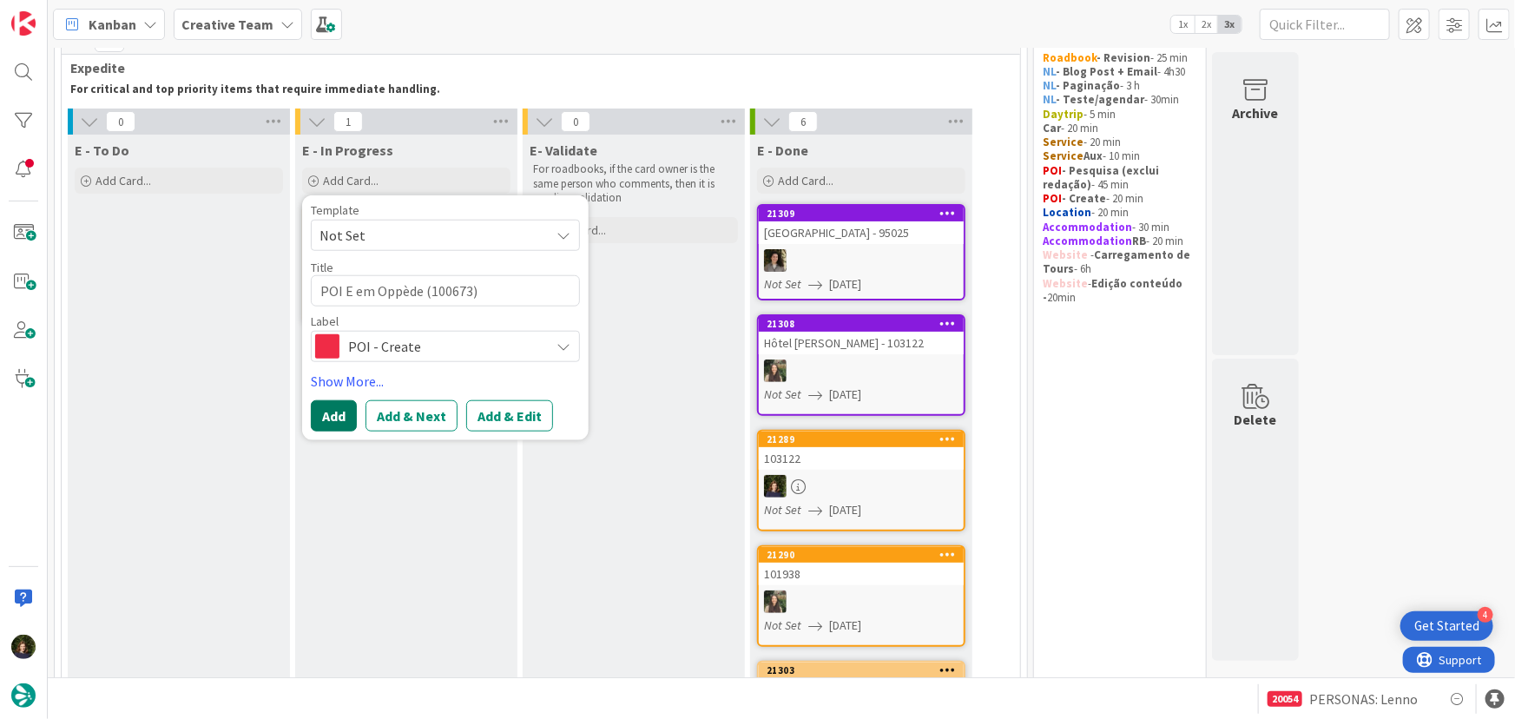
click at [333, 417] on button "Add" at bounding box center [334, 415] width 46 height 31
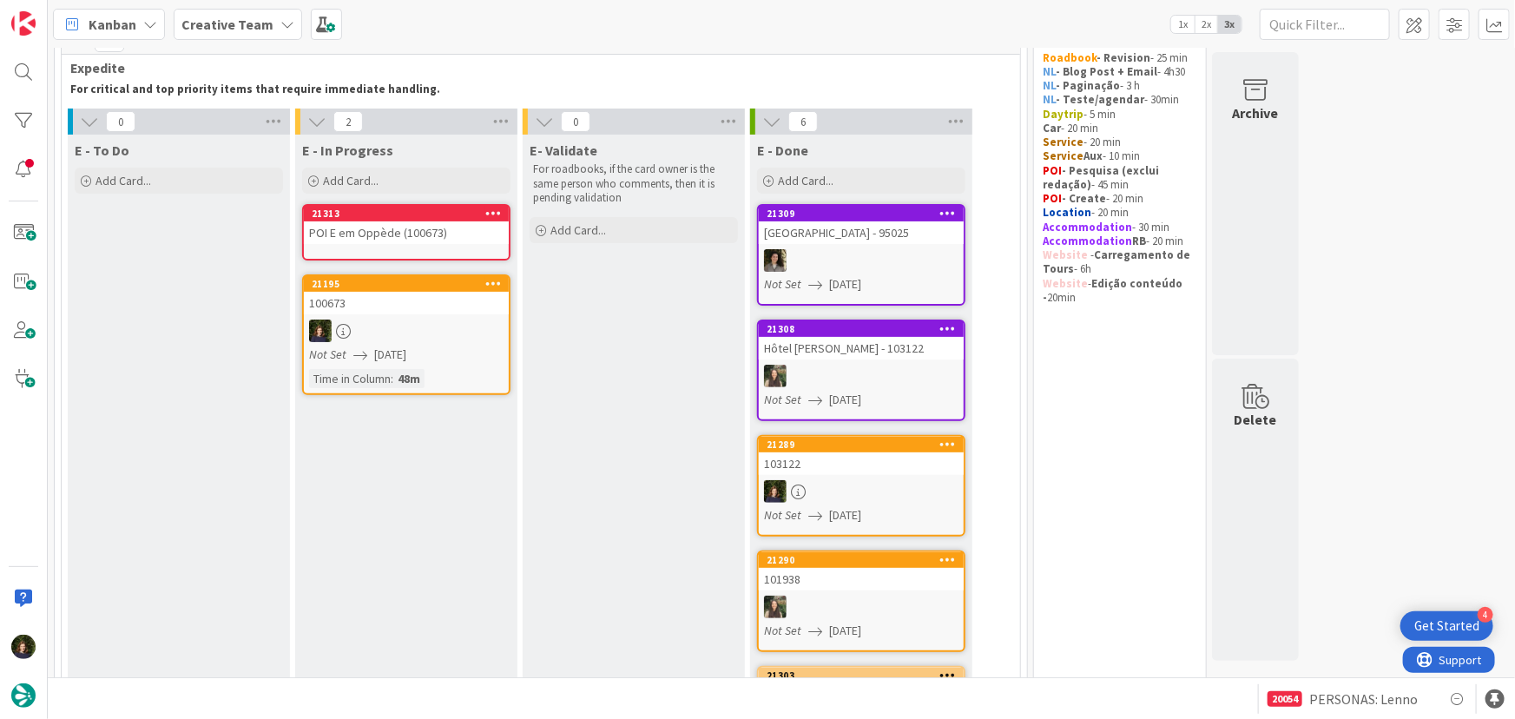
click at [390, 230] on div "POI E em Oppède (100673)" at bounding box center [406, 232] width 205 height 23
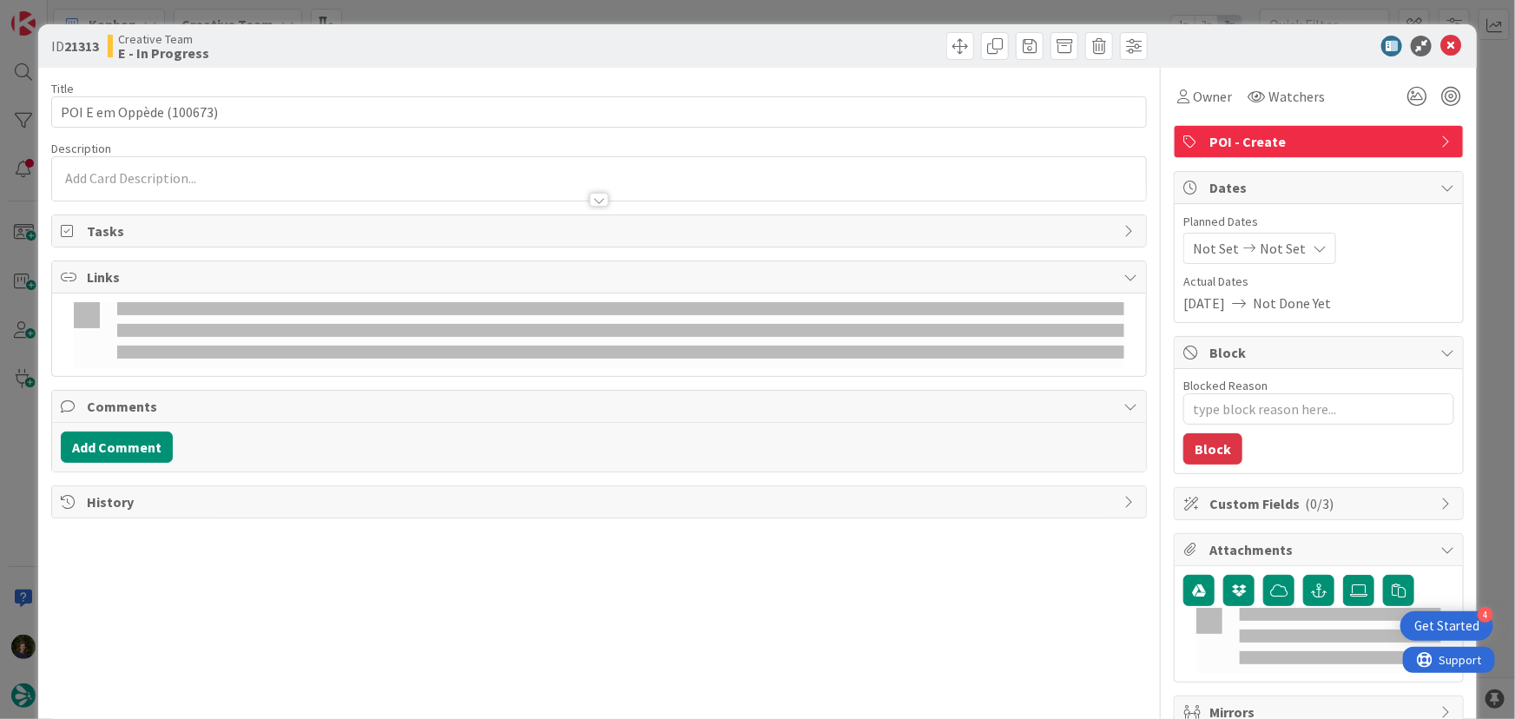
type textarea "x"
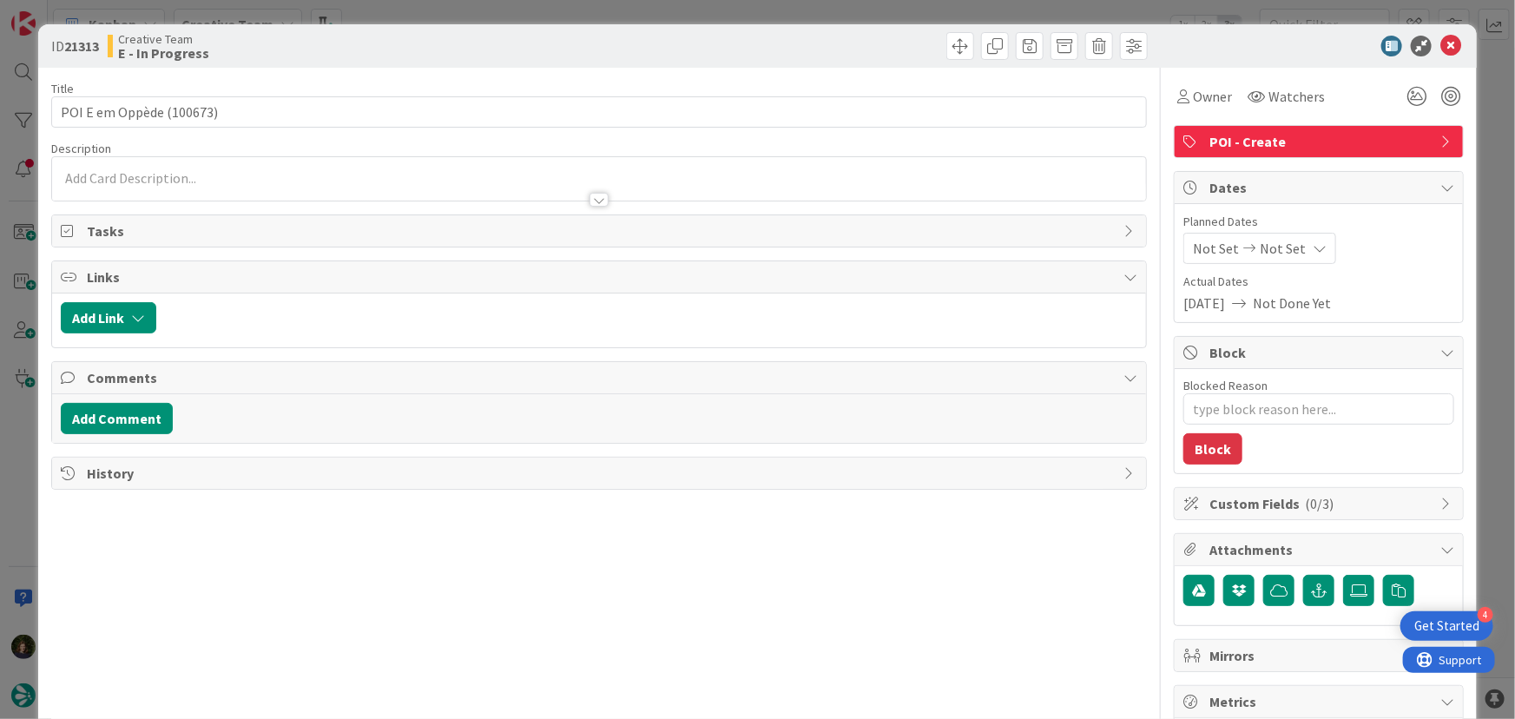
click at [228, 178] on p at bounding box center [599, 178] width 1077 height 20
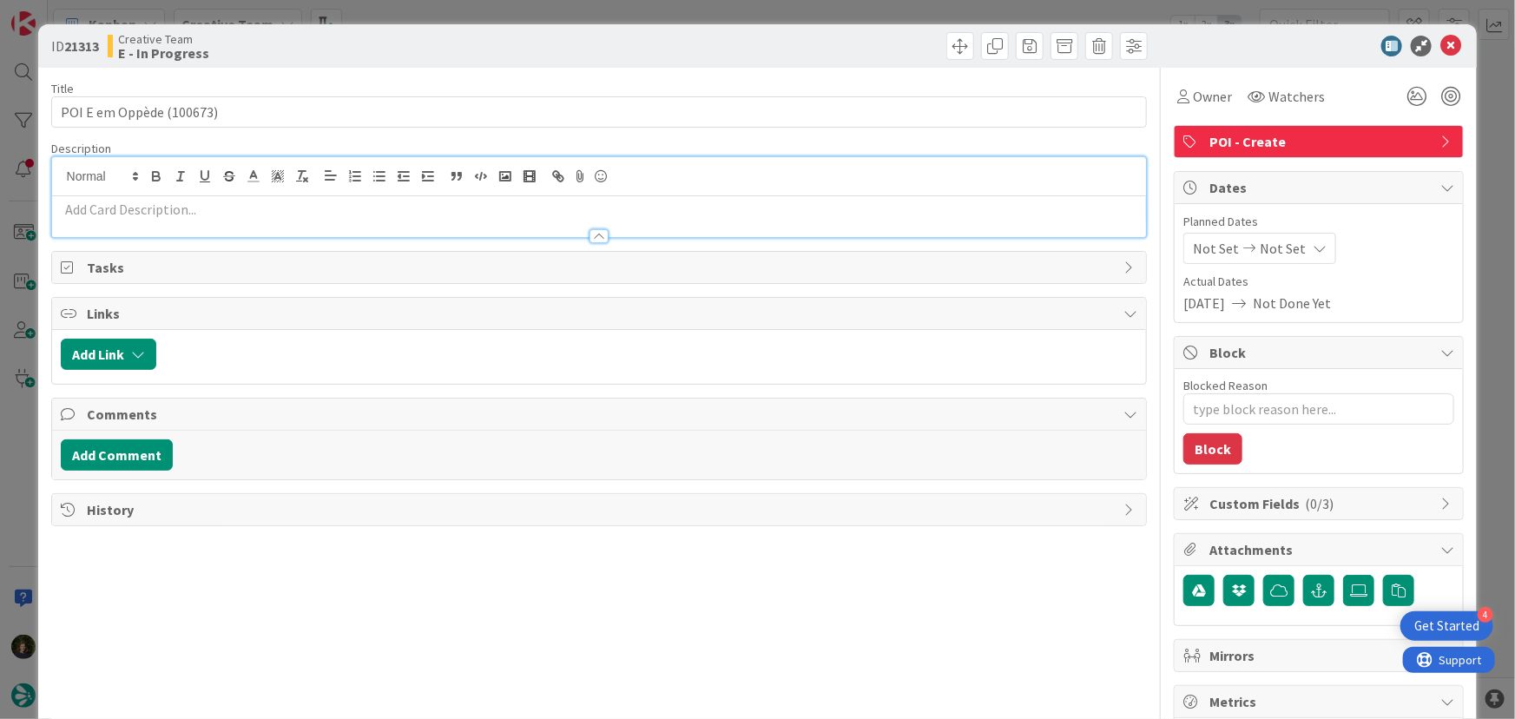
click at [238, 216] on p at bounding box center [599, 210] width 1077 height 20
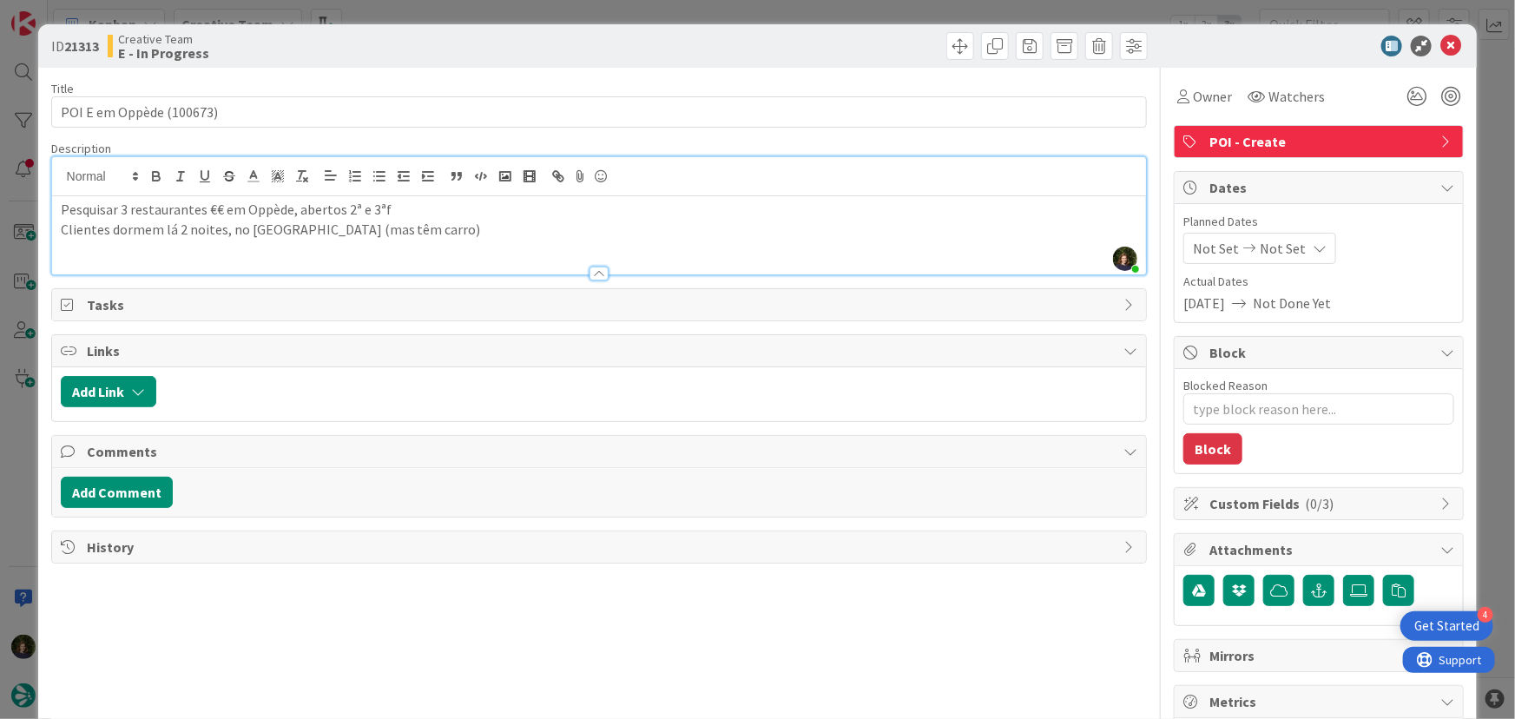
drag, startPoint x: 580, startPoint y: 212, endPoint x: 576, endPoint y: 223, distance: 11.8
click at [578, 212] on p "Pesquisar 3 restaurantes €€ em Oppède, abertos 2ª e 3ªf" at bounding box center [599, 210] width 1077 height 20
click at [1440, 49] on icon at bounding box center [1450, 46] width 21 height 21
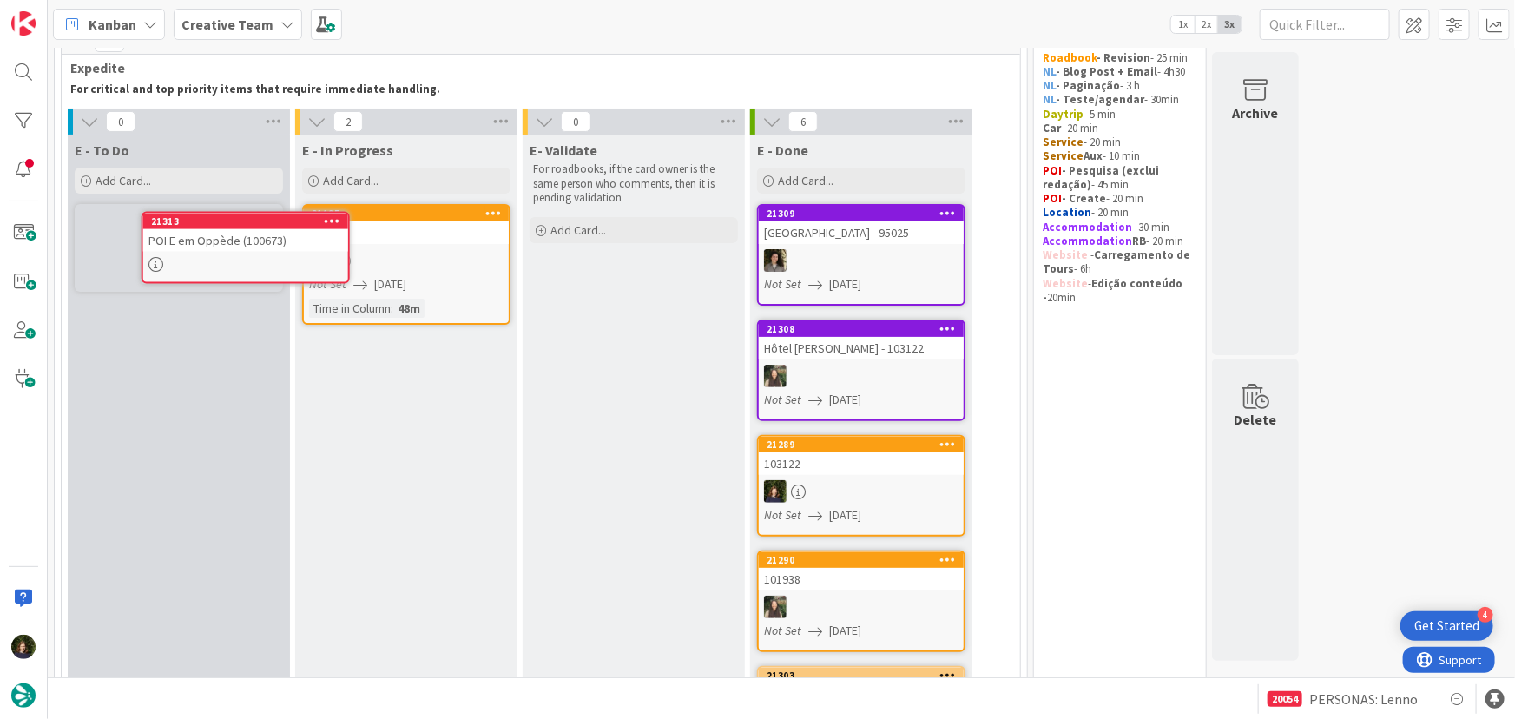
scroll to position [79, 0]
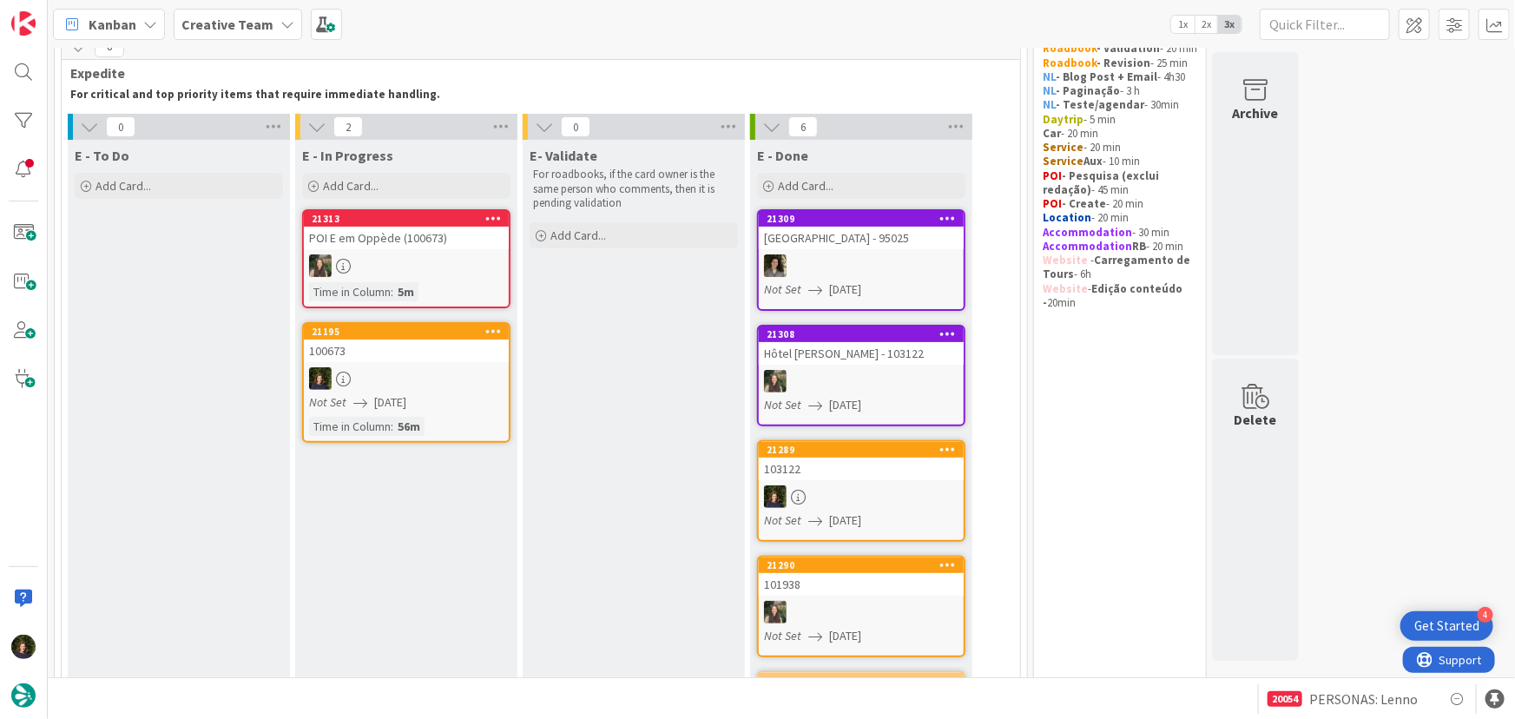
click at [378, 358] on div "100673" at bounding box center [406, 350] width 205 height 23
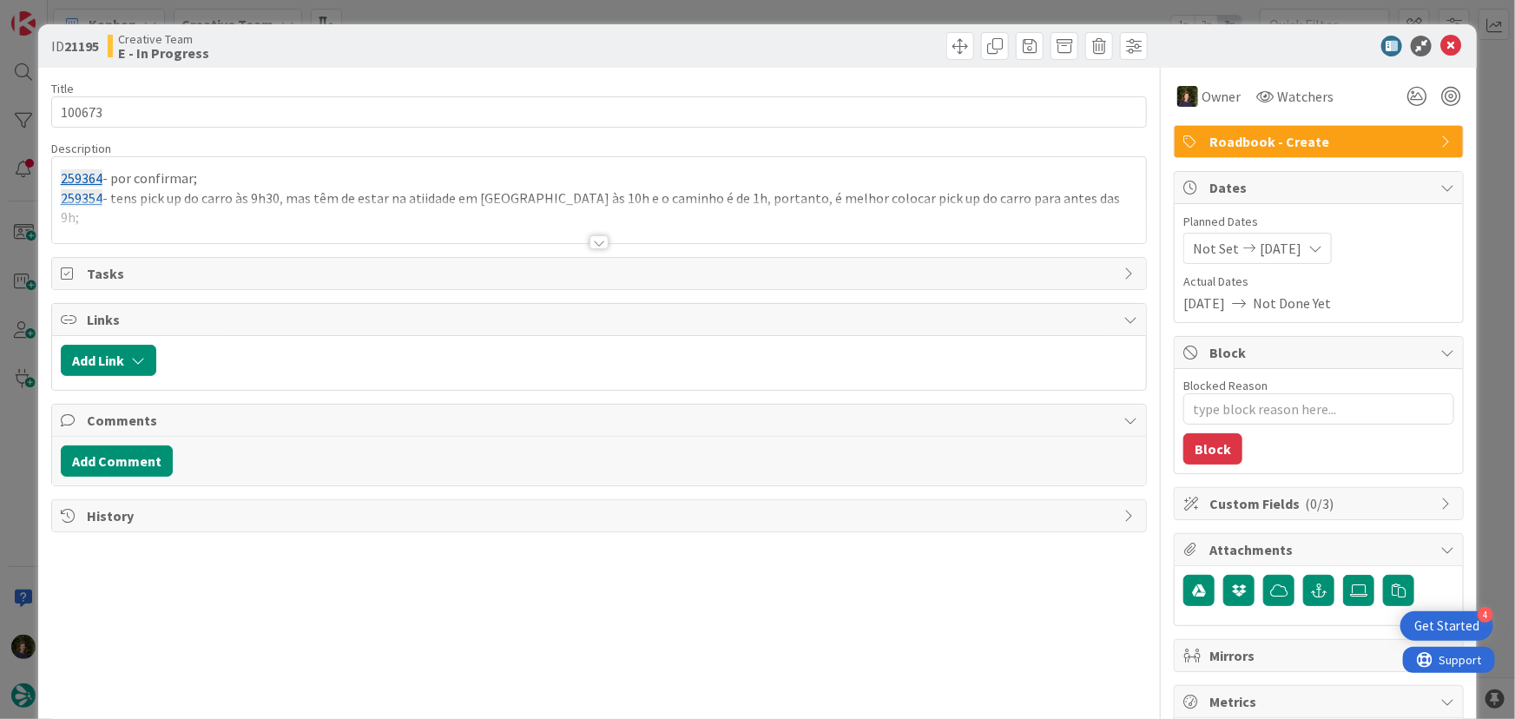
type textarea "x"
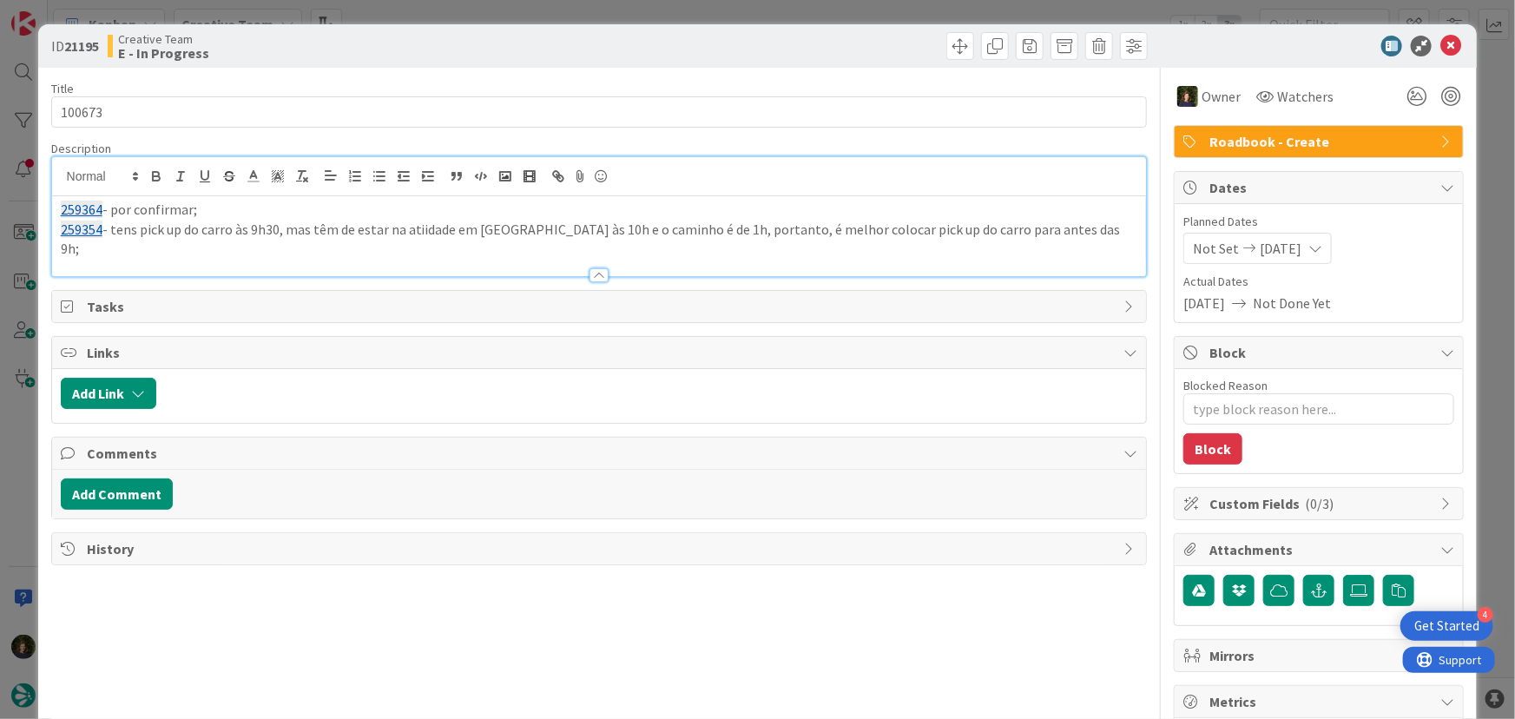
click at [1059, 187] on div "259364 - por confirmar; 259354 - tens pick up do carro às 9h30, mas têm de esta…" at bounding box center [599, 216] width 1095 height 119
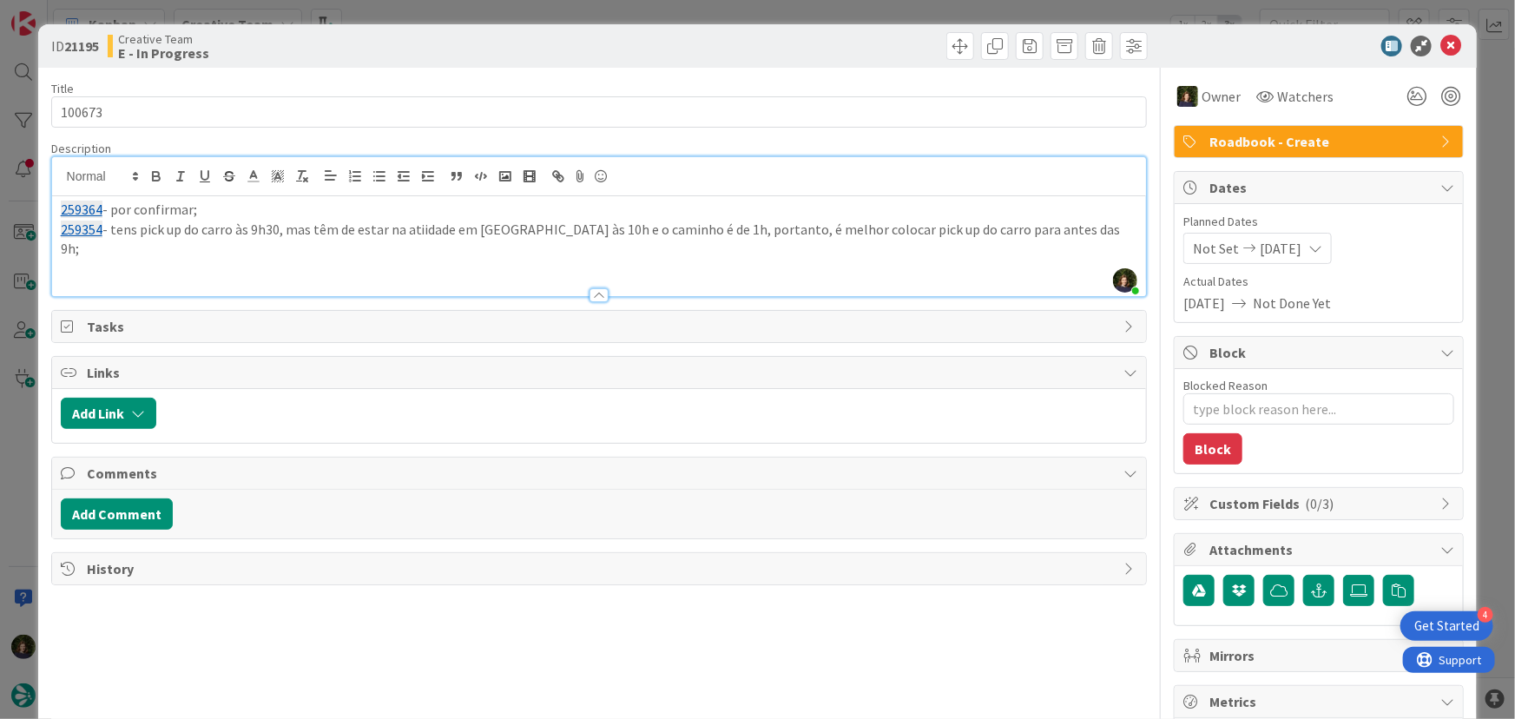
paste div
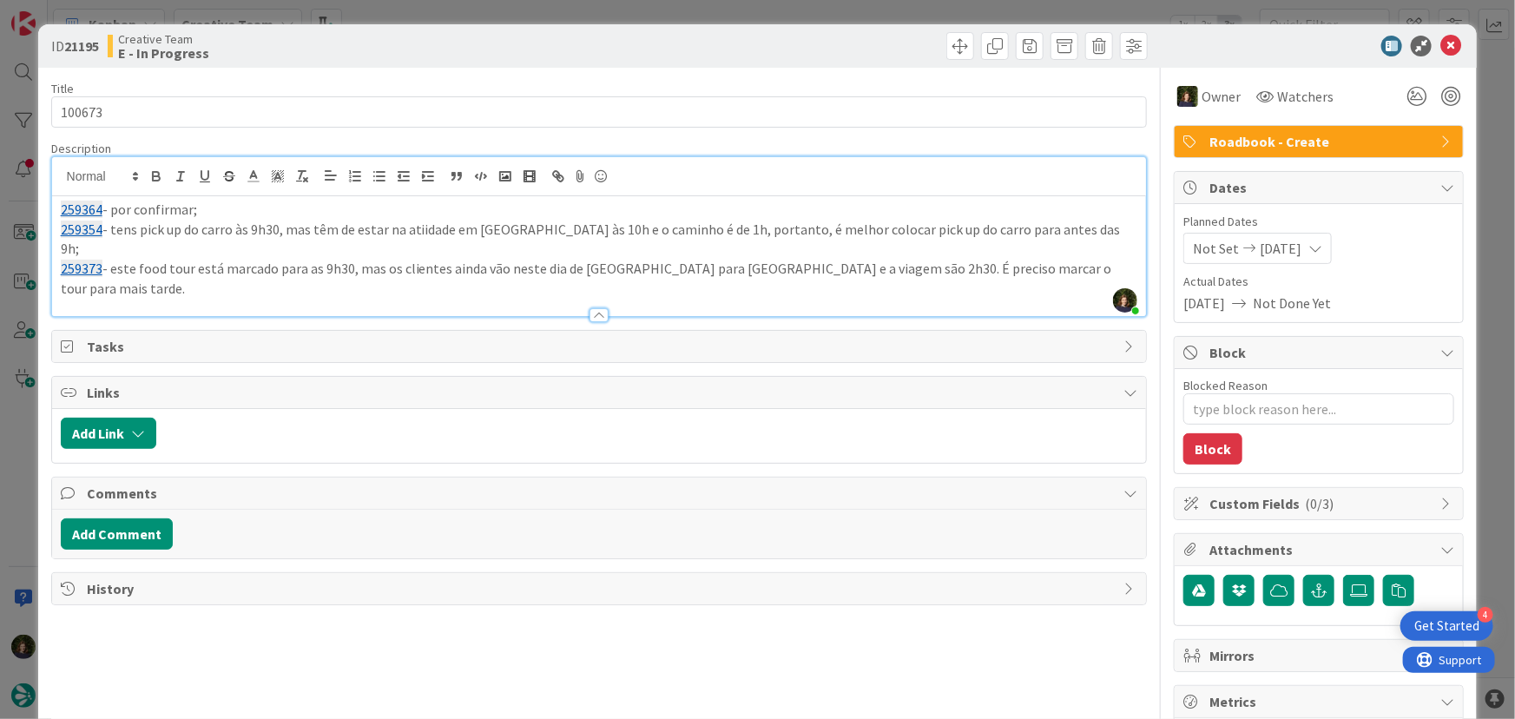
click at [412, 225] on p "259354 - tens pick up do carro às 9h30, mas têm de estar na atiidade em Grasse …" at bounding box center [599, 239] width 1077 height 39
click at [1059, 225] on p "259354 - tens pick up do carro às 9h30, mas têm de estar na atividade em [GEOGR…" at bounding box center [599, 239] width 1077 height 39
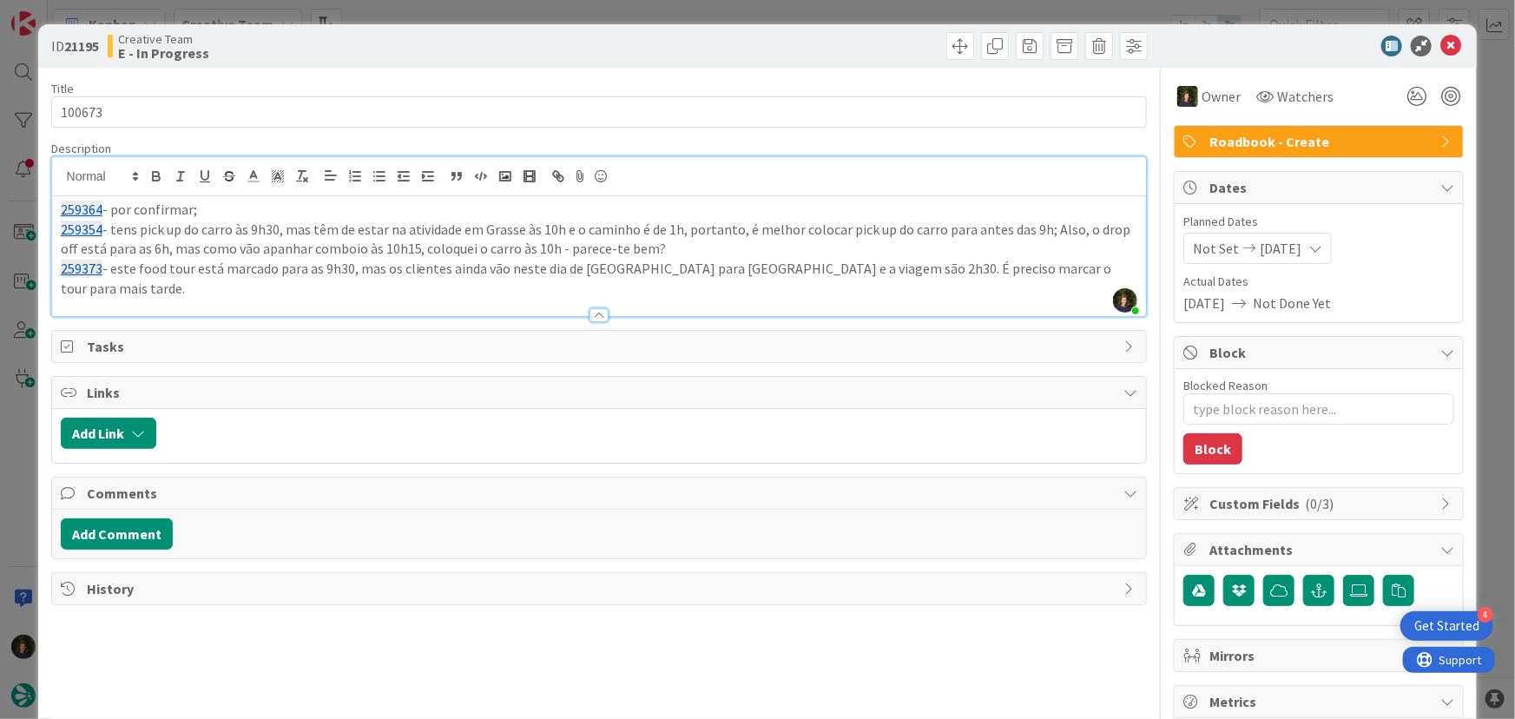
click at [1077, 269] on p "259373 - este food tour está marcado para as 9h30, mas os clientes ainda vão ne…" at bounding box center [599, 278] width 1077 height 39
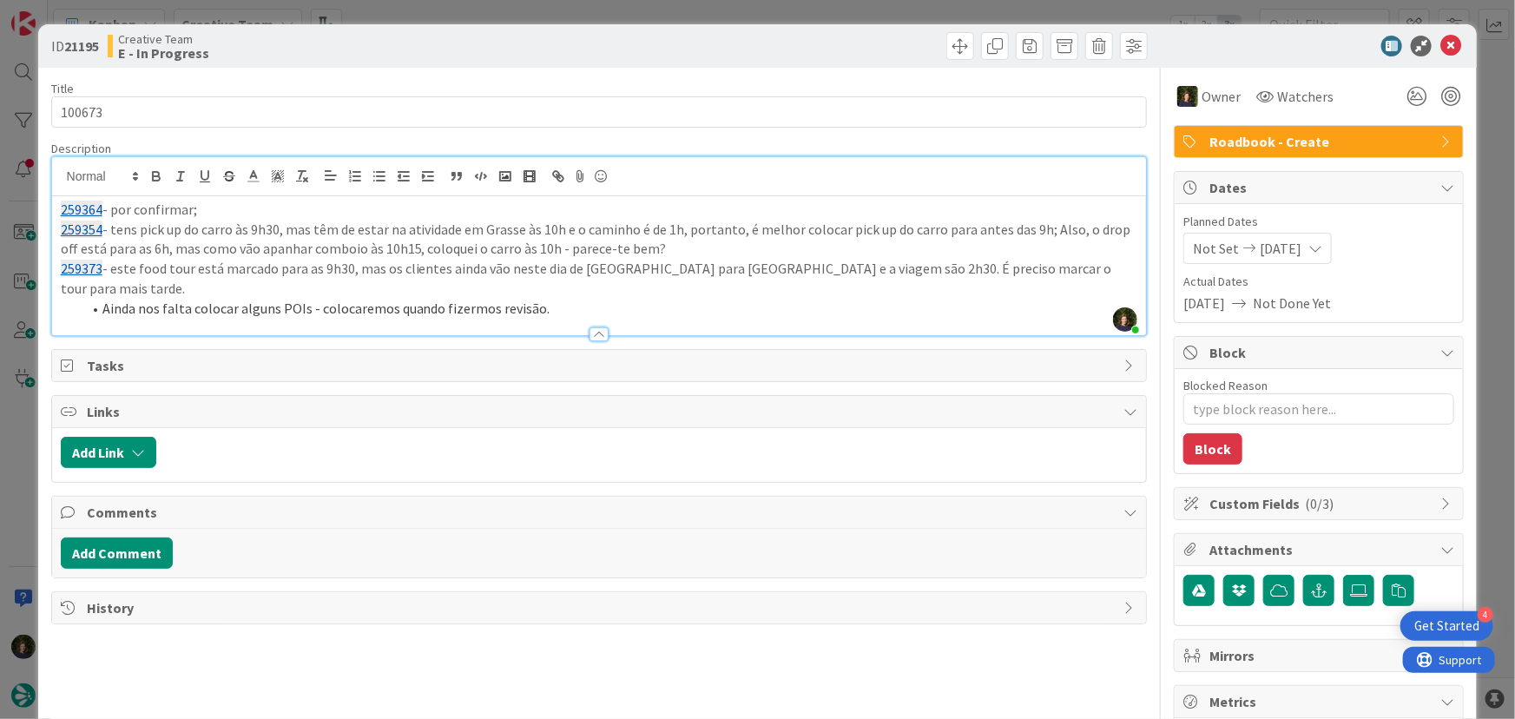
drag, startPoint x: 512, startPoint y: 287, endPoint x: 11, endPoint y: 203, distance: 507.8
click at [11, 203] on div "ID 21195 Creative Team E - In Progress Title 6 / 128 100673 Description [PERSON…" at bounding box center [757, 359] width 1515 height 719
copy div "259364 - por confirmar; 259354 - tens pick up do carro às 9h30, mas têm de esta…"
click at [733, 213] on p "259364 - por confirmar;" at bounding box center [599, 210] width 1077 height 20
click at [76, 209] on link "259364" at bounding box center [82, 209] width 42 height 17
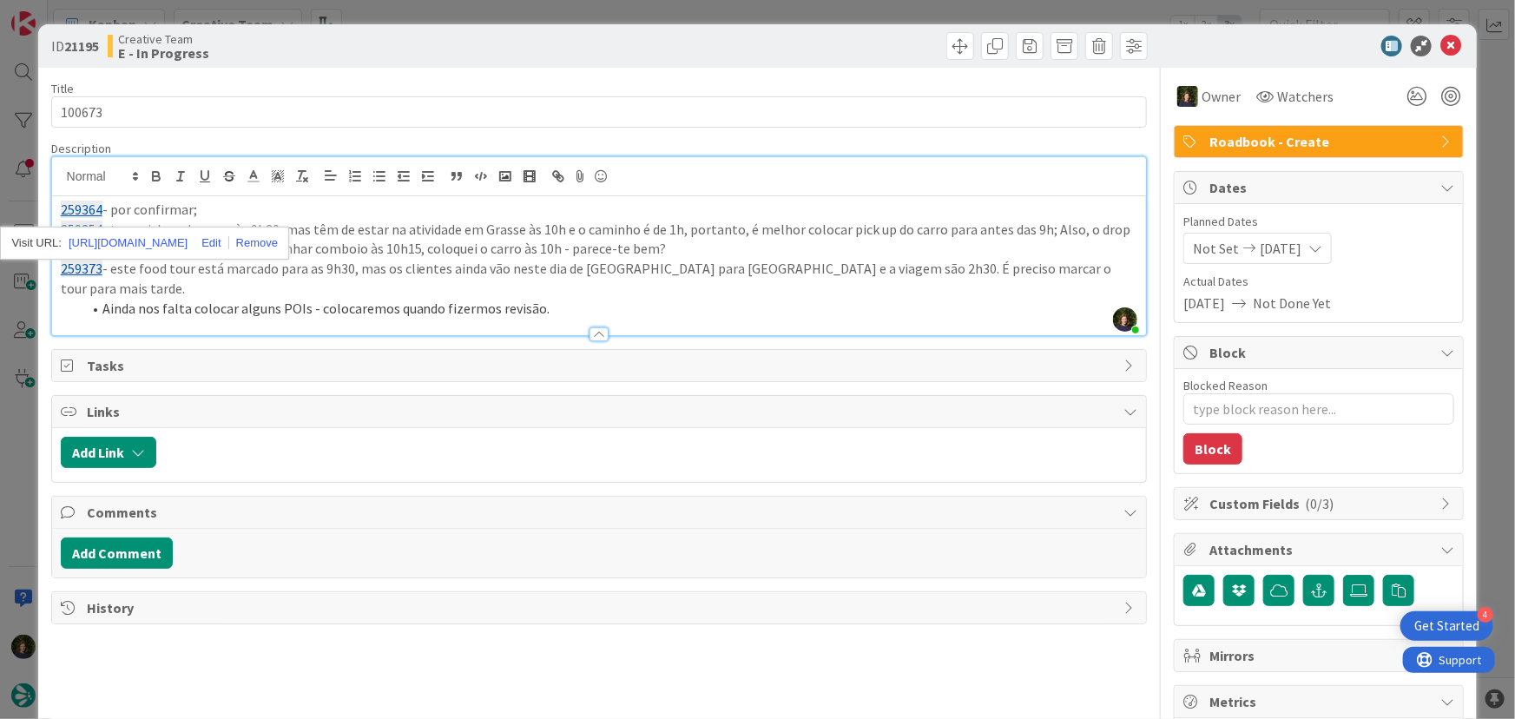
click at [543, 299] on li "Ainda nos falta colocar alguns POIs - colocaremos quando fizermos revisão." at bounding box center [610, 309] width 1057 height 20
drag, startPoint x: 543, startPoint y: 292, endPoint x: 56, endPoint y: 216, distance: 492.9
click at [56, 216] on div "259364 - por confirmar; 259354 - tens pick up do carro às 9h30, mas têm de esta…" at bounding box center [599, 265] width 1095 height 139
copy div "259364 - por confirmar; 259354 - tens pick up do carro às 9h30, mas têm de esta…"
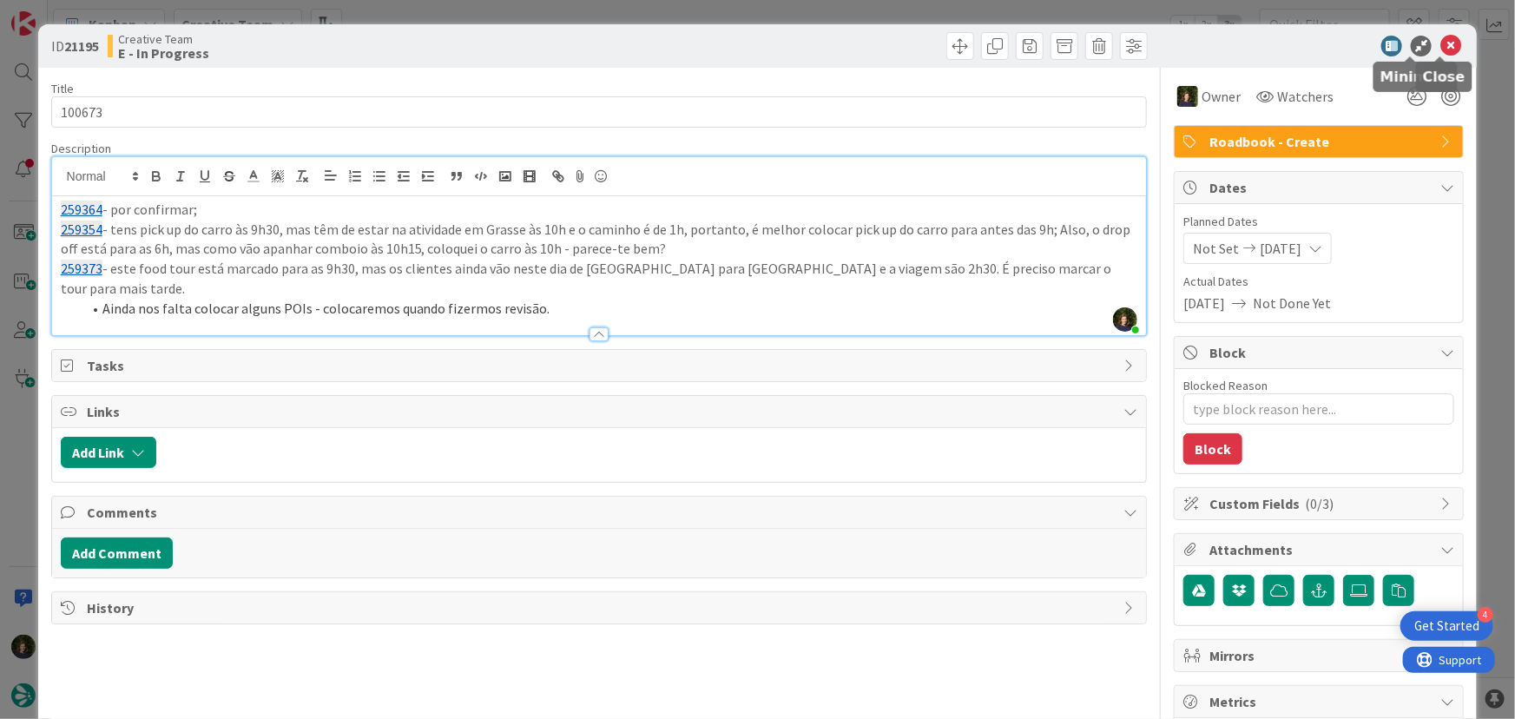
click at [1440, 49] on icon at bounding box center [1450, 46] width 21 height 21
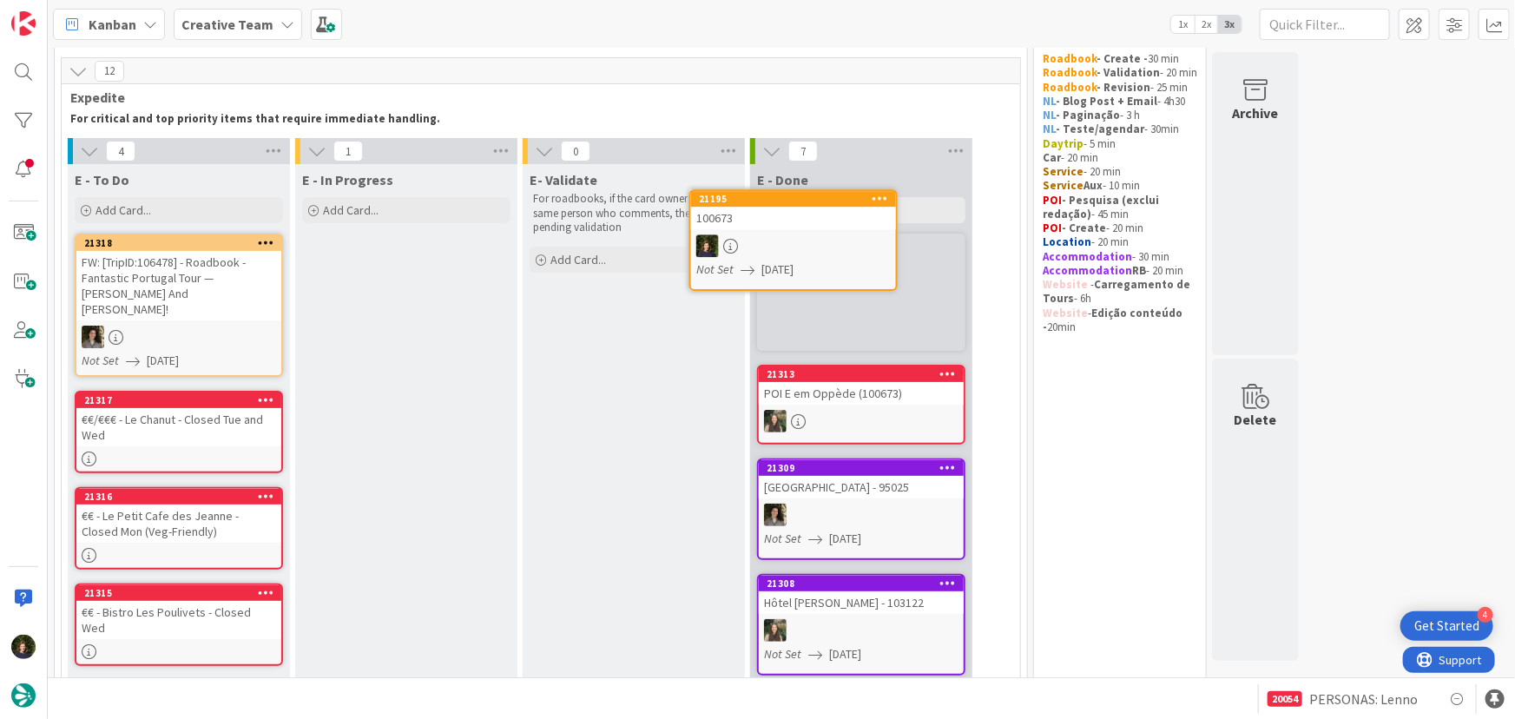
scroll to position [29, 0]
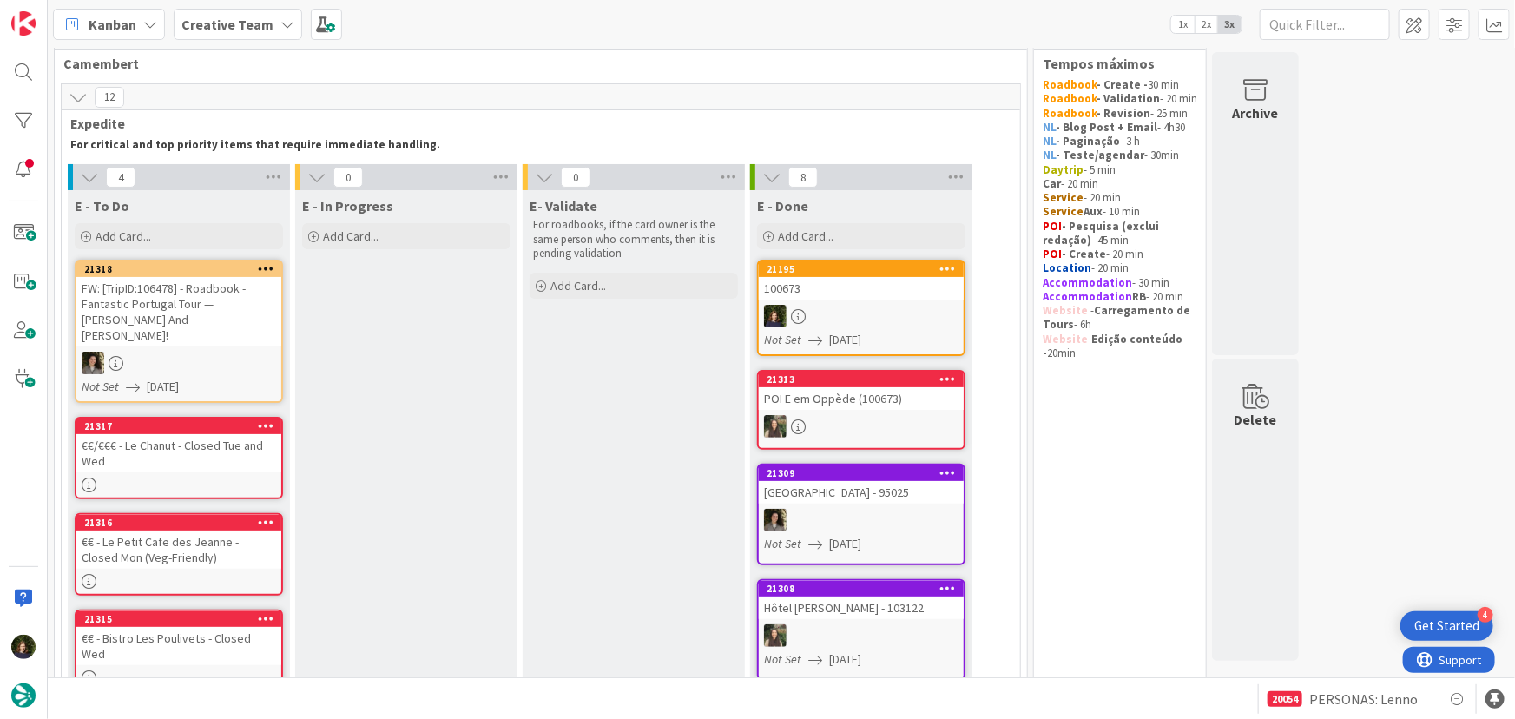
click at [946, 266] on icon at bounding box center [948, 268] width 16 height 12
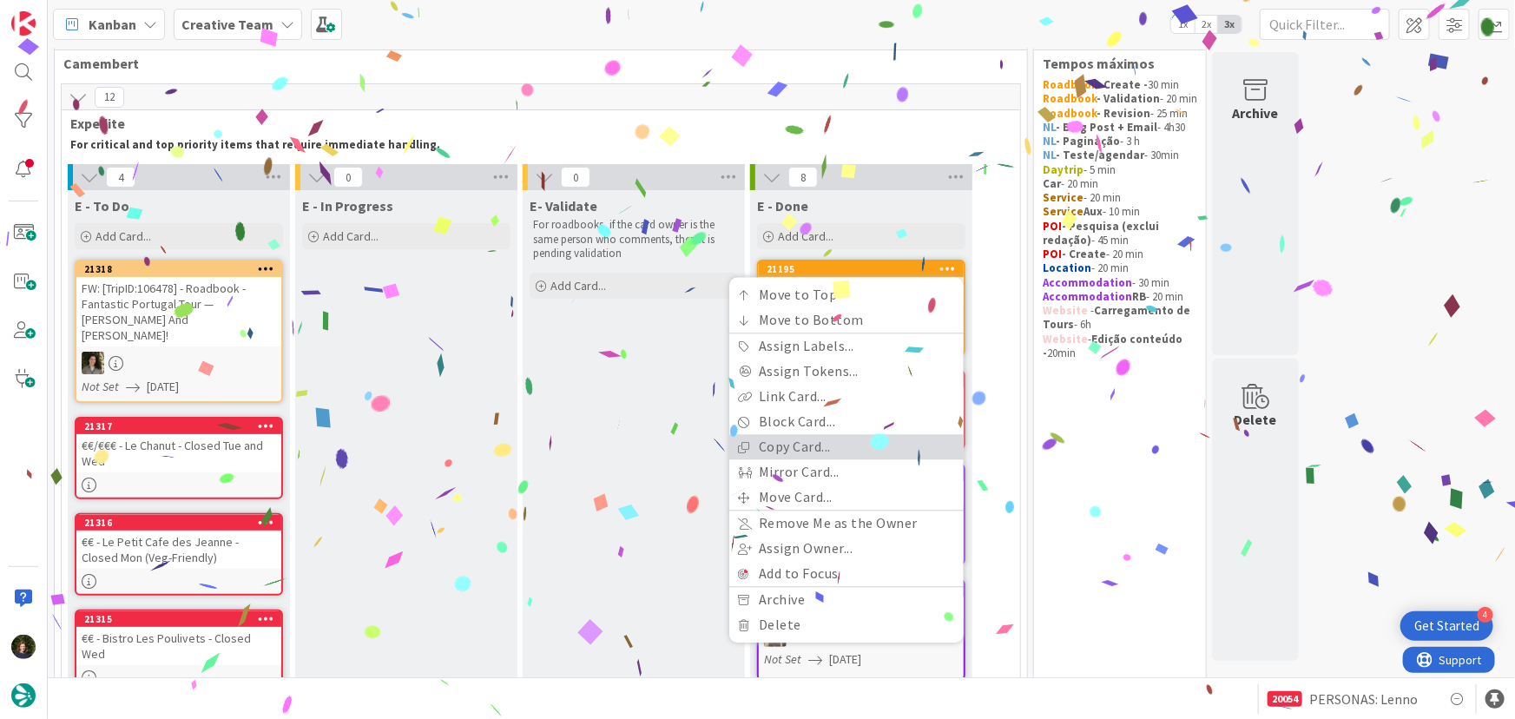
click at [848, 442] on link "Copy Card..." at bounding box center [846, 447] width 234 height 25
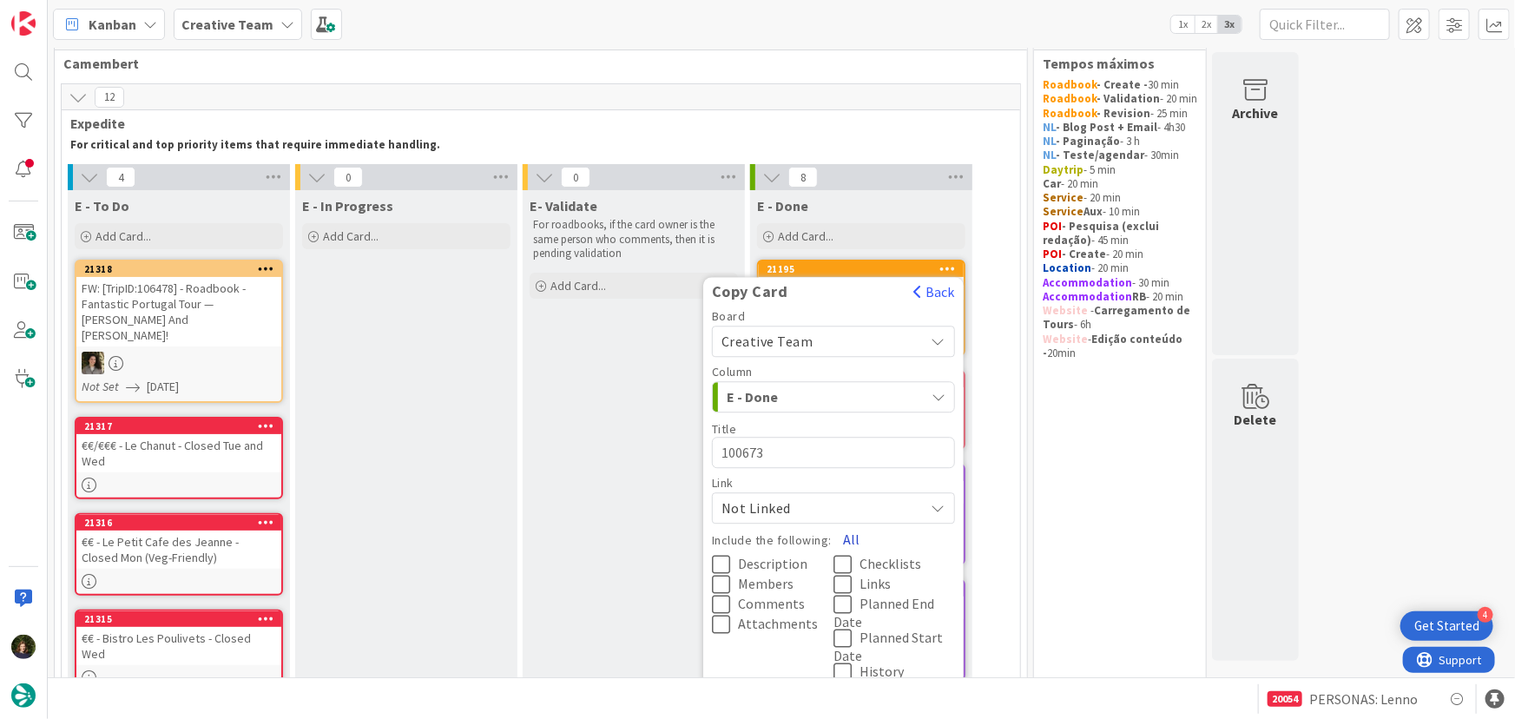
click at [855, 535] on button "All" at bounding box center [851, 539] width 39 height 31
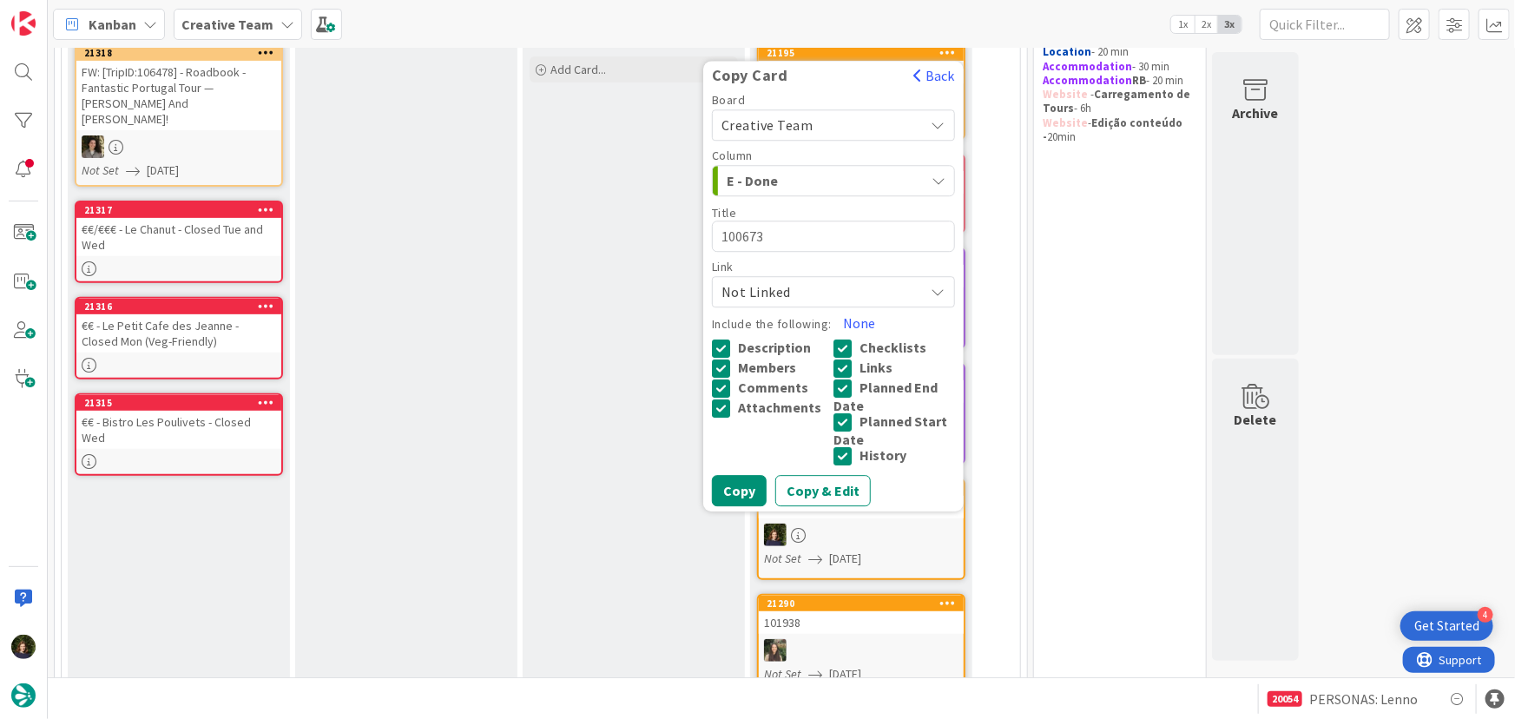
scroll to position [266, 0]
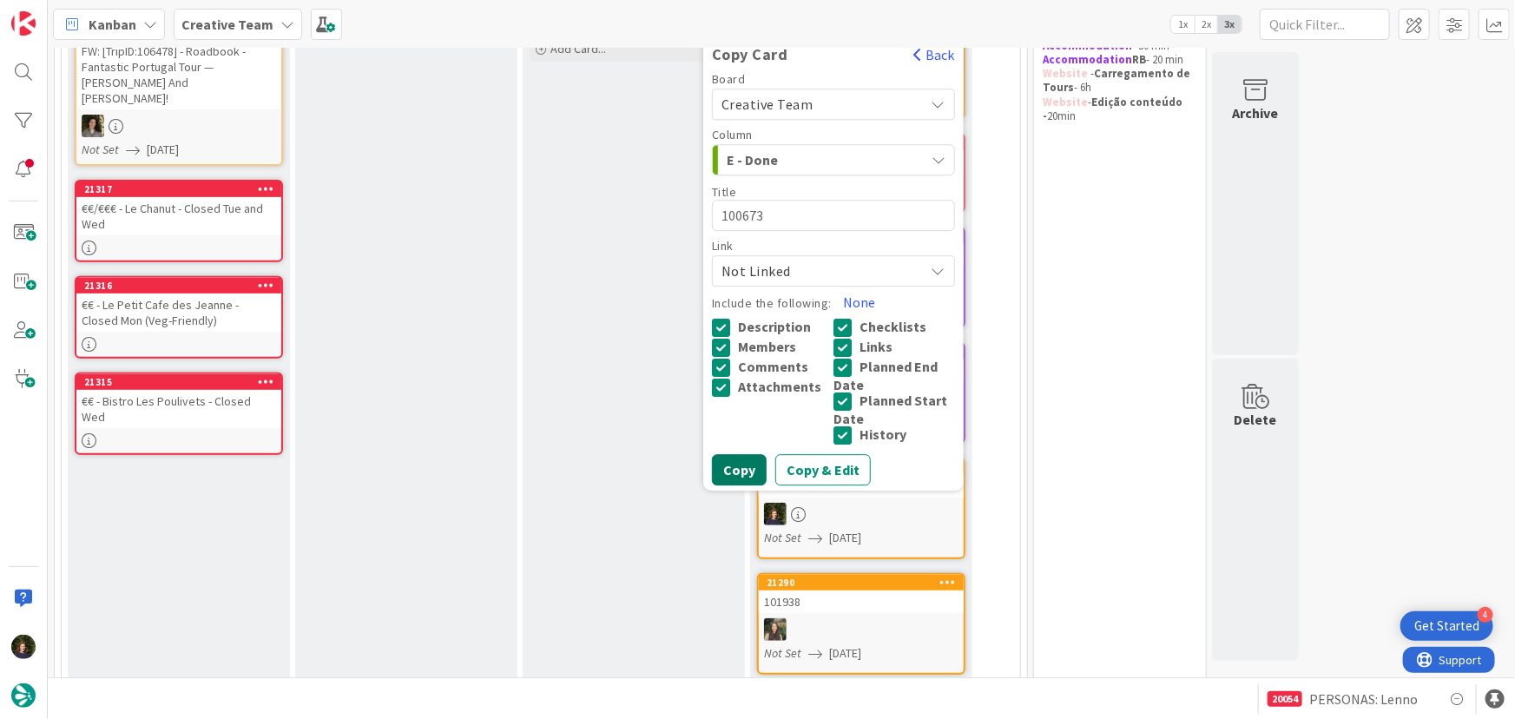
click at [740, 472] on button "Copy" at bounding box center [739, 470] width 55 height 31
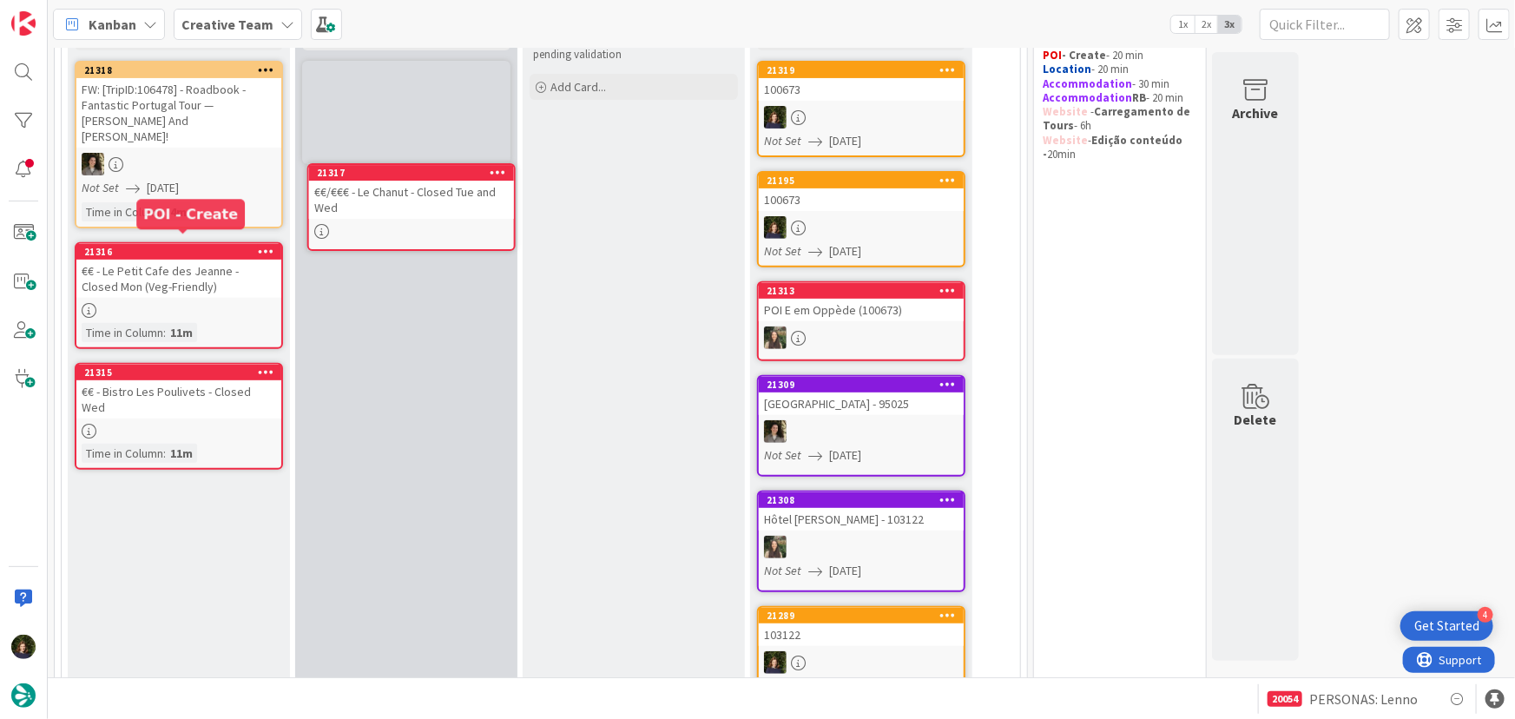
scroll to position [217, 0]
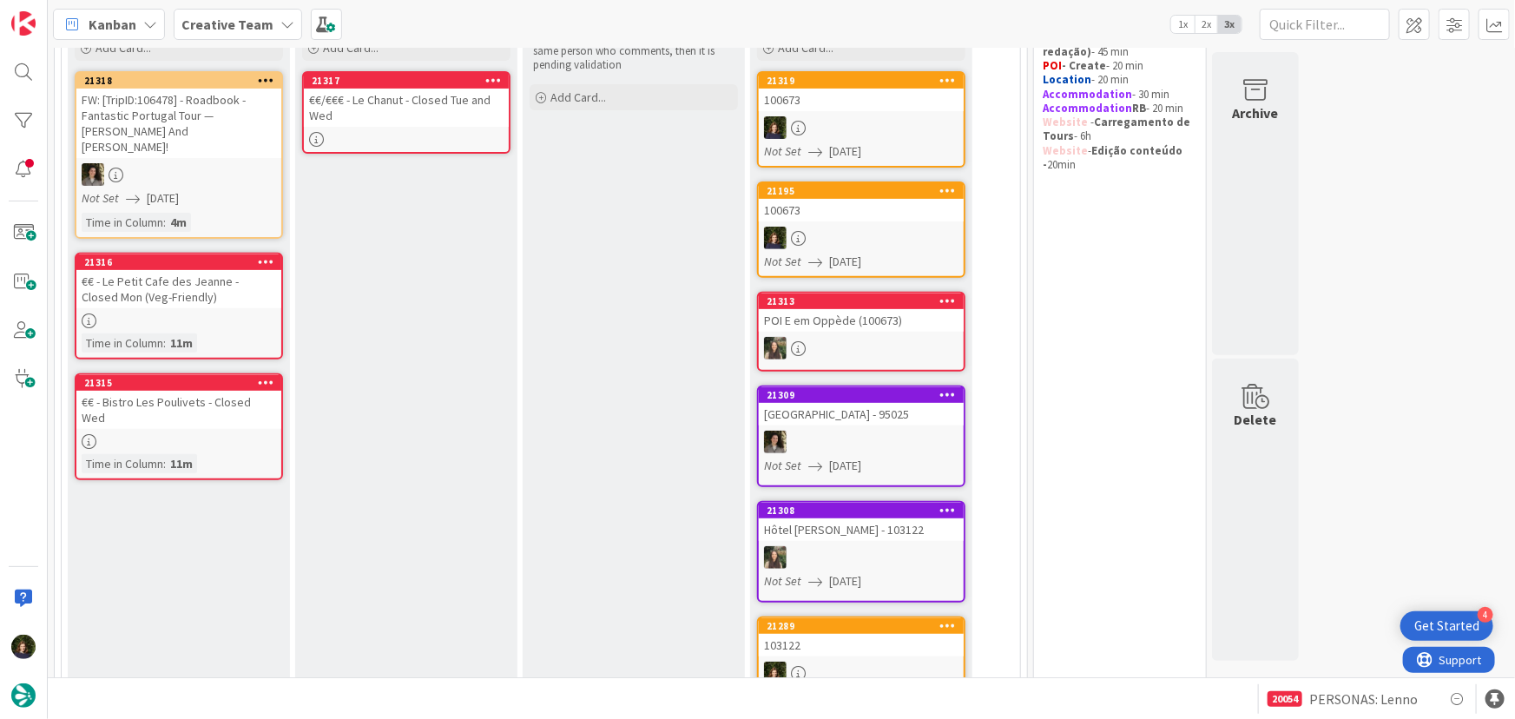
click at [403, 128] on link "21317 €€/€€€ - Le Chanut - Closed Tue and Wed" at bounding box center [406, 112] width 208 height 82
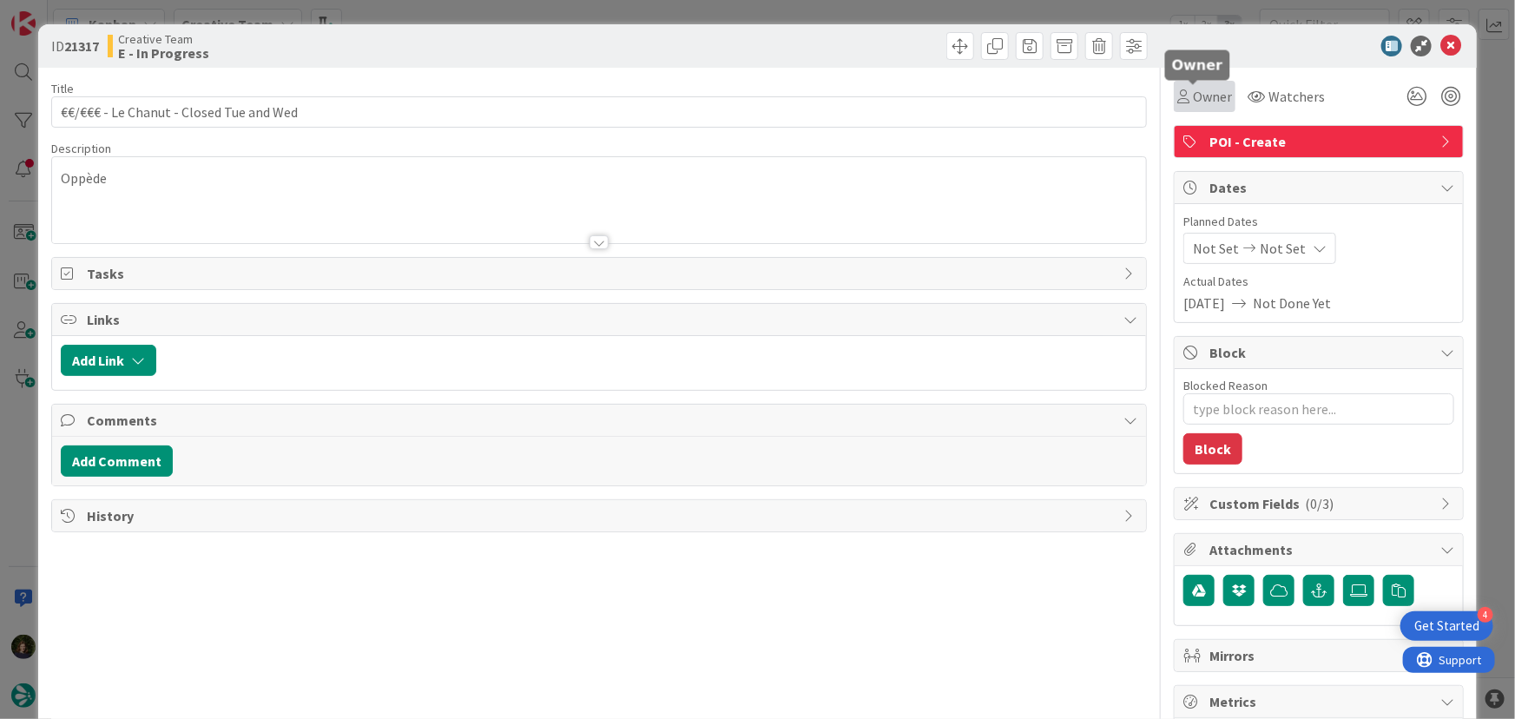
click at [1200, 90] on span "Owner" at bounding box center [1212, 96] width 39 height 21
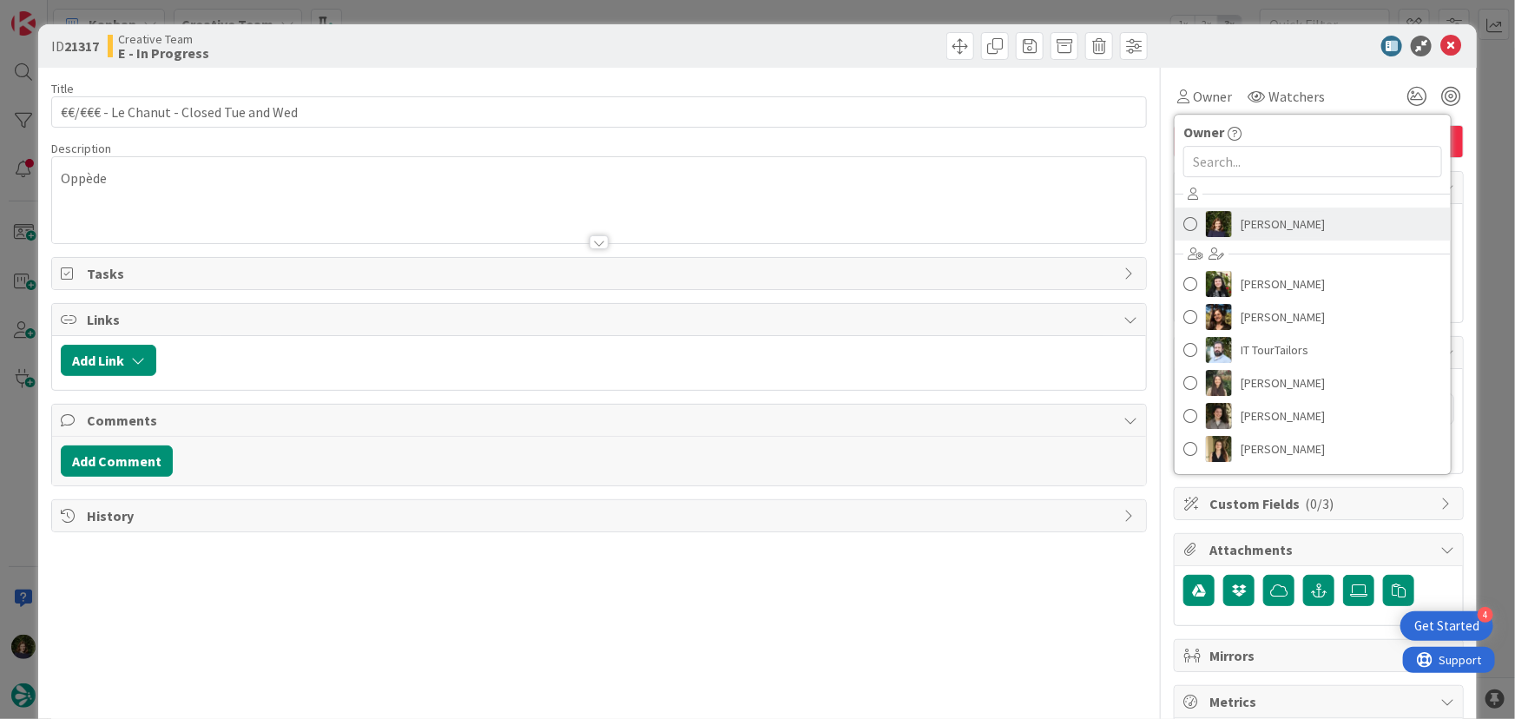
click at [1248, 227] on span "[PERSON_NAME]" at bounding box center [1283, 224] width 84 height 26
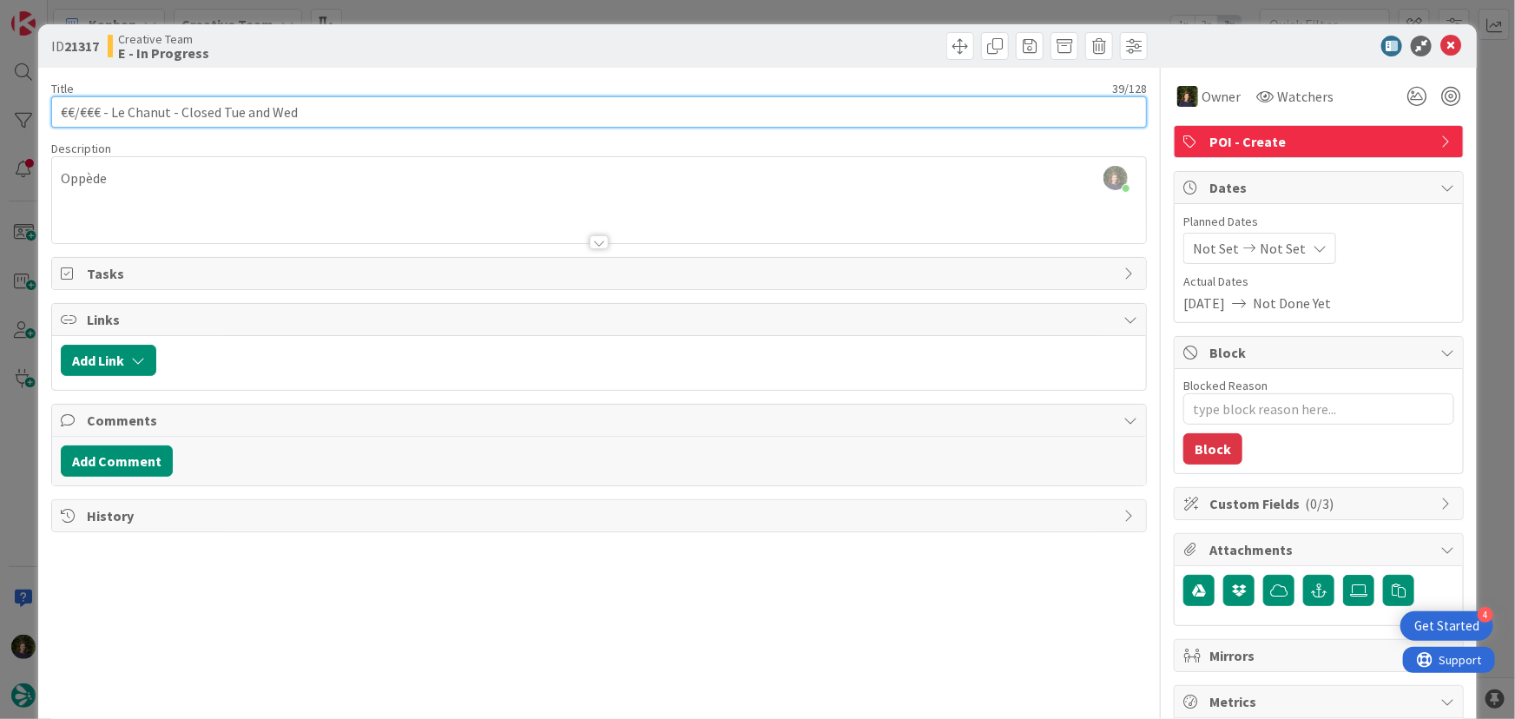
drag, startPoint x: 56, startPoint y: 110, endPoint x: 302, endPoint y: 107, distance: 246.6
click at [303, 107] on input "€€/€€€ - Le Chanut - Closed Tue and Wed" at bounding box center [599, 111] width 1097 height 31
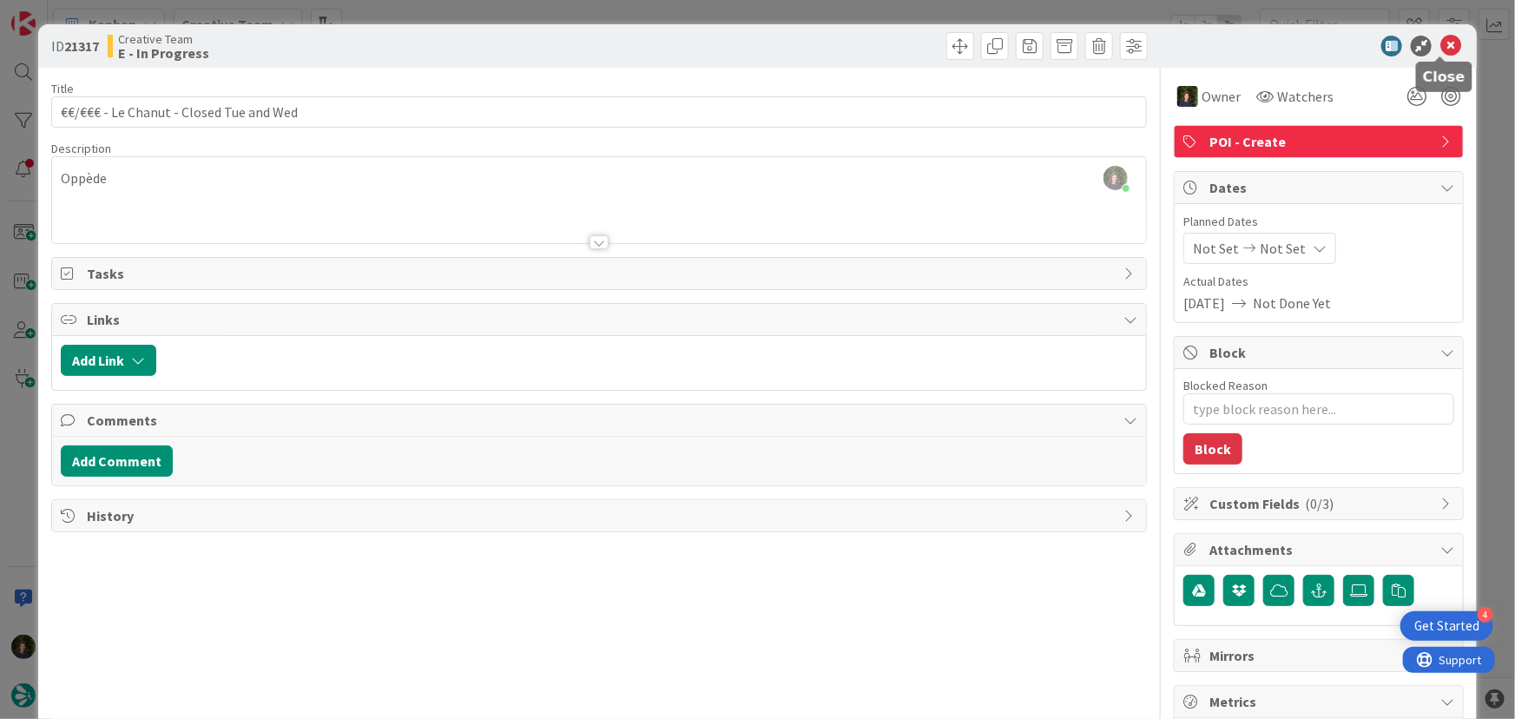
click at [1447, 49] on icon at bounding box center [1450, 46] width 21 height 21
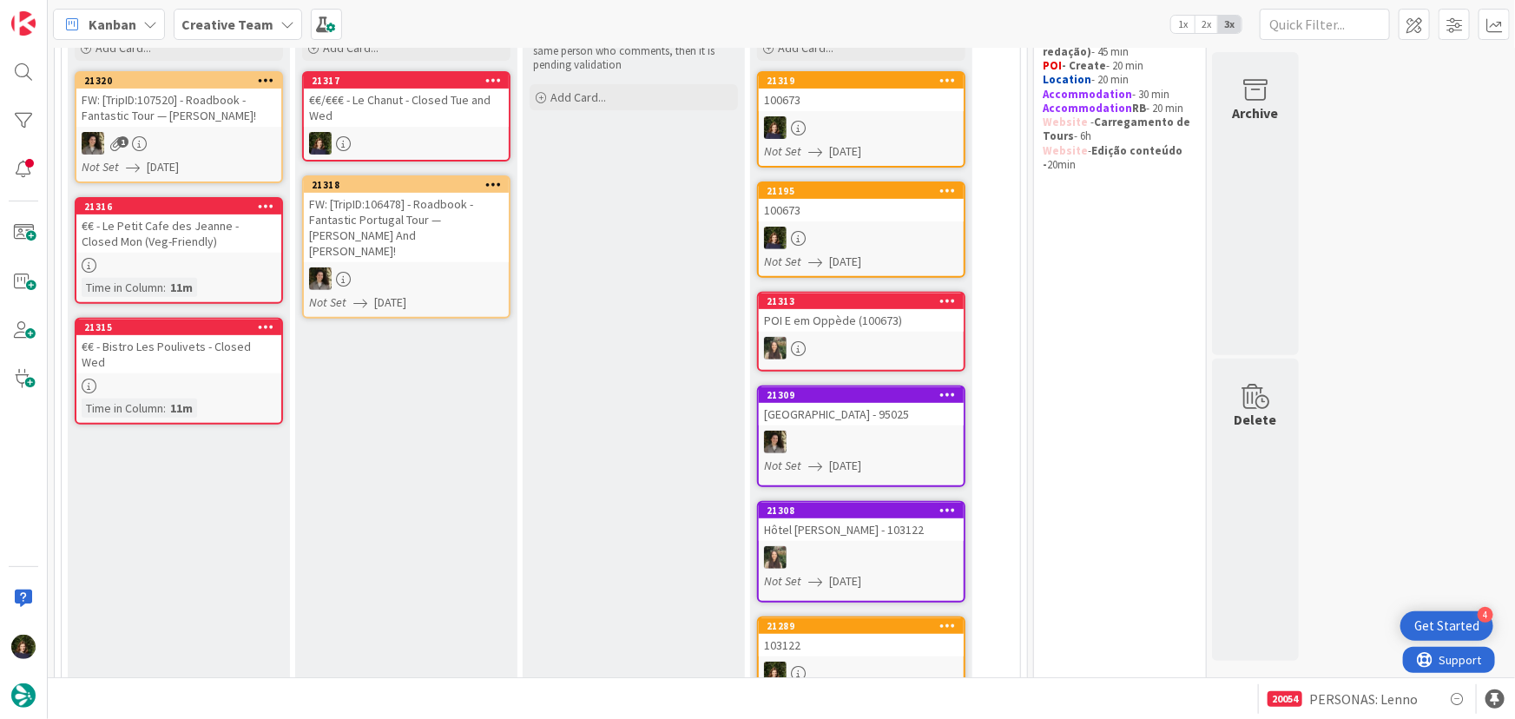
click at [407, 122] on div "€€/€€€ - Le Chanut - Closed Tue and Wed" at bounding box center [406, 108] width 205 height 38
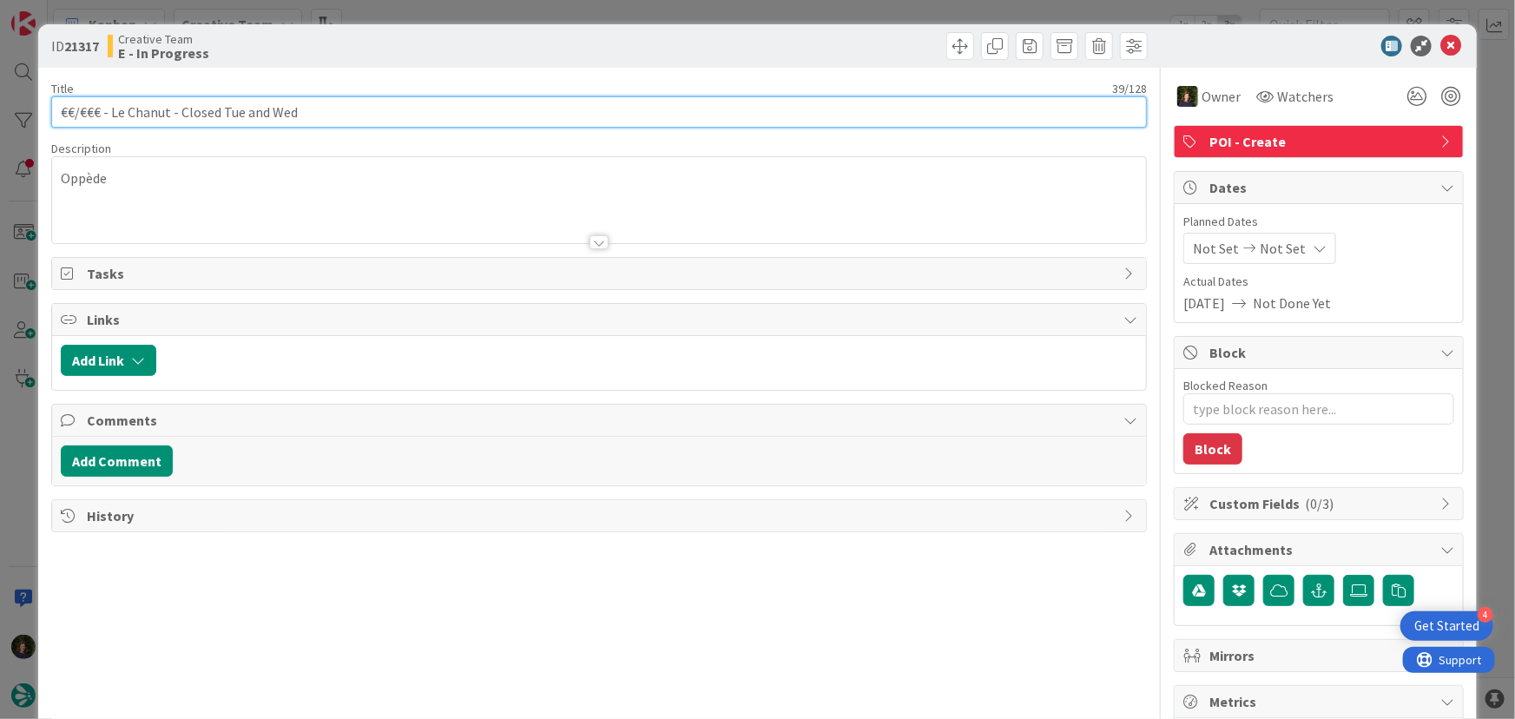
drag, startPoint x: 106, startPoint y: 113, endPoint x: 168, endPoint y: 110, distance: 62.6
click at [168, 110] on input "€€/€€€ - Le Chanut - Closed Tue and Wed" at bounding box center [599, 111] width 1097 height 31
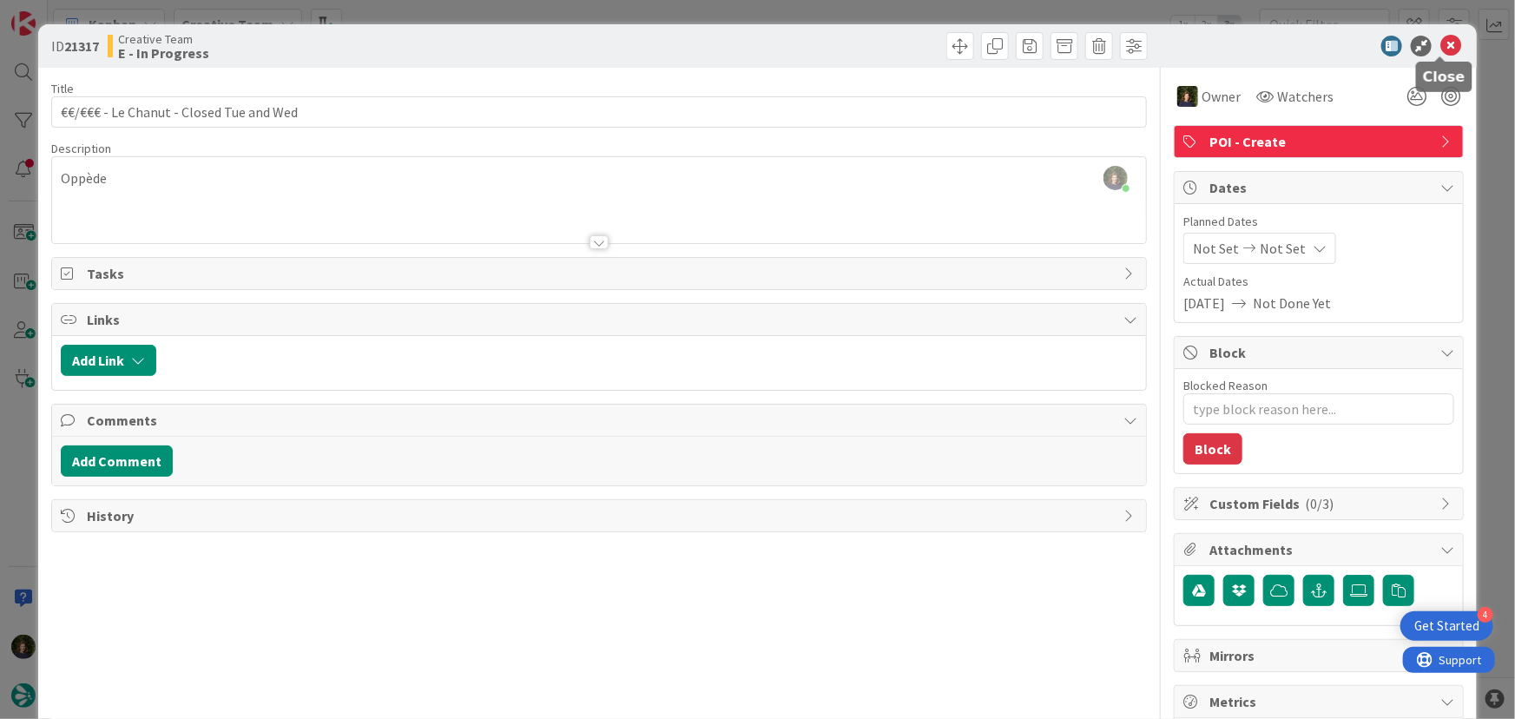
click at [1444, 43] on icon at bounding box center [1450, 46] width 21 height 21
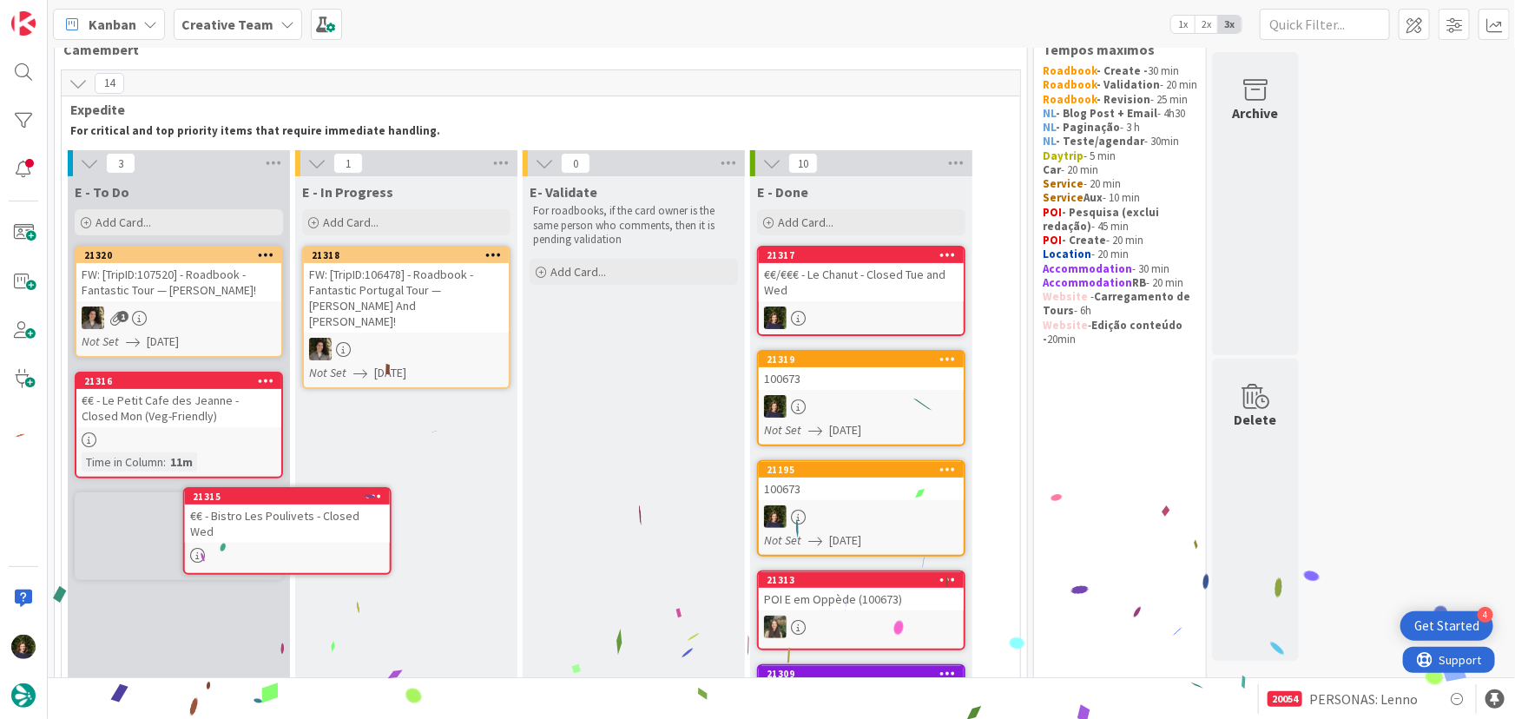
scroll to position [81, 0]
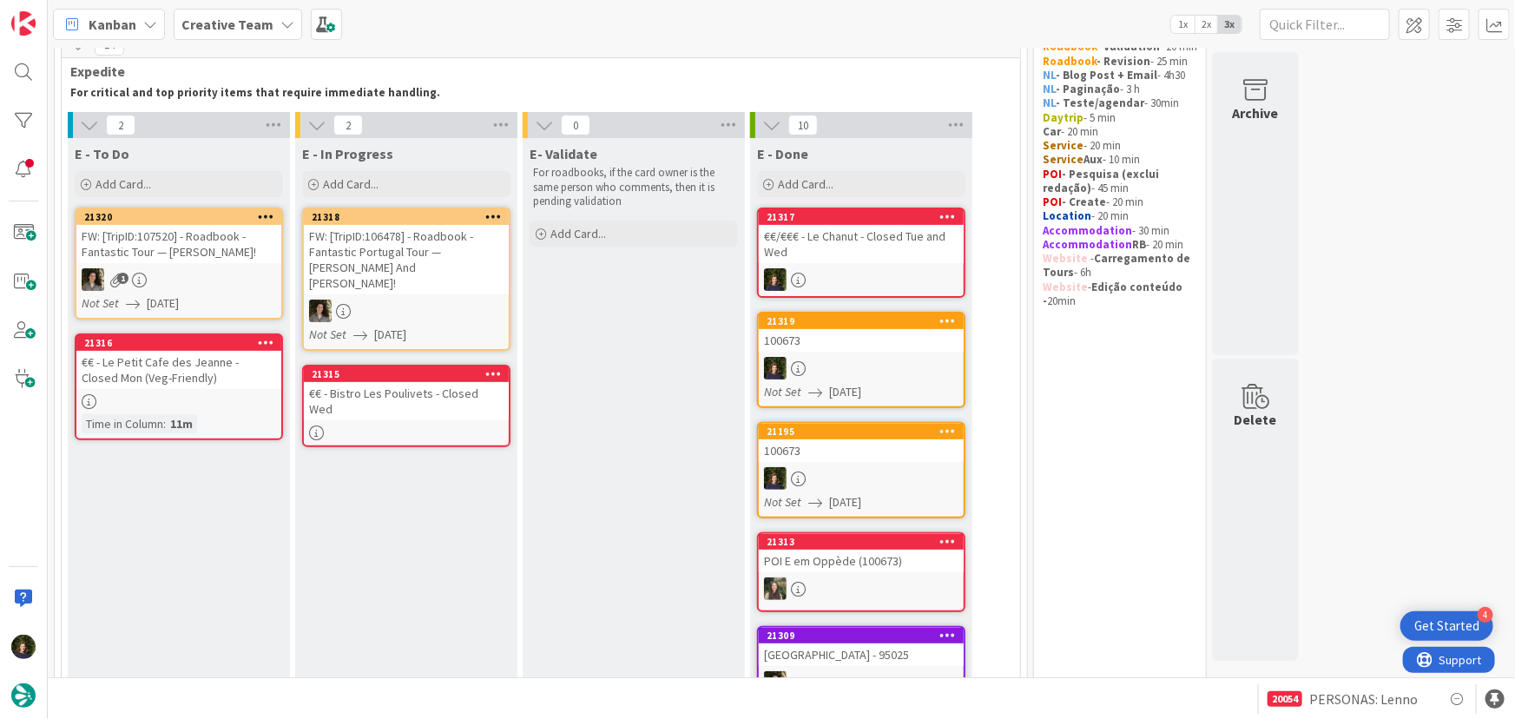
click at [392, 425] on div at bounding box center [406, 432] width 205 height 15
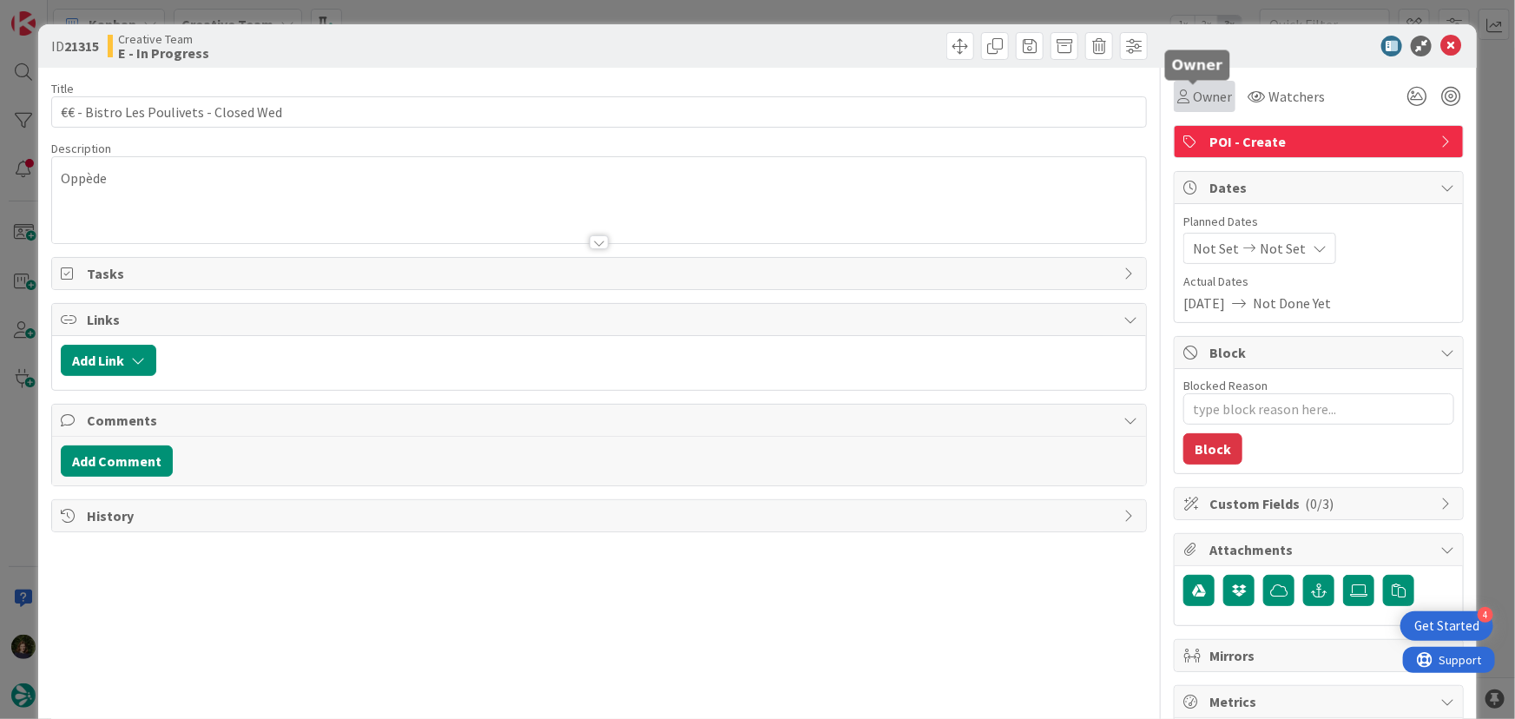
click at [1202, 93] on span "Owner" at bounding box center [1212, 96] width 39 height 21
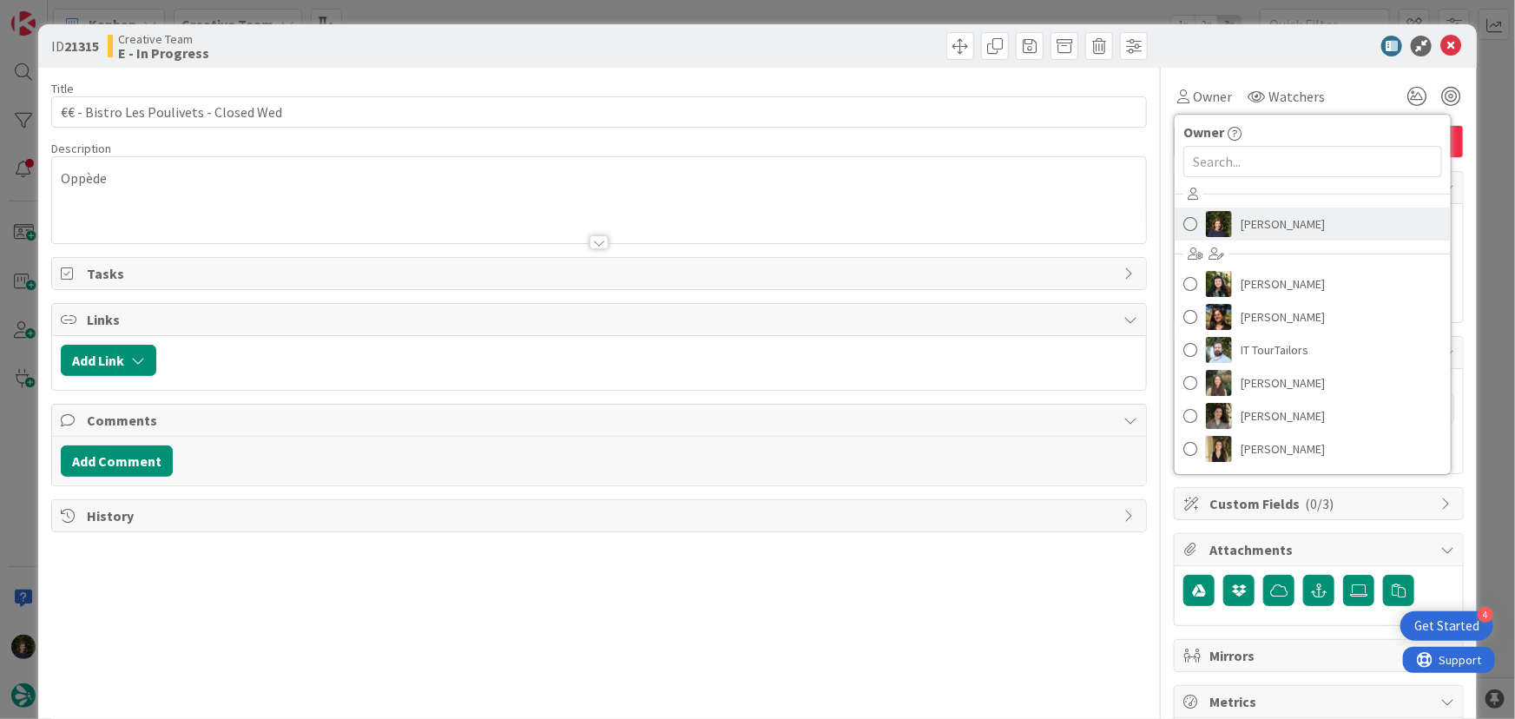
click at [1241, 224] on span "[PERSON_NAME]" at bounding box center [1283, 224] width 84 height 26
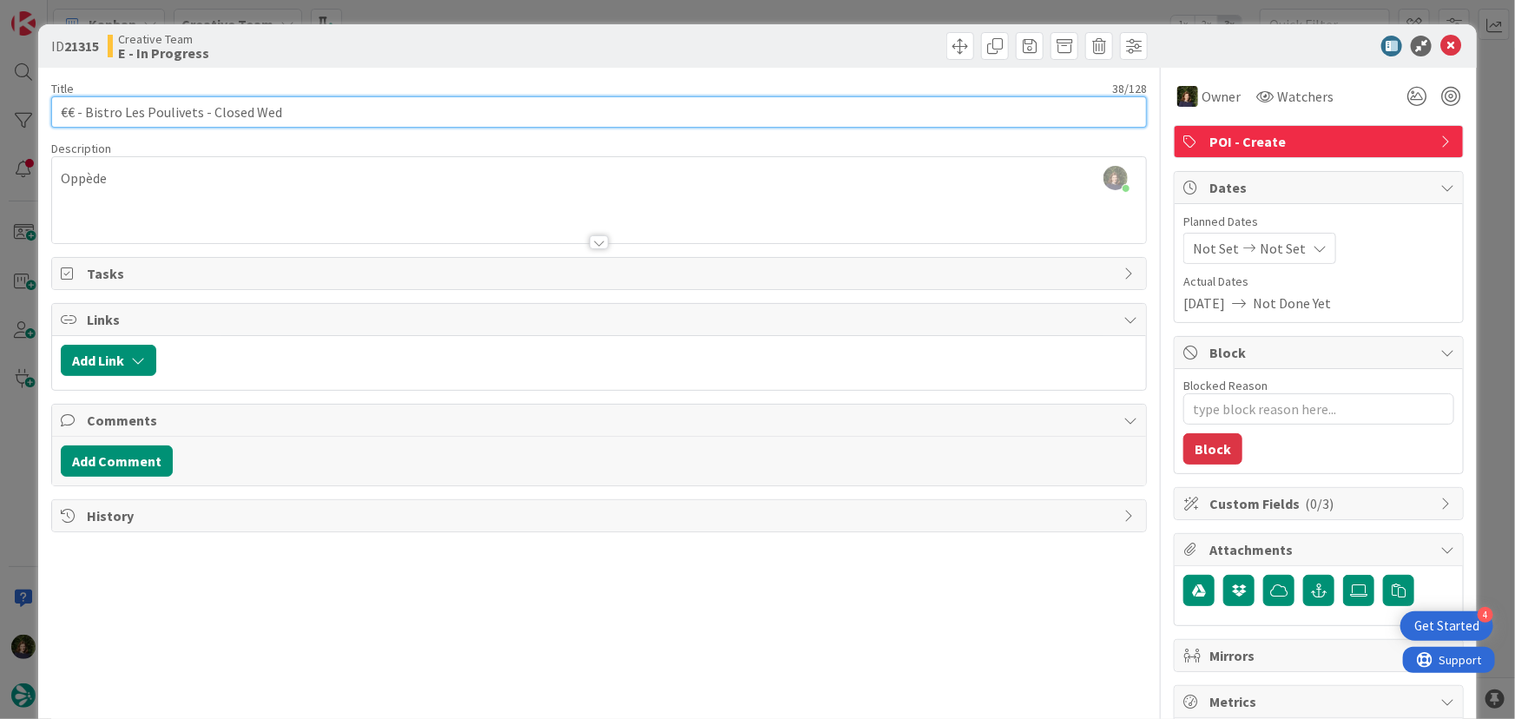
drag, startPoint x: 85, startPoint y: 108, endPoint x: 169, endPoint y: 128, distance: 86.8
click at [194, 109] on input "€€ - Bistro Les Poulivets - Closed Wed" at bounding box center [599, 111] width 1097 height 31
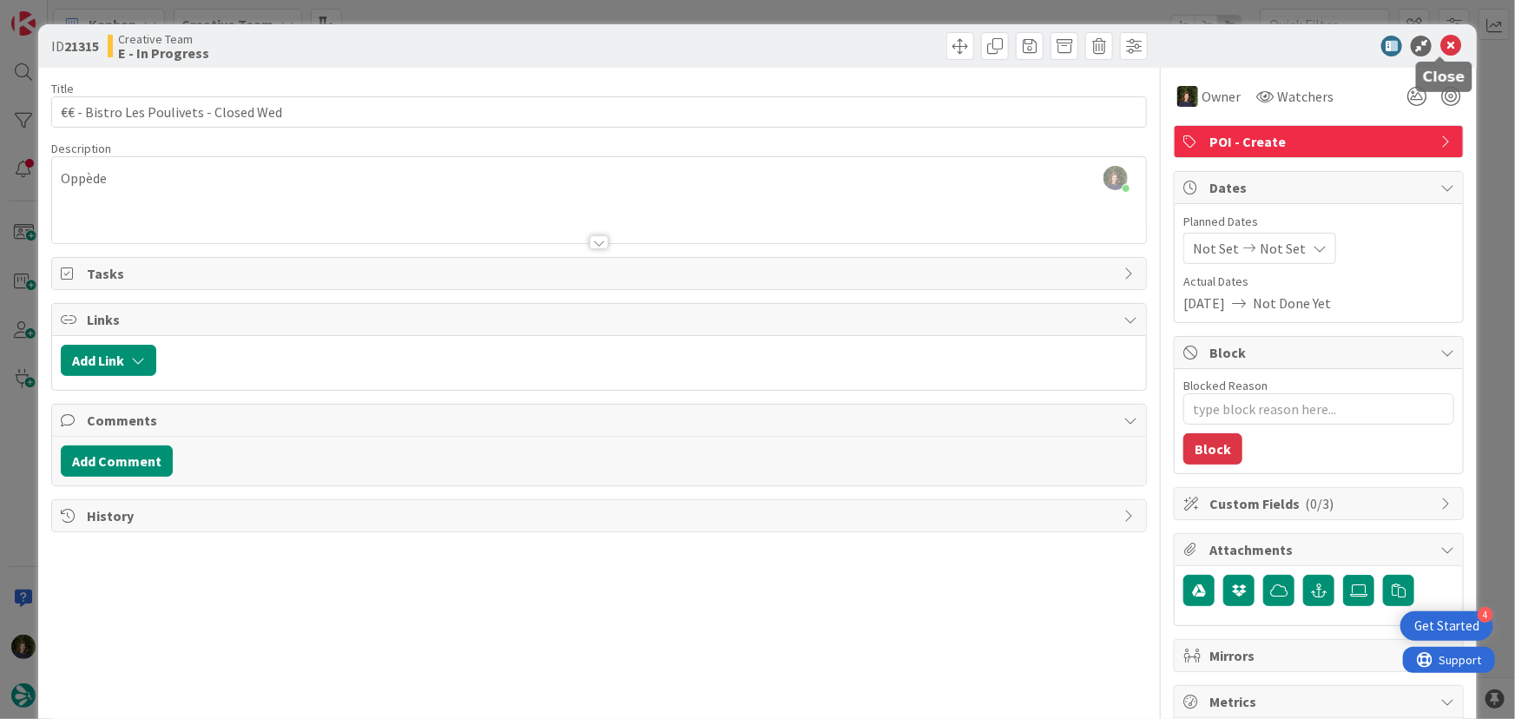
click at [1440, 44] on icon at bounding box center [1450, 46] width 21 height 21
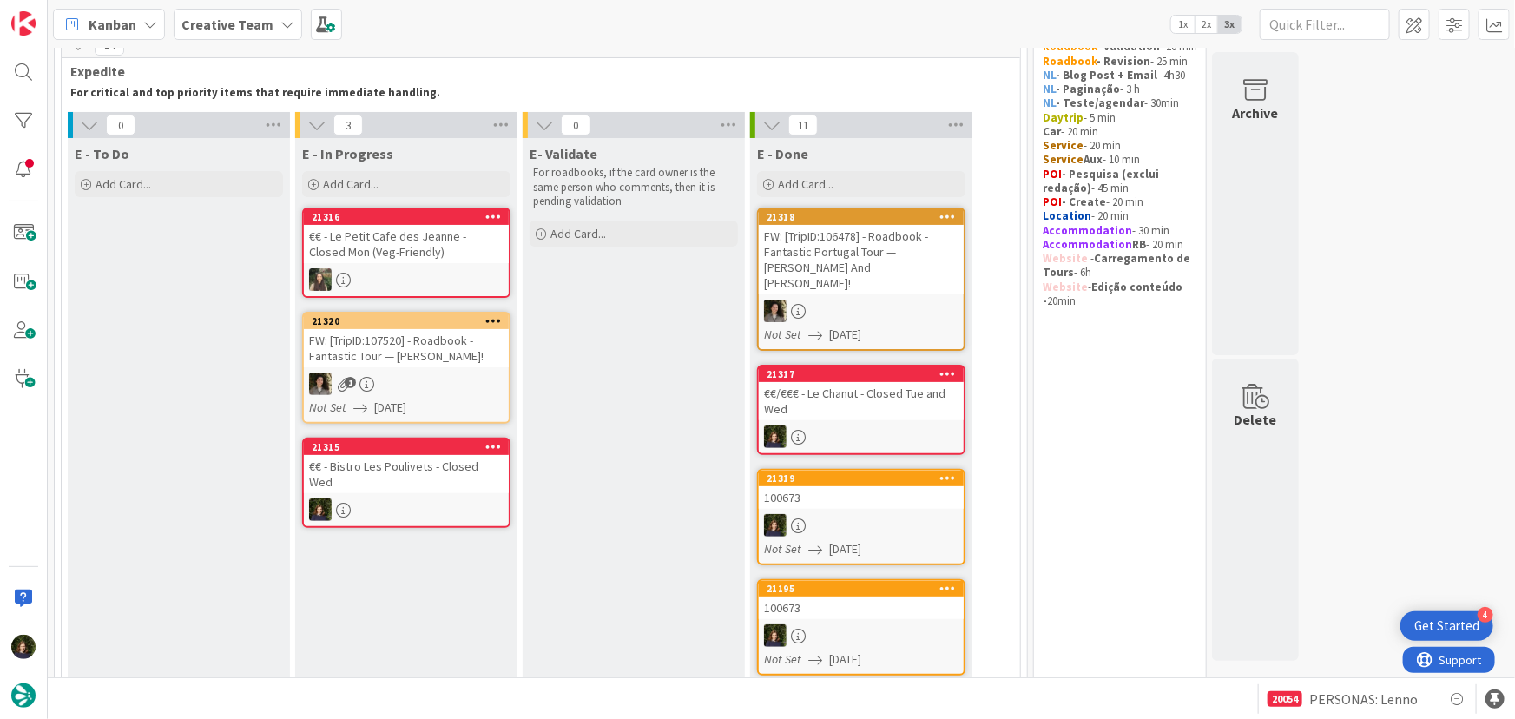
click at [399, 498] on div at bounding box center [406, 509] width 205 height 23
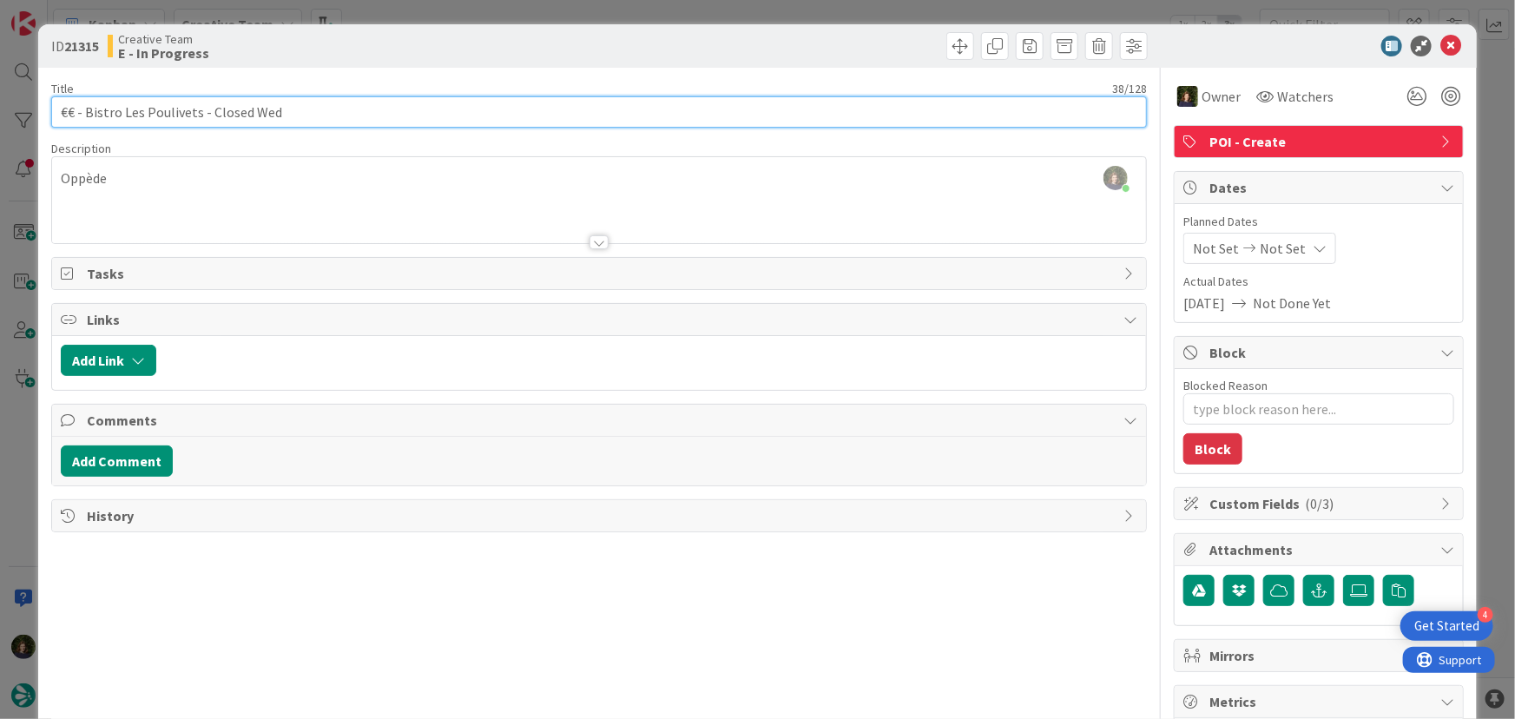
drag, startPoint x: 86, startPoint y: 111, endPoint x: 199, endPoint y: 109, distance: 112.9
click at [198, 109] on input "€€ - Bistro Les Poulivets - Closed Wed" at bounding box center [599, 111] width 1097 height 31
drag, startPoint x: 1466, startPoint y: 102, endPoint x: 190, endPoint y: 165, distance: 1277.8
click at [190, 165] on div "Title 38 / 128 €€ - Bistro Les Poulivets - Closed Wed Description [PERSON_NAME]…" at bounding box center [599, 541] width 1097 height 946
click at [287, 108] on input "€€ - Bistro Les Poulivets - Closed Wed" at bounding box center [599, 111] width 1097 height 31
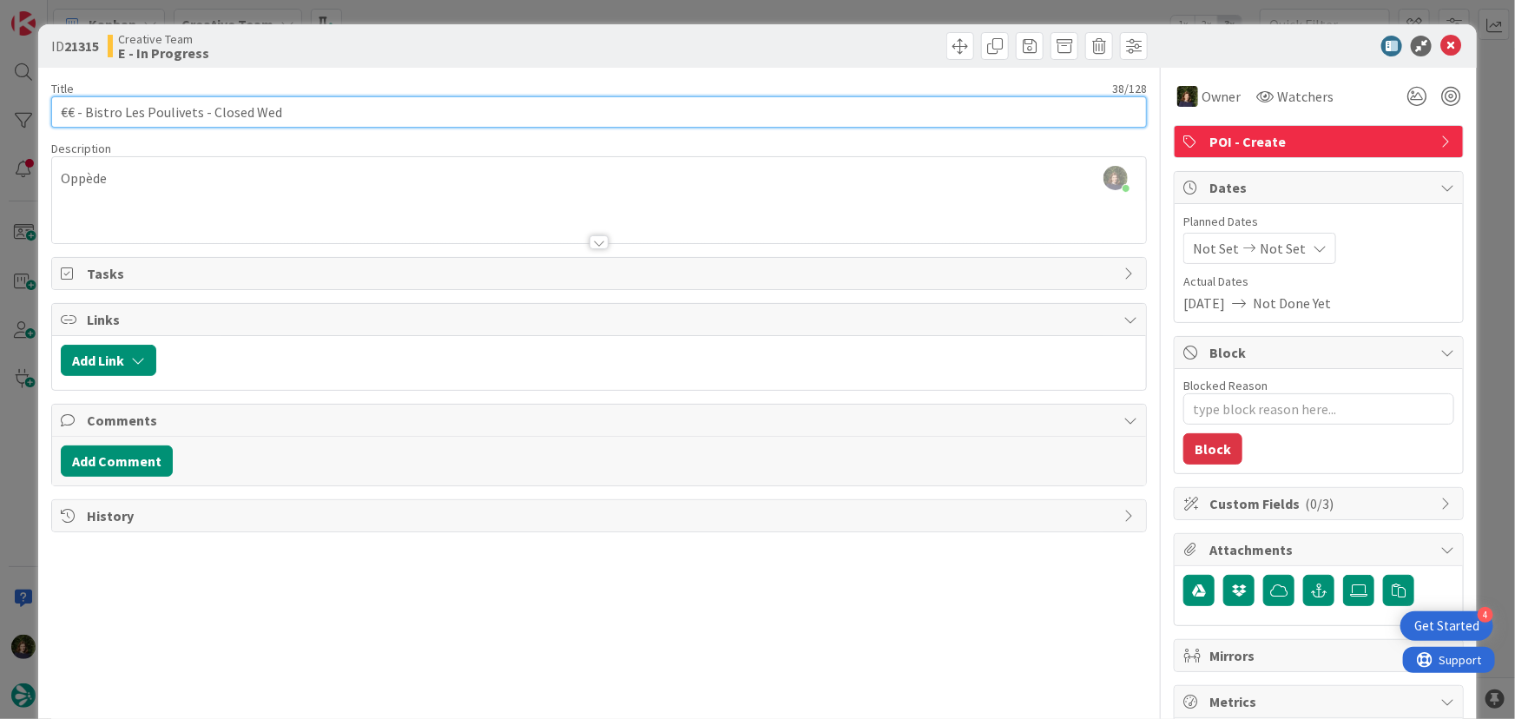
drag, startPoint x: 285, startPoint y: 112, endPoint x: 62, endPoint y: 109, distance: 223.1
click at [36, 112] on div "ID 21315 Creative Team E - In Progress Title 38 / 128 €€ - Bistro Les Poulivets…" at bounding box center [757, 359] width 1515 height 719
click at [105, 109] on input "€€ - Bistro Les Poulivets - Closed Wed" at bounding box center [599, 111] width 1097 height 31
drag, startPoint x: 85, startPoint y: 114, endPoint x: 196, endPoint y: 107, distance: 111.3
click at [196, 107] on input "€€ - Bistro Les Poulivets - Closed Wed" at bounding box center [599, 111] width 1097 height 31
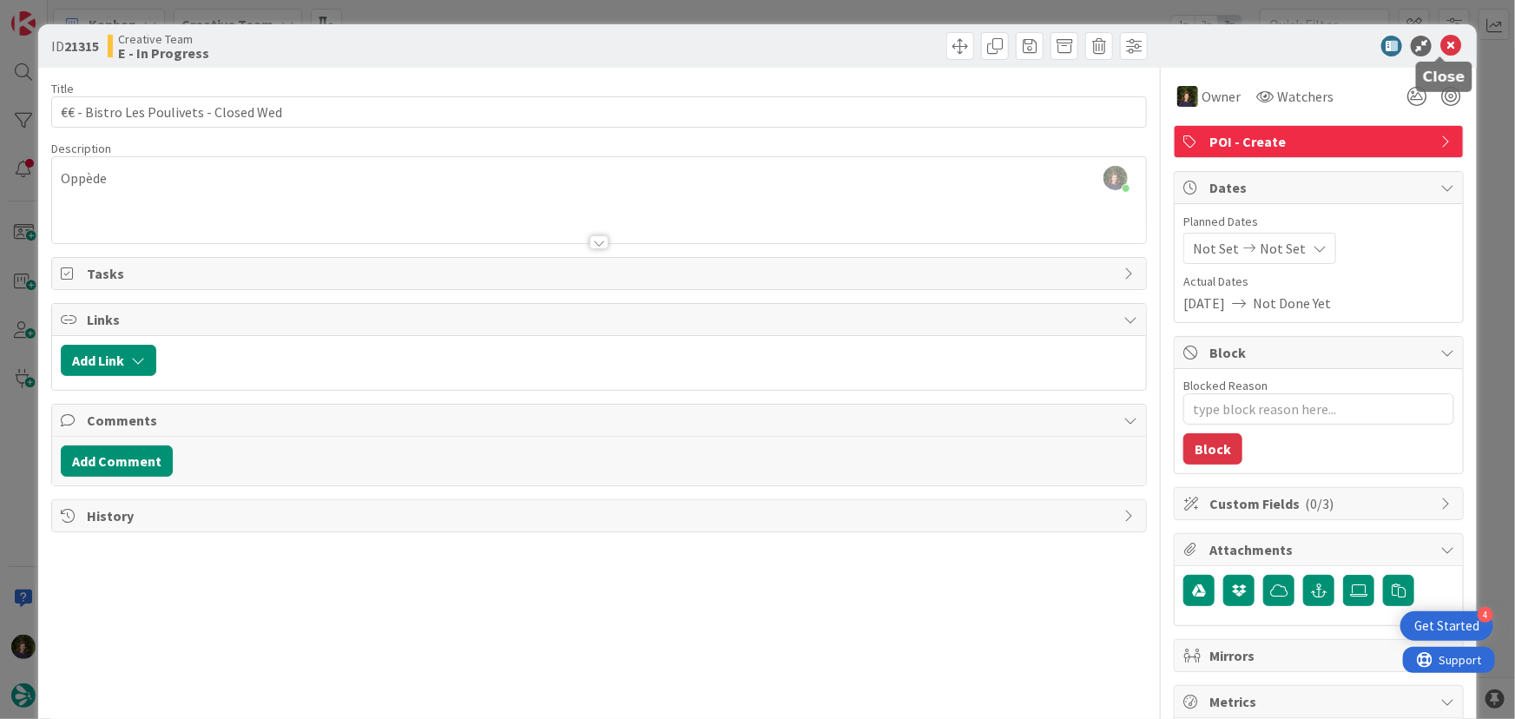
click at [1440, 47] on icon at bounding box center [1450, 46] width 21 height 21
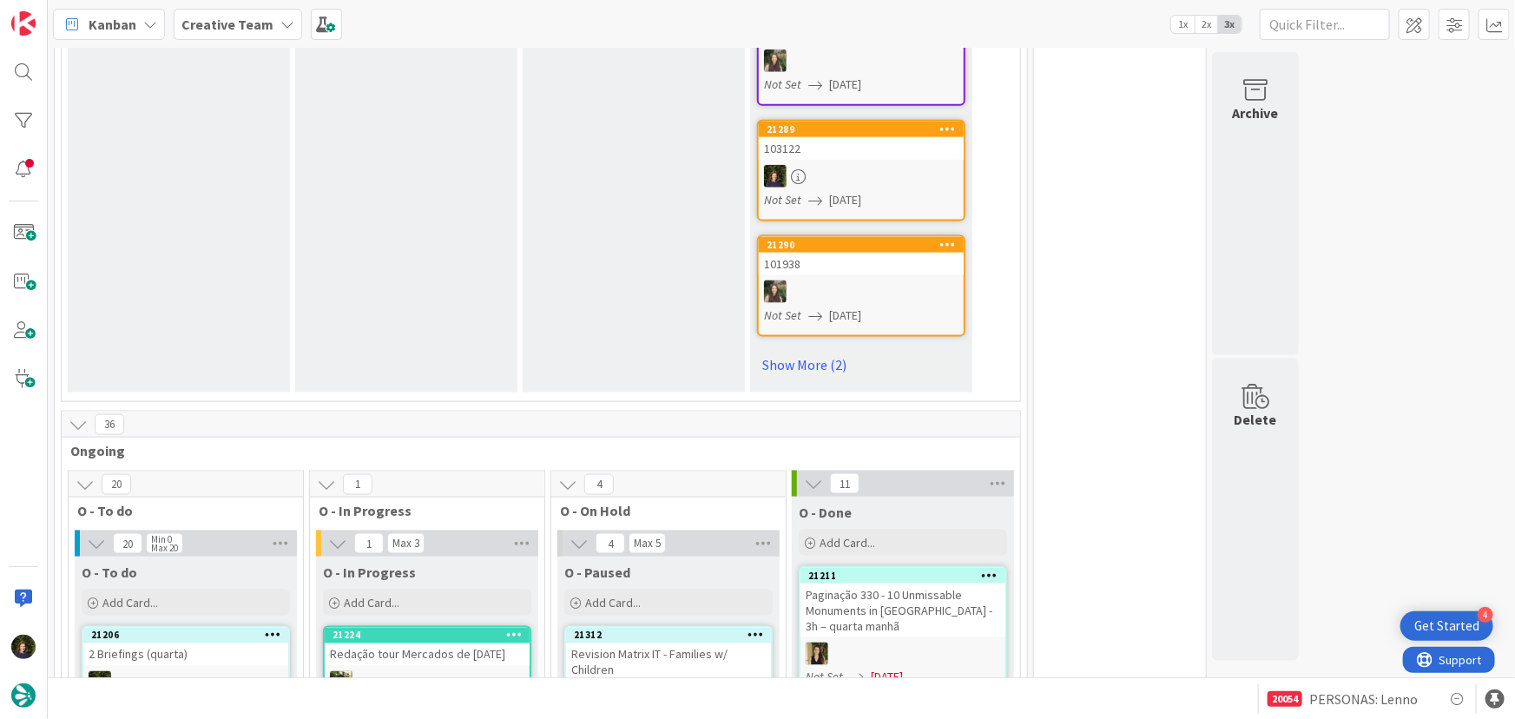
scroll to position [1395, 0]
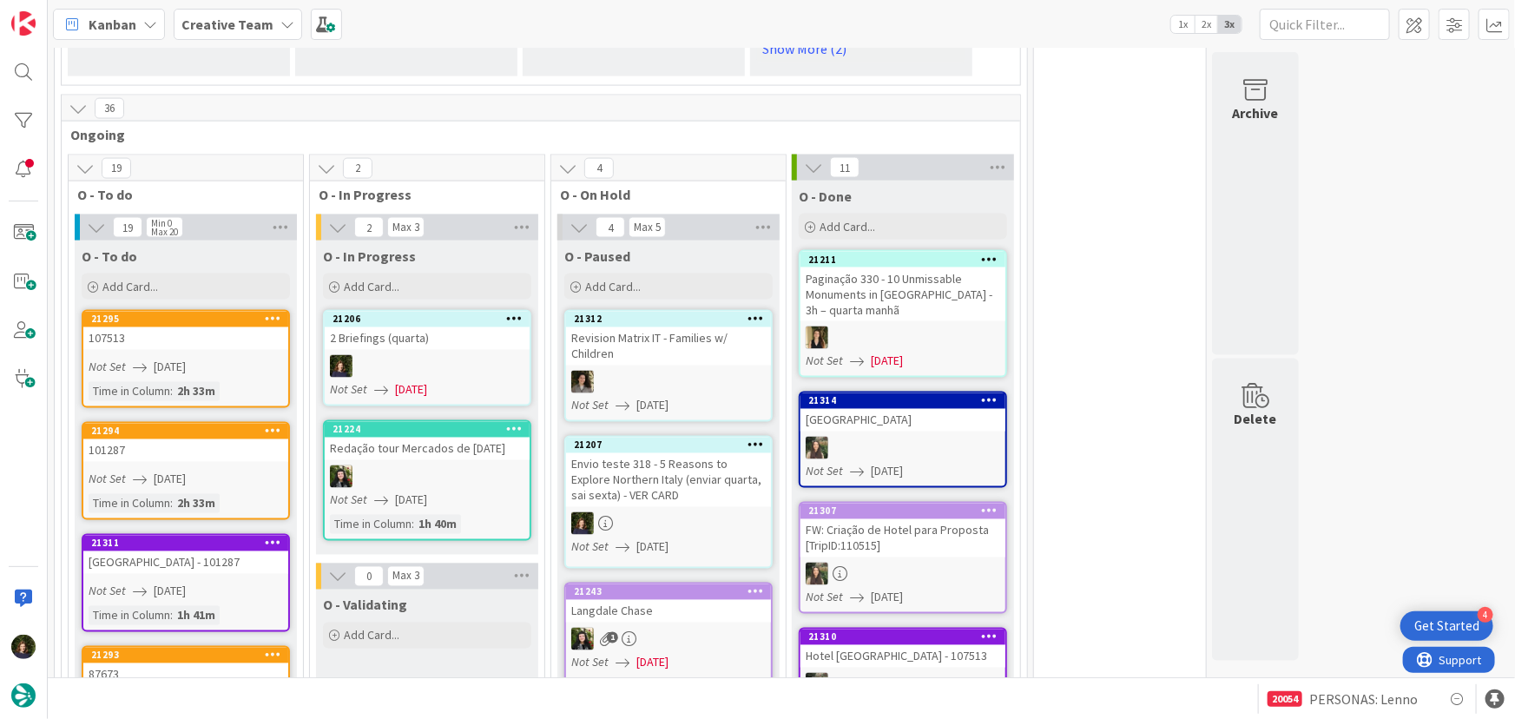
click at [419, 355] on div at bounding box center [427, 366] width 205 height 23
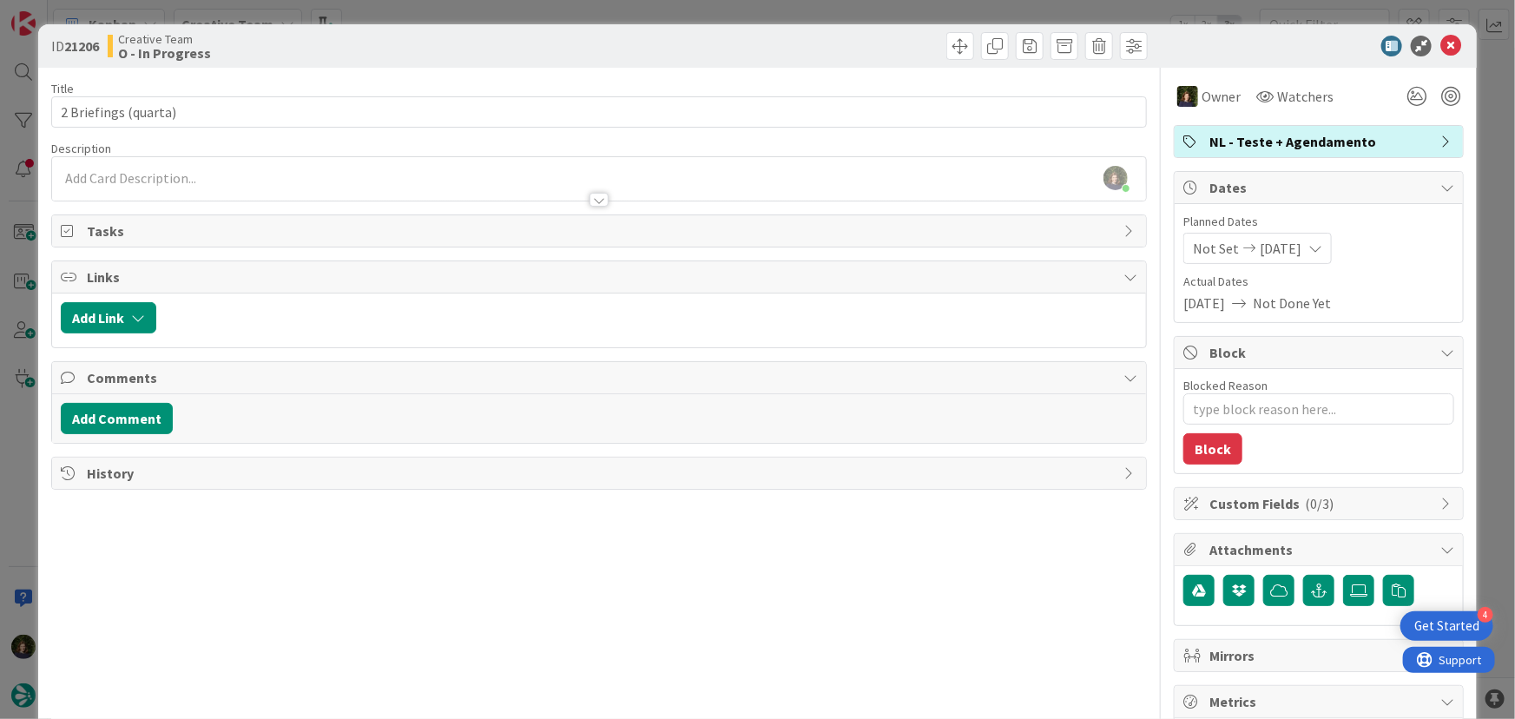
type textarea "x"
